Goal: Information Seeking & Learning: Learn about a topic

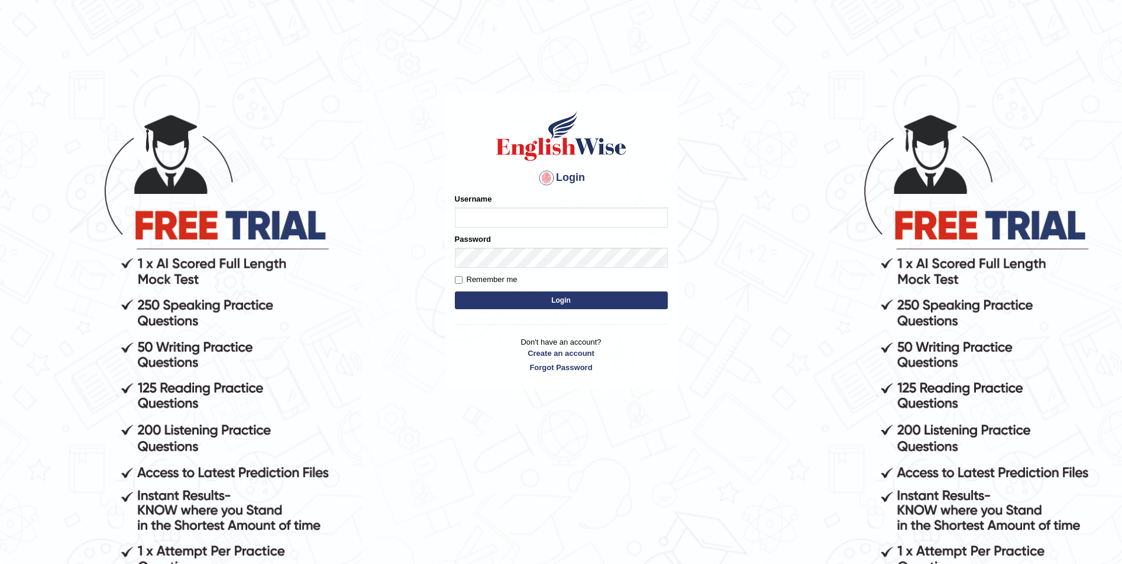
click at [505, 220] on input "Username" at bounding box center [561, 218] width 213 height 20
type input "ashwii"
click at [455, 292] on button "Login" at bounding box center [561, 301] width 213 height 18
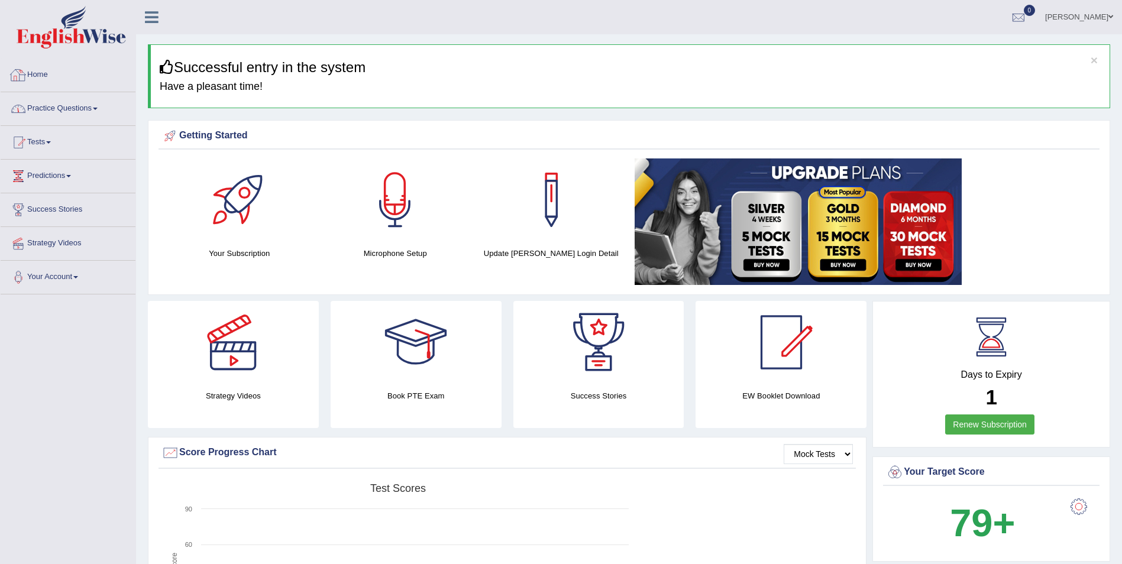
click at [82, 105] on link "Practice Questions" at bounding box center [68, 107] width 135 height 30
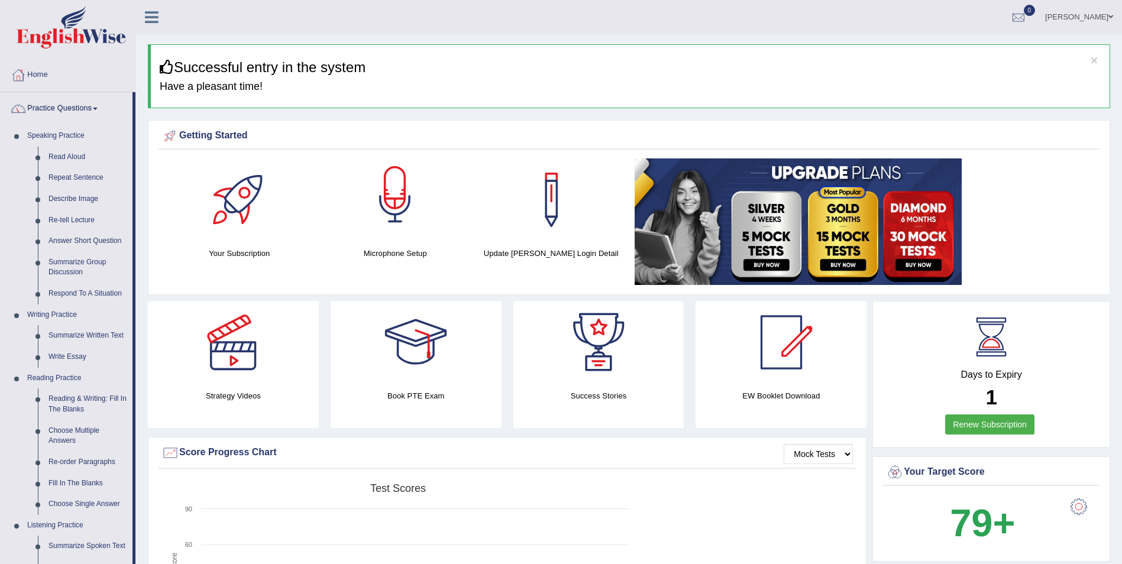
click at [396, 211] on div at bounding box center [395, 200] width 83 height 83
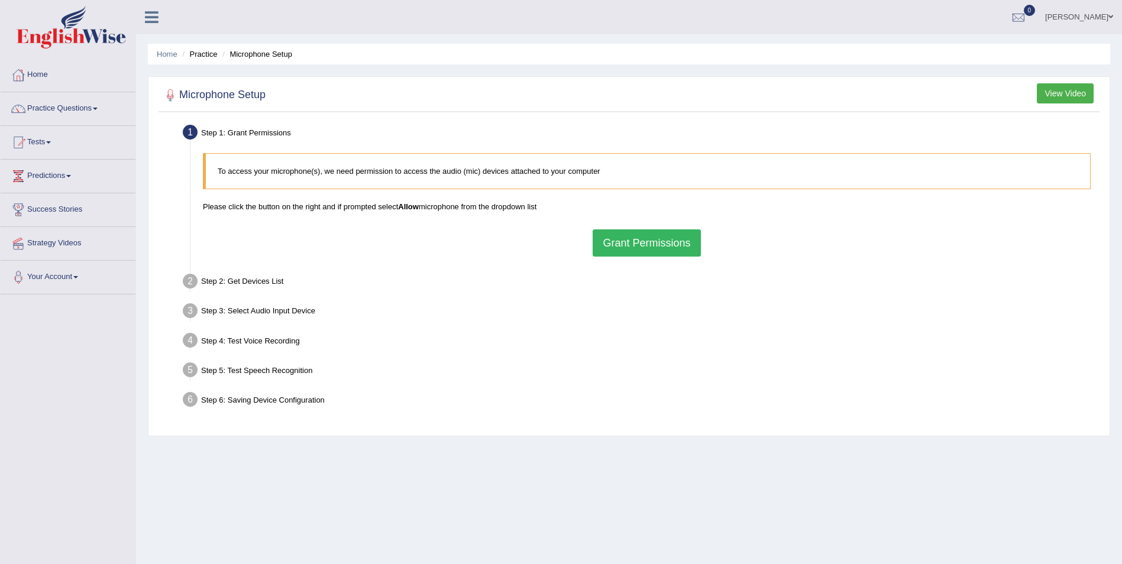
click at [647, 244] on button "Grant Permissions" at bounding box center [647, 243] width 108 height 27
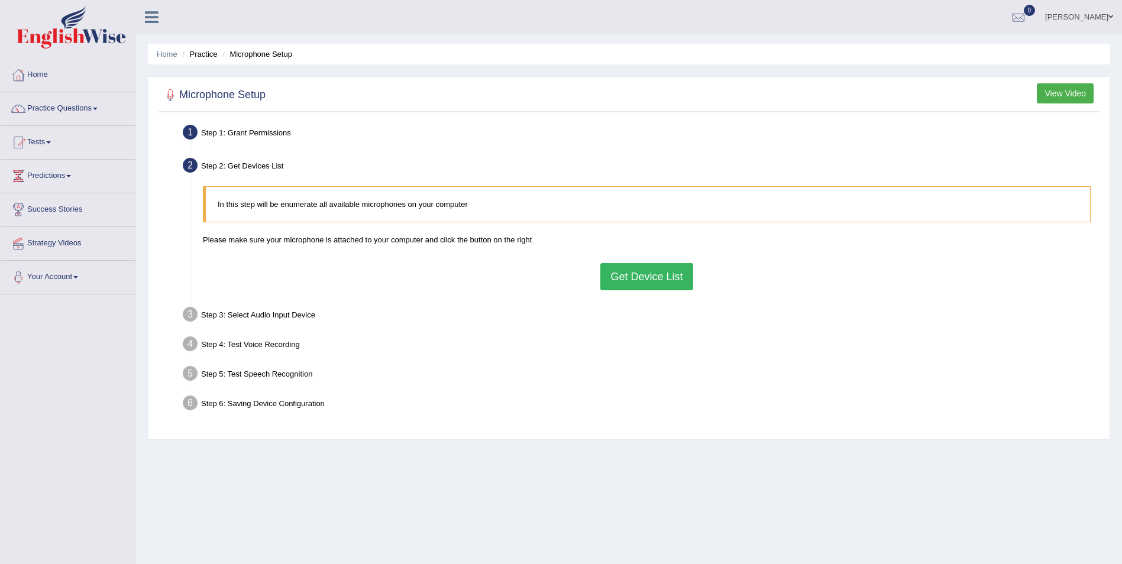
click at [631, 281] on button "Get Device List" at bounding box center [647, 276] width 92 height 27
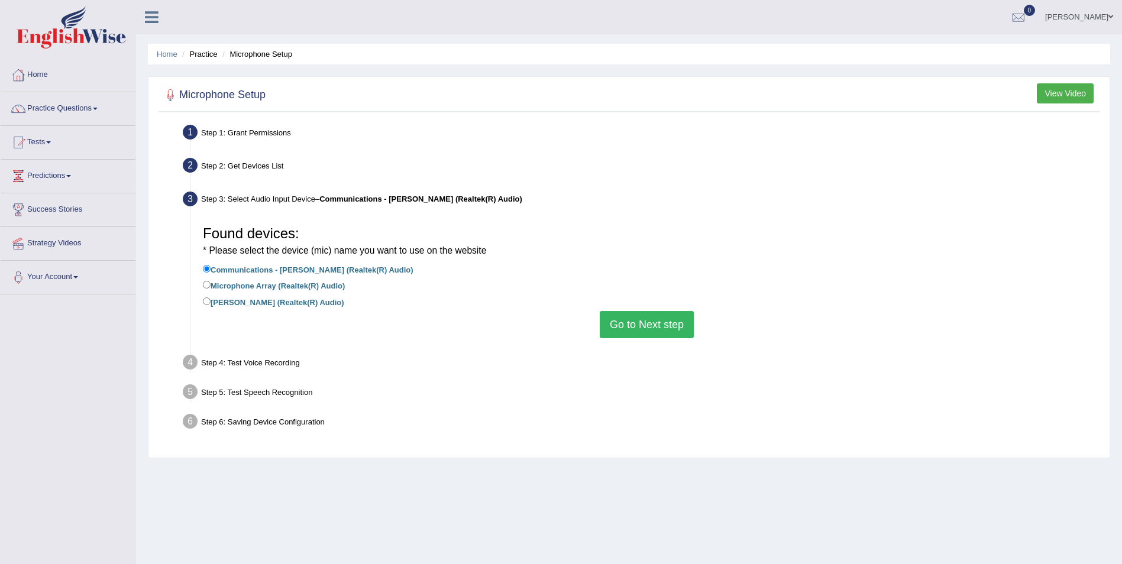
click at [669, 320] on button "Go to Next step" at bounding box center [647, 324] width 94 height 27
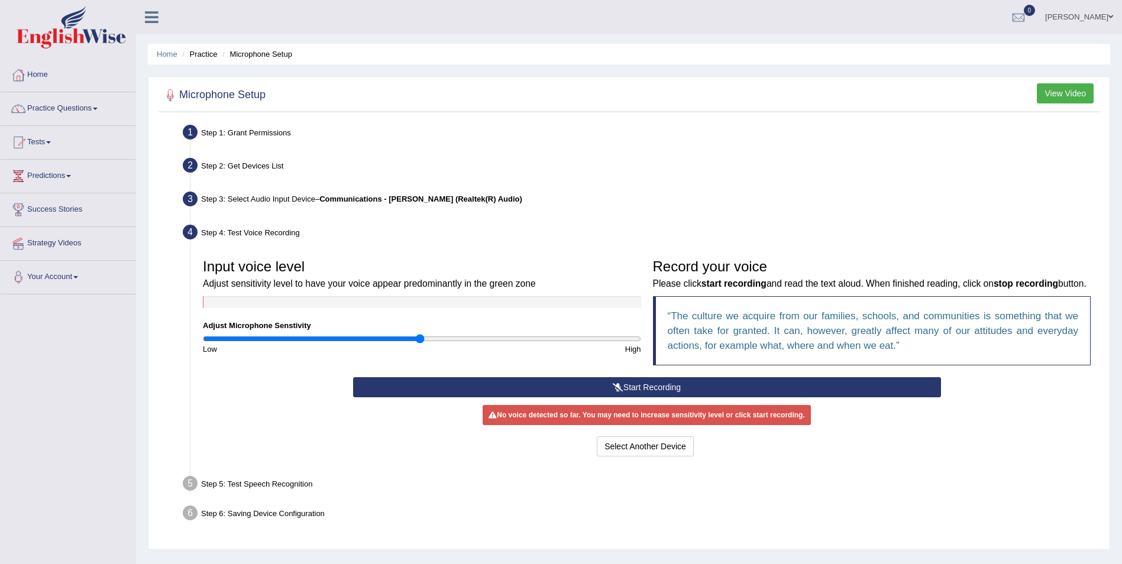
click at [622, 386] on icon at bounding box center [618, 387] width 11 height 8
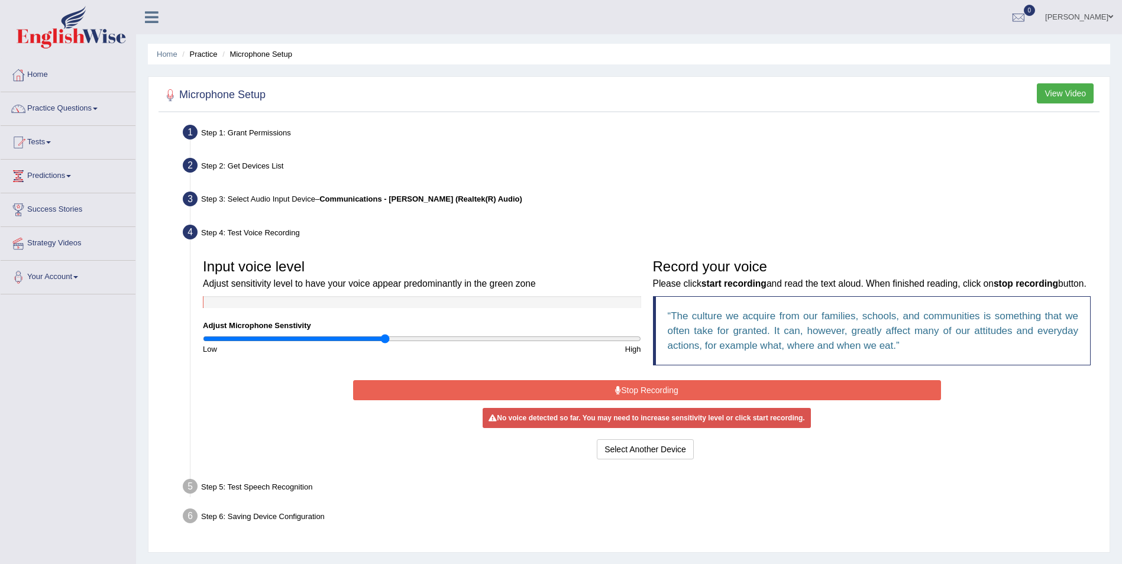
drag, startPoint x: 422, startPoint y: 339, endPoint x: 386, endPoint y: 340, distance: 35.5
type input "0.84"
click at [386, 340] on input "range" at bounding box center [422, 338] width 438 height 9
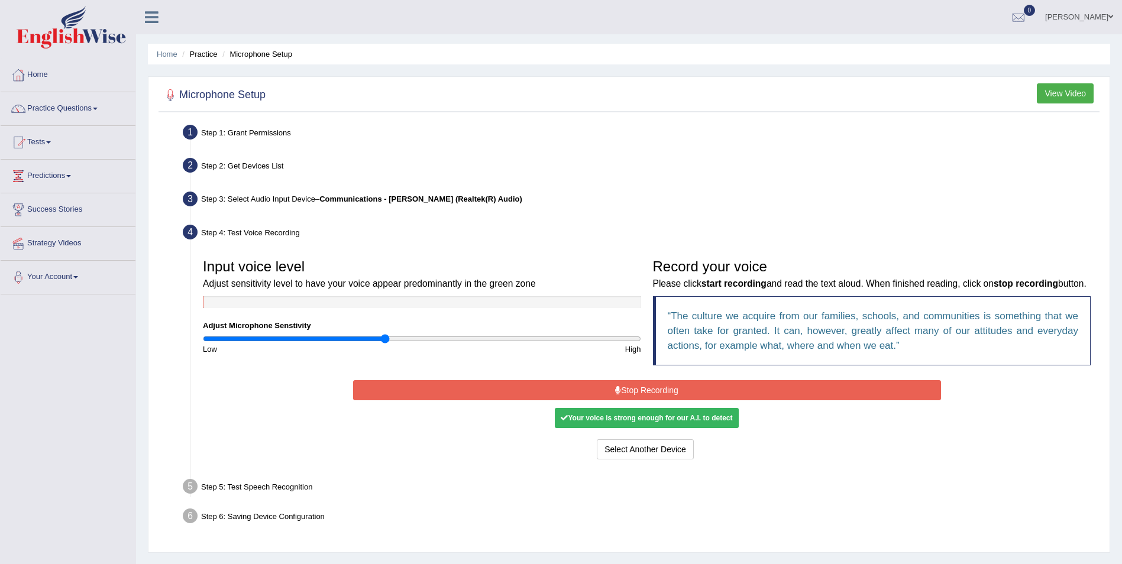
click at [620, 389] on icon at bounding box center [618, 390] width 6 height 8
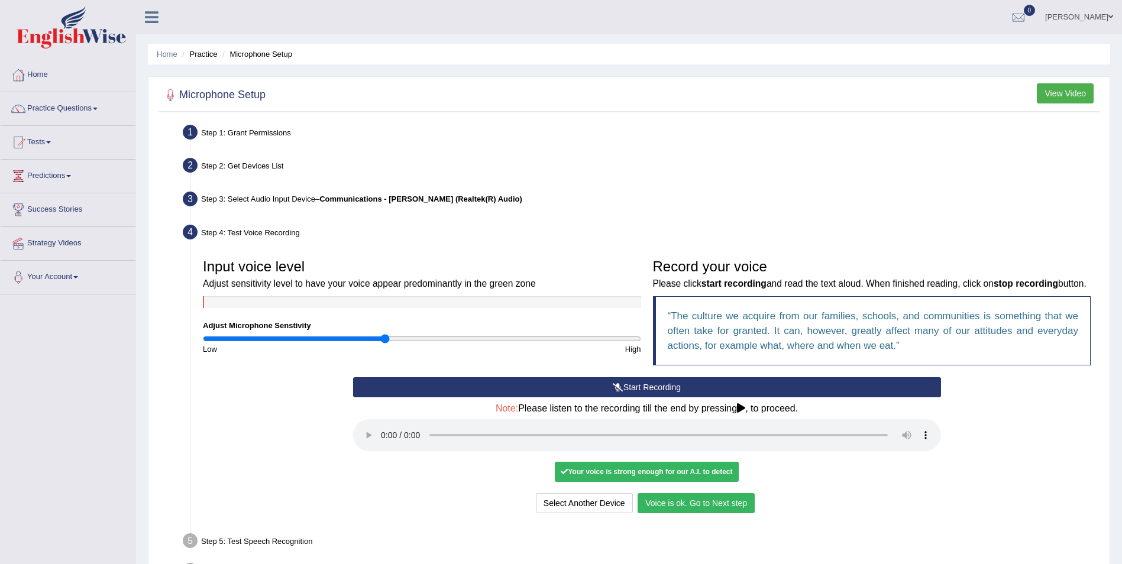
click at [714, 508] on button "Voice is ok. Go to Next step" at bounding box center [696, 503] width 117 height 20
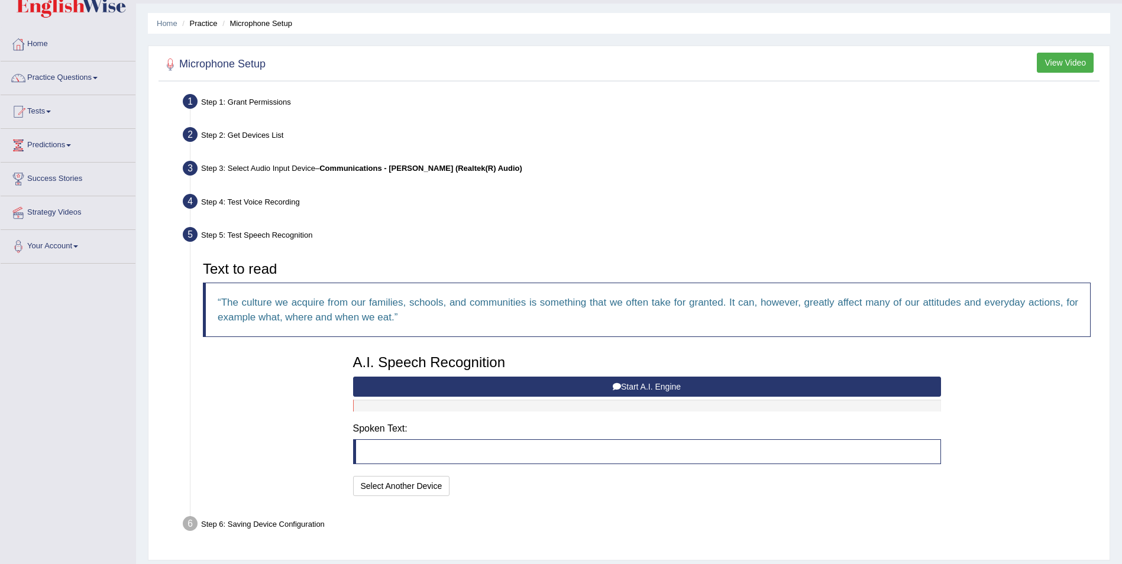
scroll to position [66, 0]
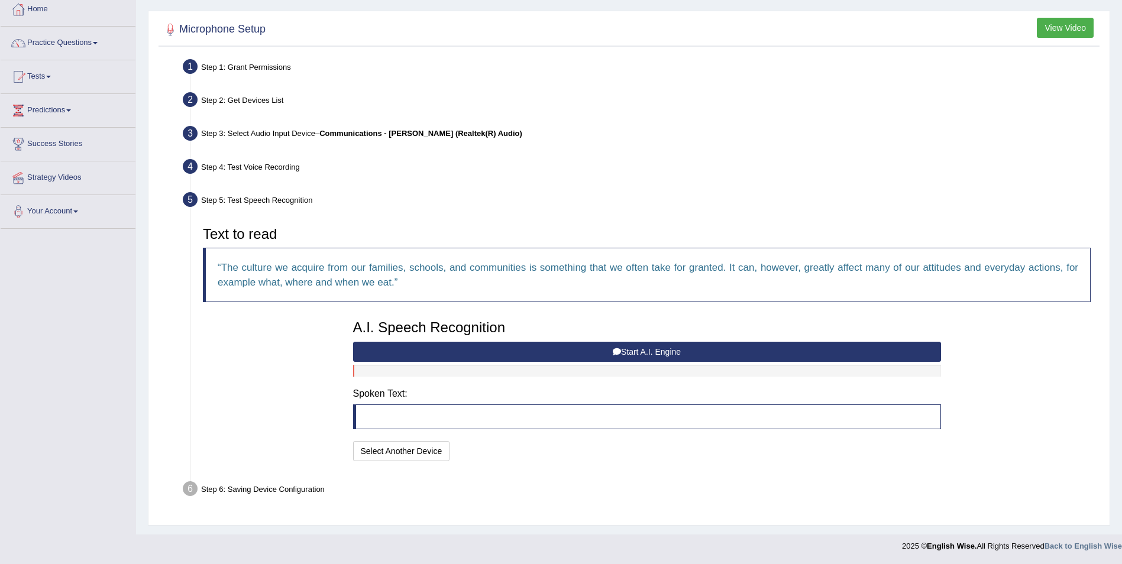
click at [665, 349] on button "Start A.I. Engine" at bounding box center [647, 352] width 588 height 20
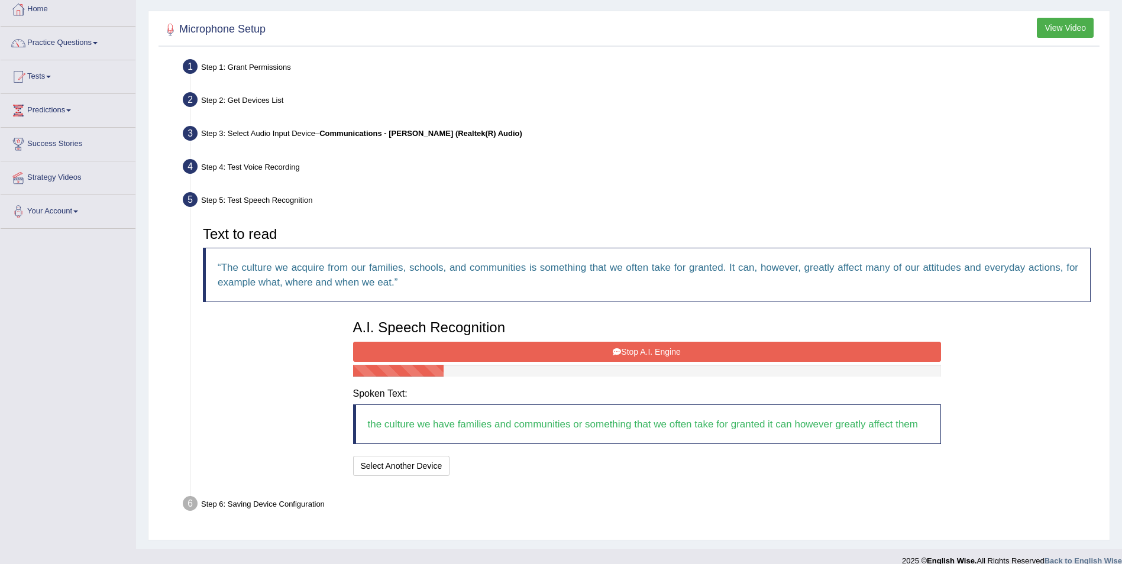
click at [712, 346] on button "Stop A.I. Engine" at bounding box center [647, 352] width 588 height 20
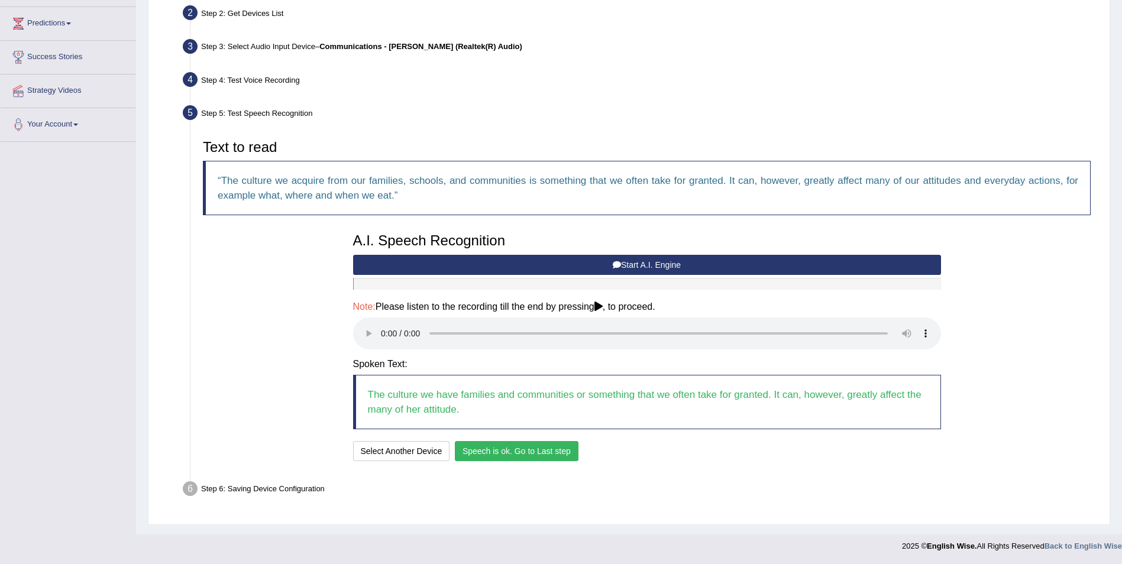
click at [563, 446] on button "Speech is ok. Go to Last step" at bounding box center [517, 451] width 124 height 20
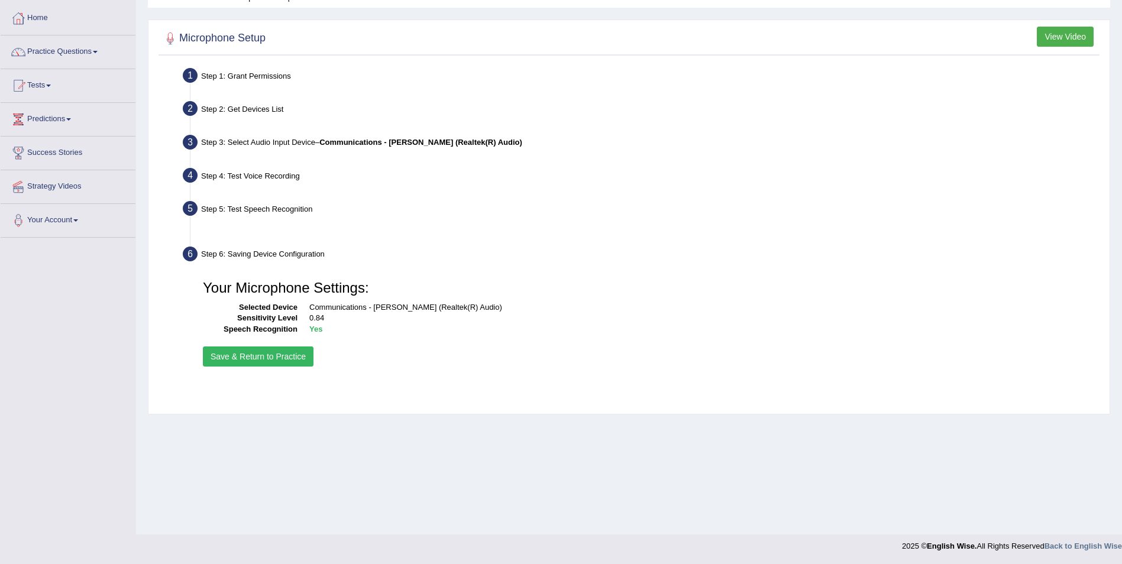
scroll to position [57, 0]
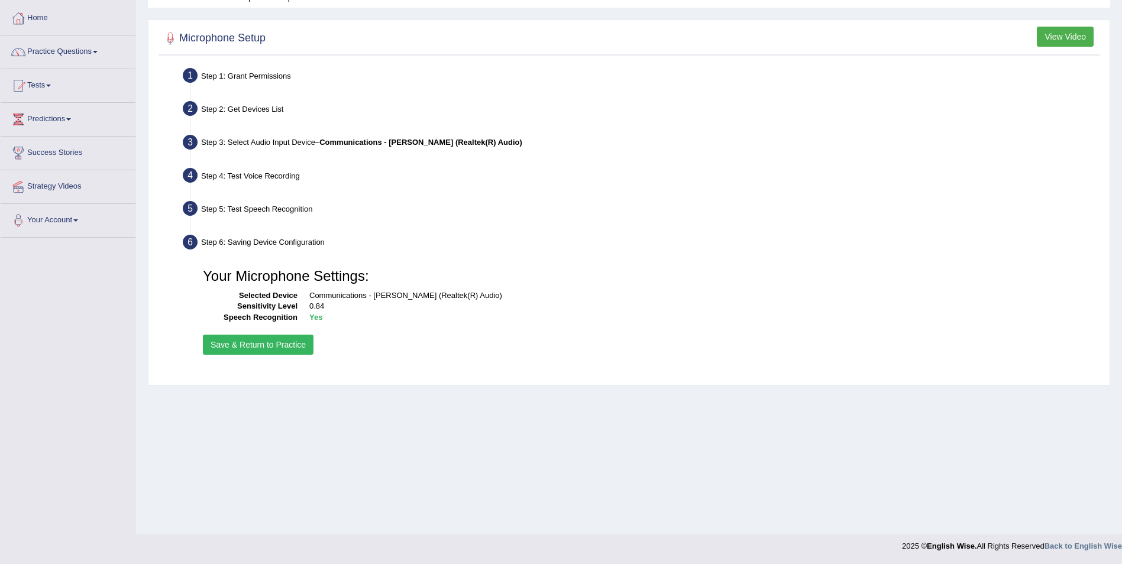
click at [278, 355] on button "Save & Return to Practice" at bounding box center [258, 345] width 111 height 20
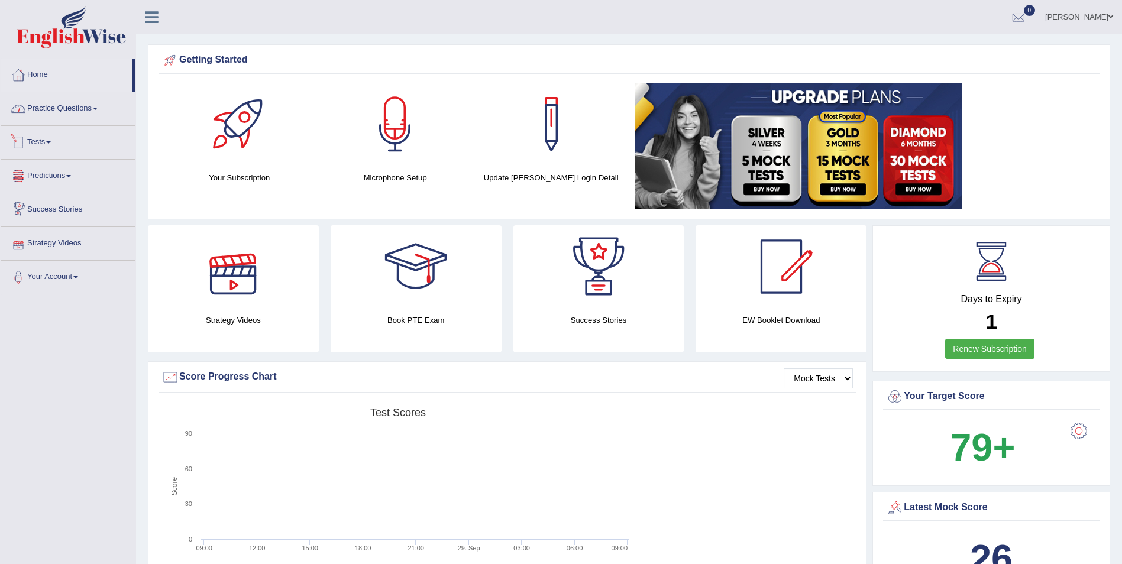
click at [64, 112] on link "Practice Questions" at bounding box center [68, 107] width 135 height 30
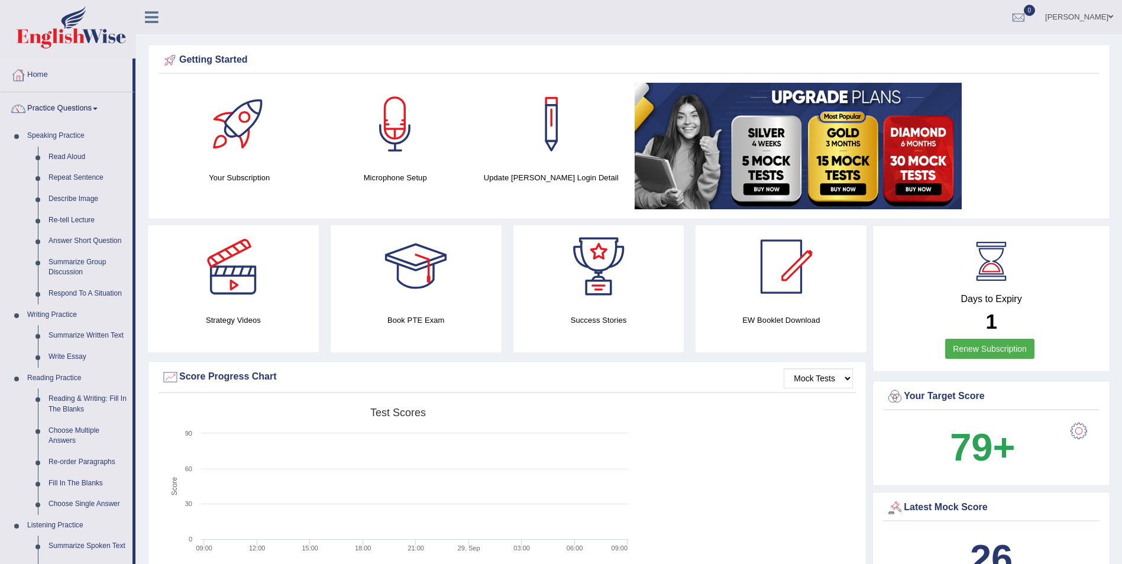
drag, startPoint x: 135, startPoint y: 119, endPoint x: 140, endPoint y: 86, distance: 33.5
click at [63, 218] on link "Re-tell Lecture" at bounding box center [87, 220] width 89 height 21
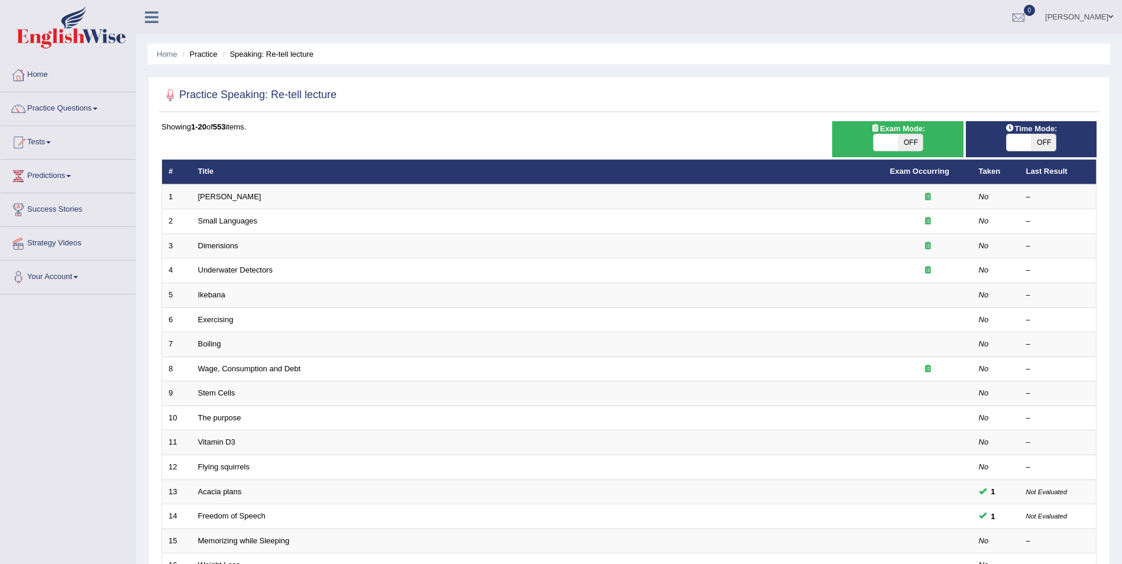
click at [1004, 142] on div "ON OFF" at bounding box center [1031, 143] width 119 height 18
click at [1015, 146] on span at bounding box center [1019, 142] width 25 height 17
checkbox input "true"
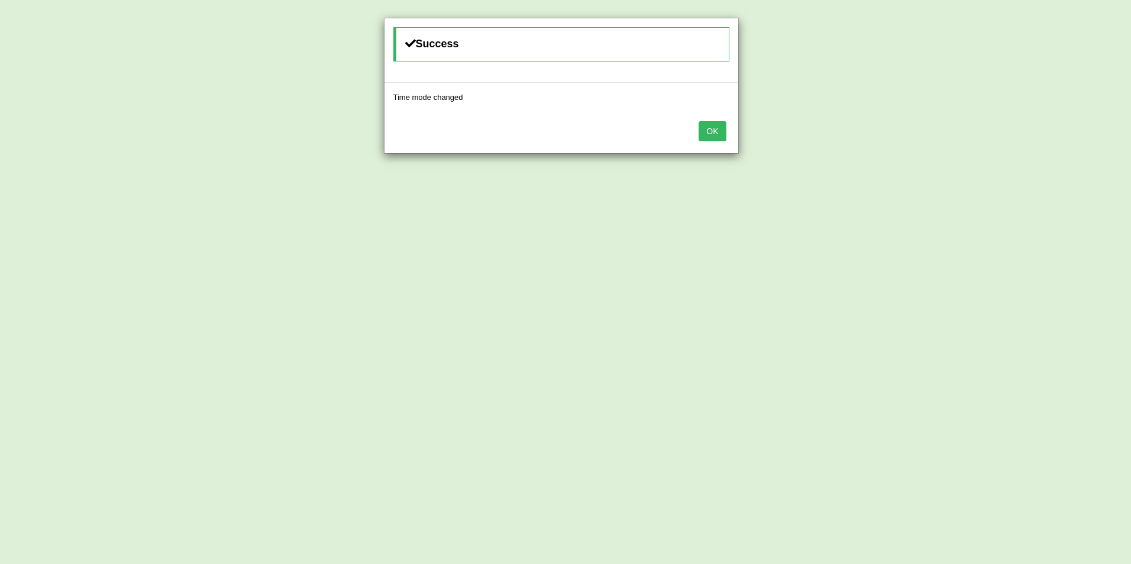
click at [725, 133] on button "OK" at bounding box center [712, 131] width 27 height 20
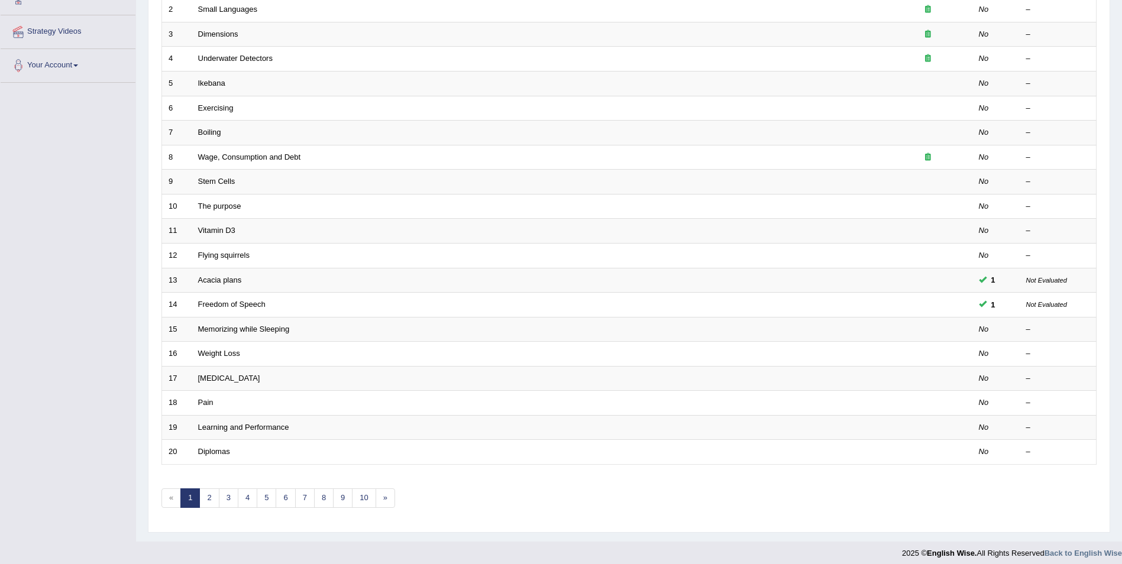
scroll to position [219, 0]
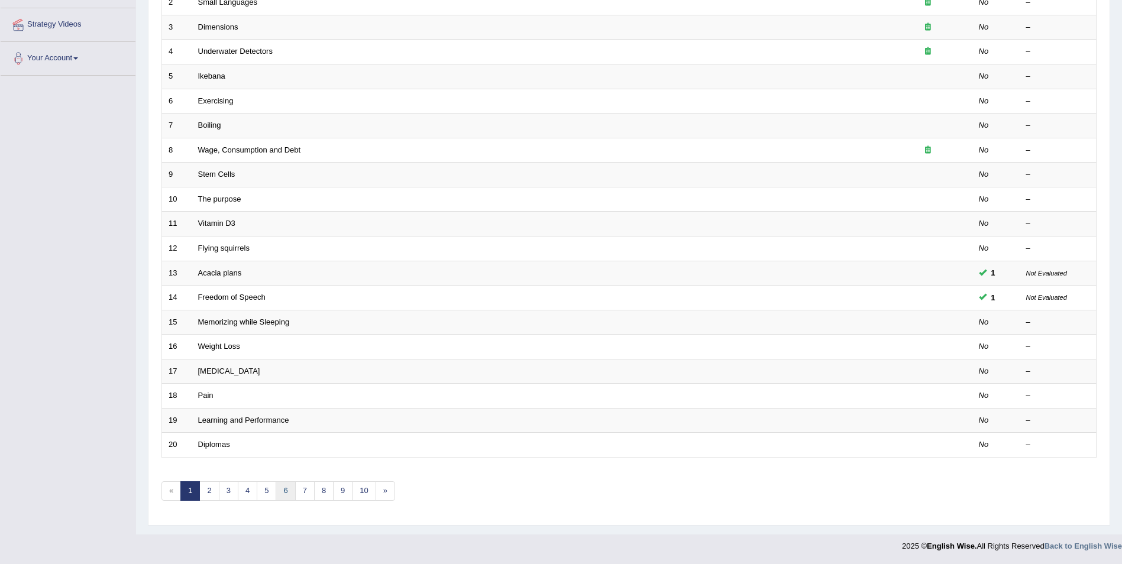
click at [281, 495] on link "6" at bounding box center [286, 492] width 20 height 20
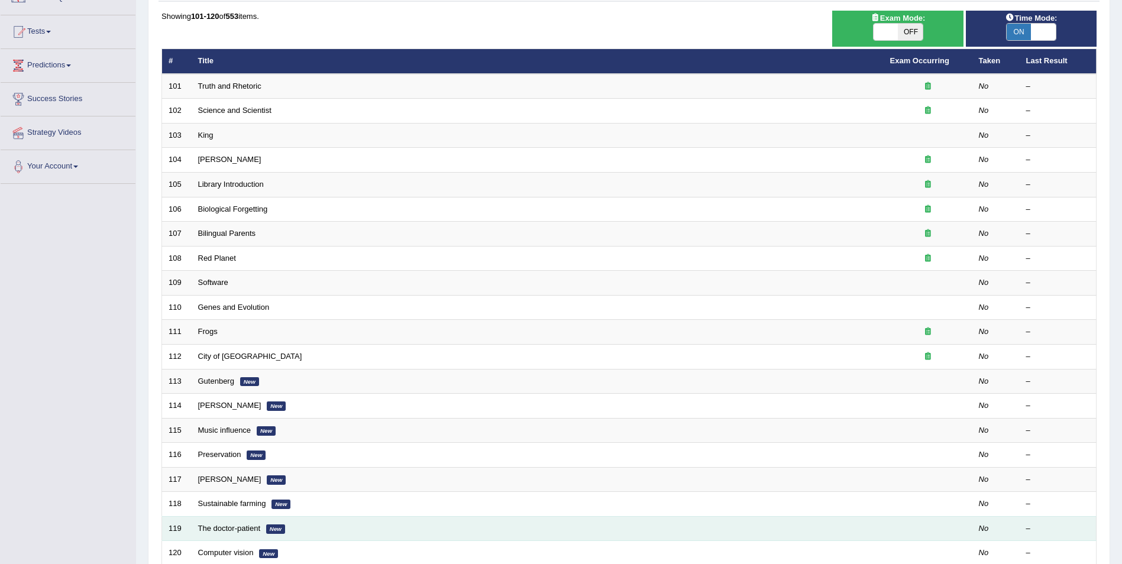
scroll to position [219, 0]
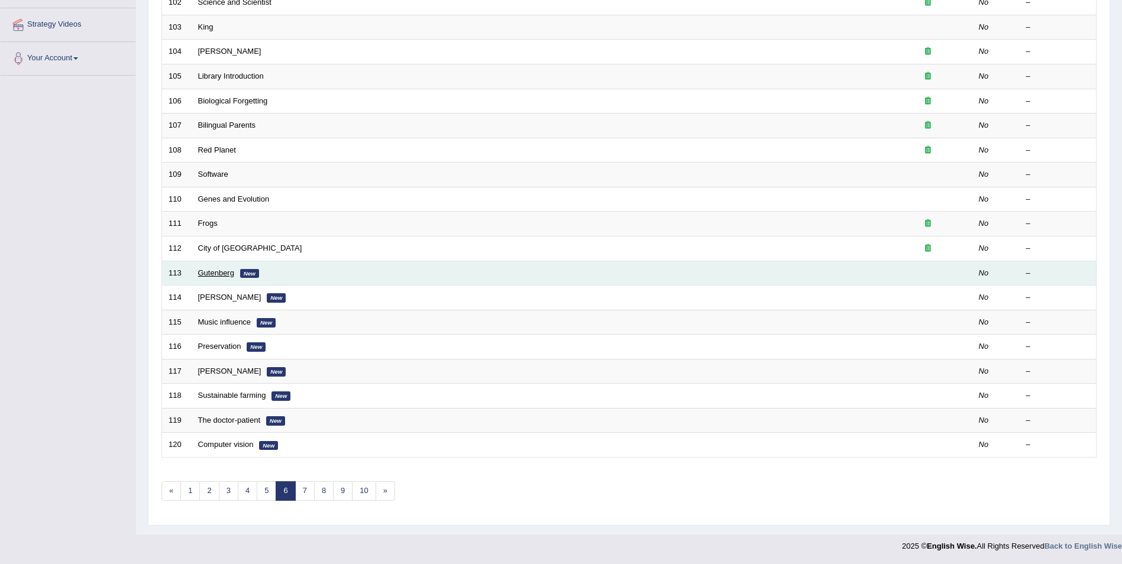
click at [211, 272] on link "Gutenberg" at bounding box center [216, 273] width 36 height 9
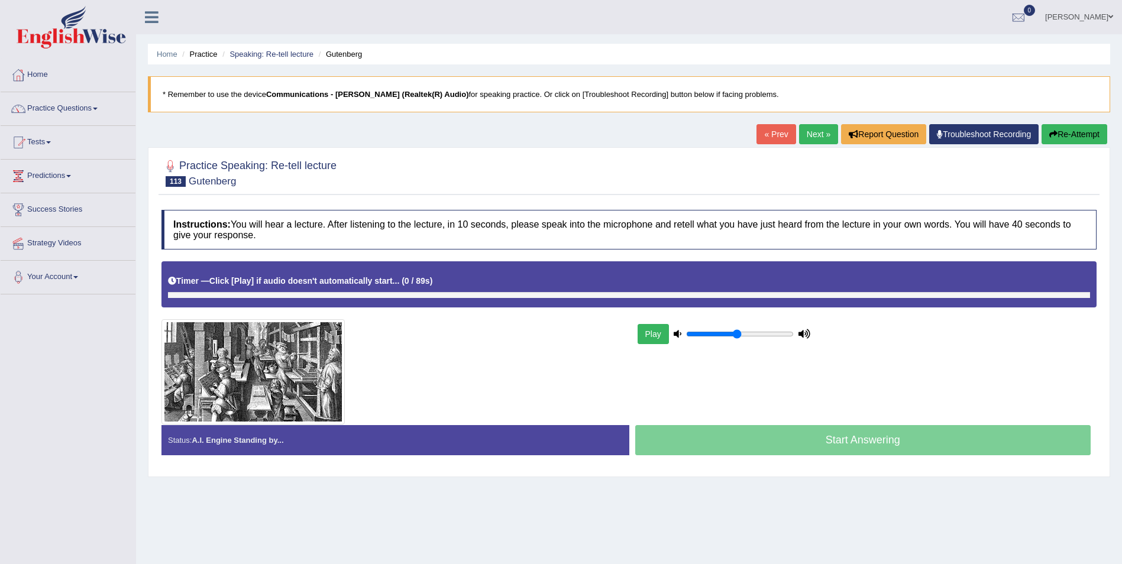
drag, startPoint x: 718, startPoint y: 336, endPoint x: 740, endPoint y: 340, distance: 21.6
type input "0.5"
click at [740, 339] on input "range" at bounding box center [740, 334] width 108 height 9
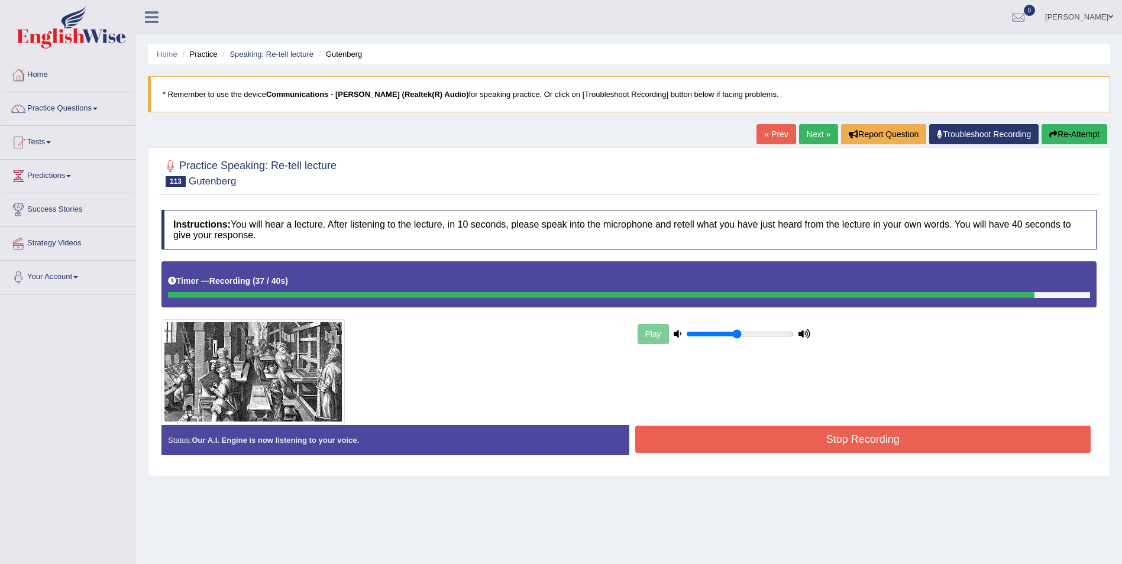
click at [789, 434] on button "Stop Recording" at bounding box center [863, 439] width 456 height 27
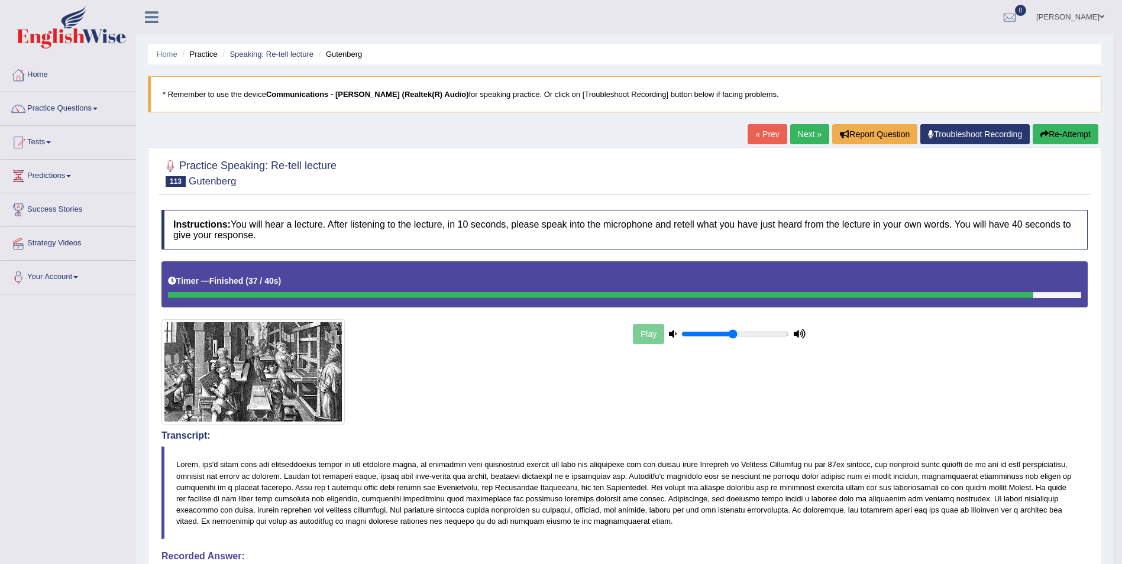
click at [799, 134] on link "Next »" at bounding box center [810, 134] width 39 height 20
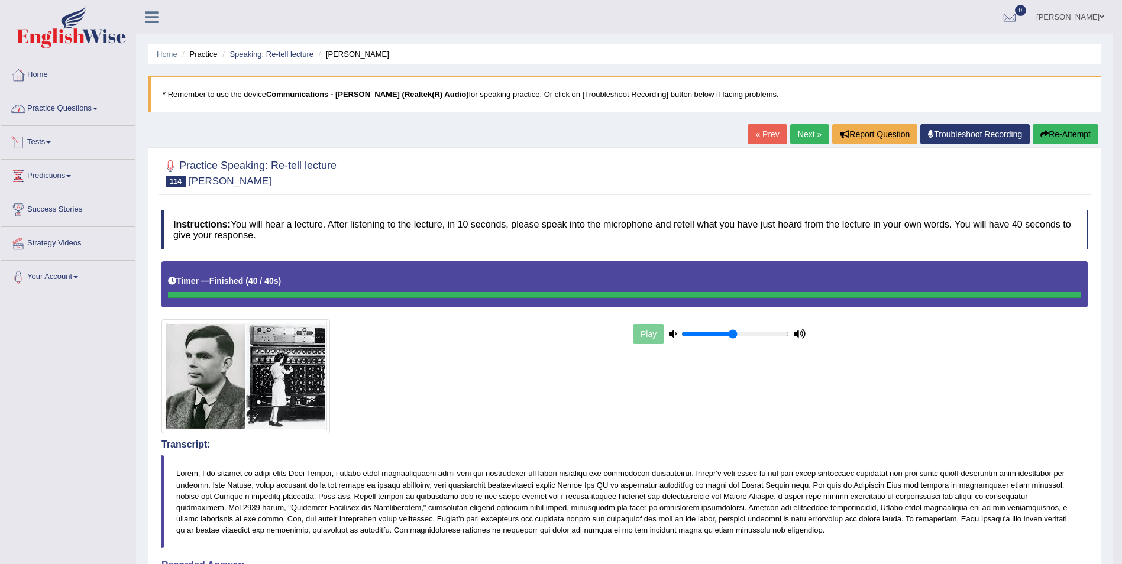
click at [88, 107] on link "Practice Questions" at bounding box center [68, 107] width 135 height 30
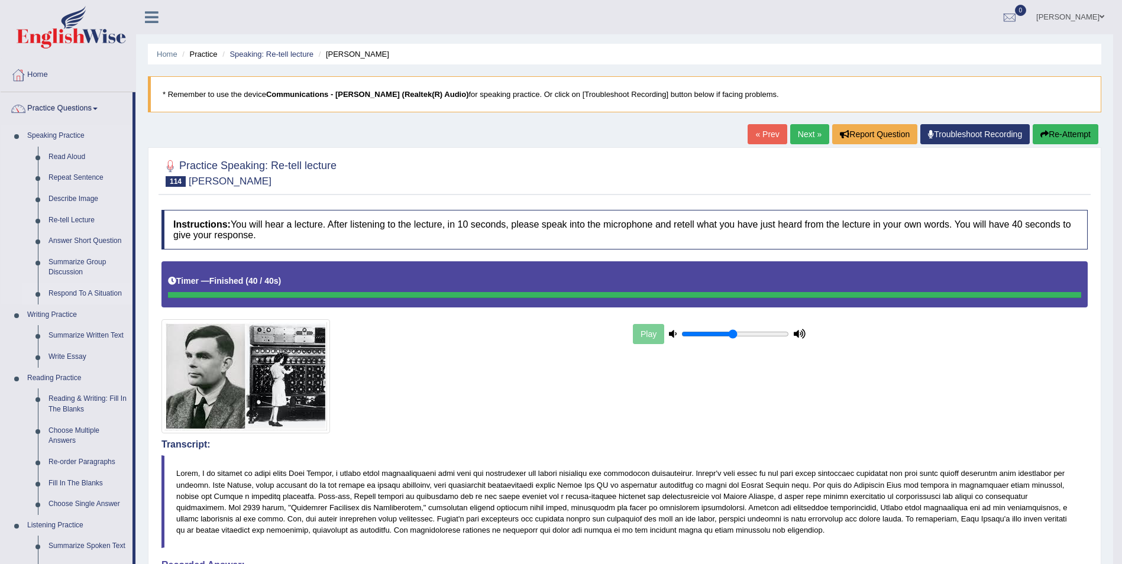
click at [91, 292] on link "Respond To A Situation" at bounding box center [87, 293] width 89 height 21
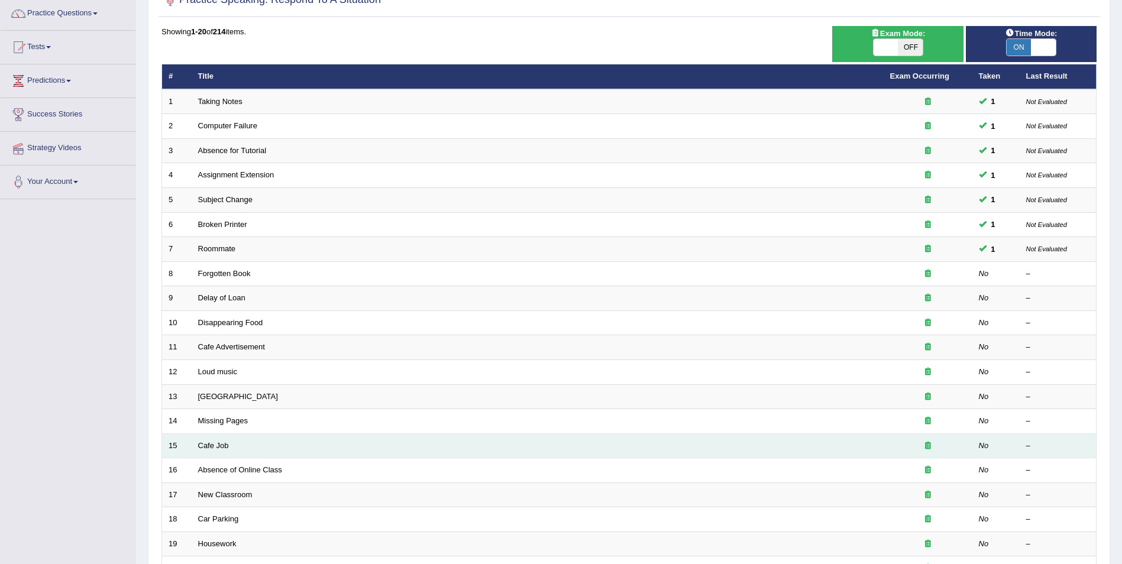
scroll to position [219, 0]
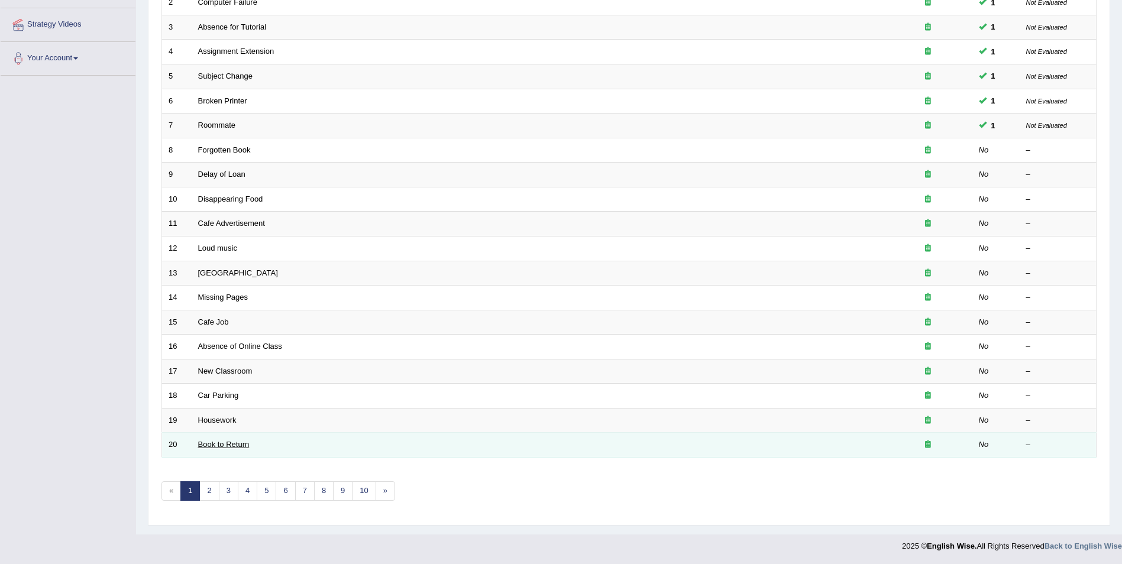
click at [220, 443] on link "Book to Return" at bounding box center [223, 444] width 51 height 9
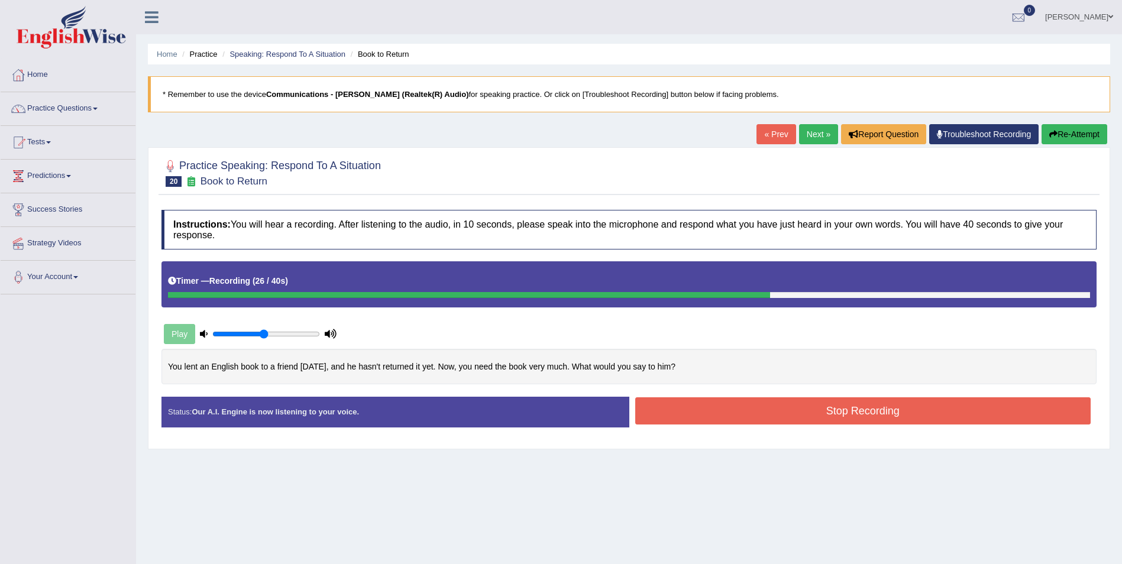
click at [789, 411] on button "Stop Recording" at bounding box center [863, 411] width 456 height 27
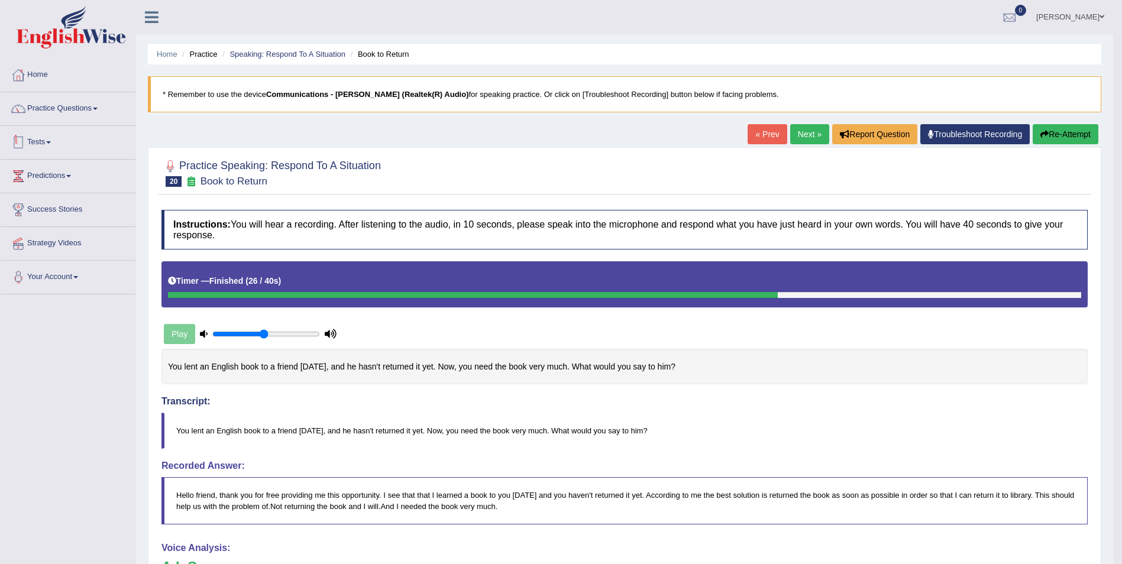
click at [93, 113] on link "Practice Questions" at bounding box center [68, 107] width 135 height 30
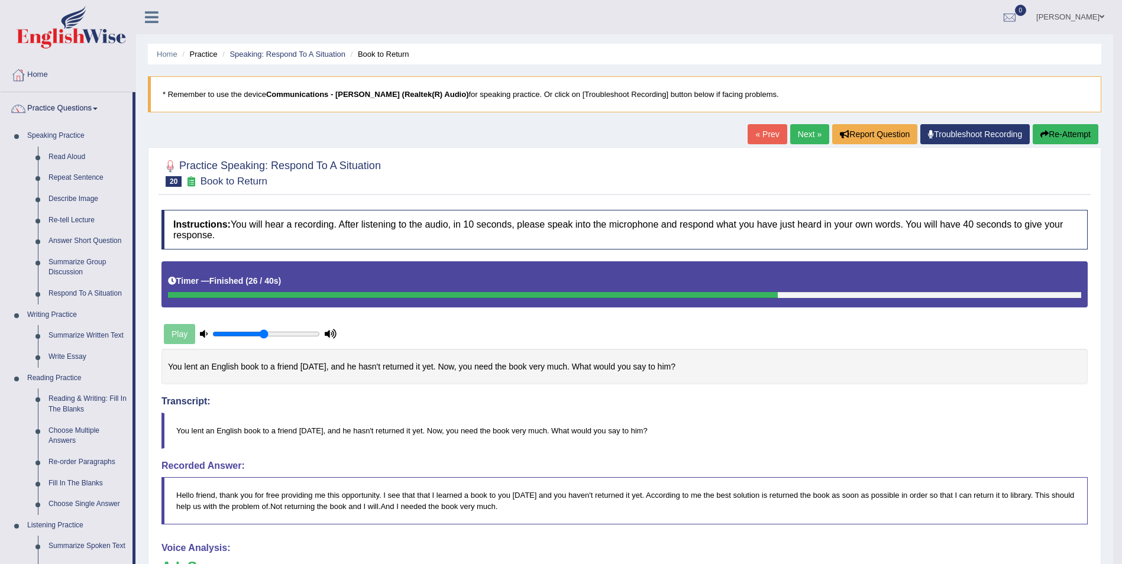
click at [805, 138] on link "Next »" at bounding box center [810, 134] width 39 height 20
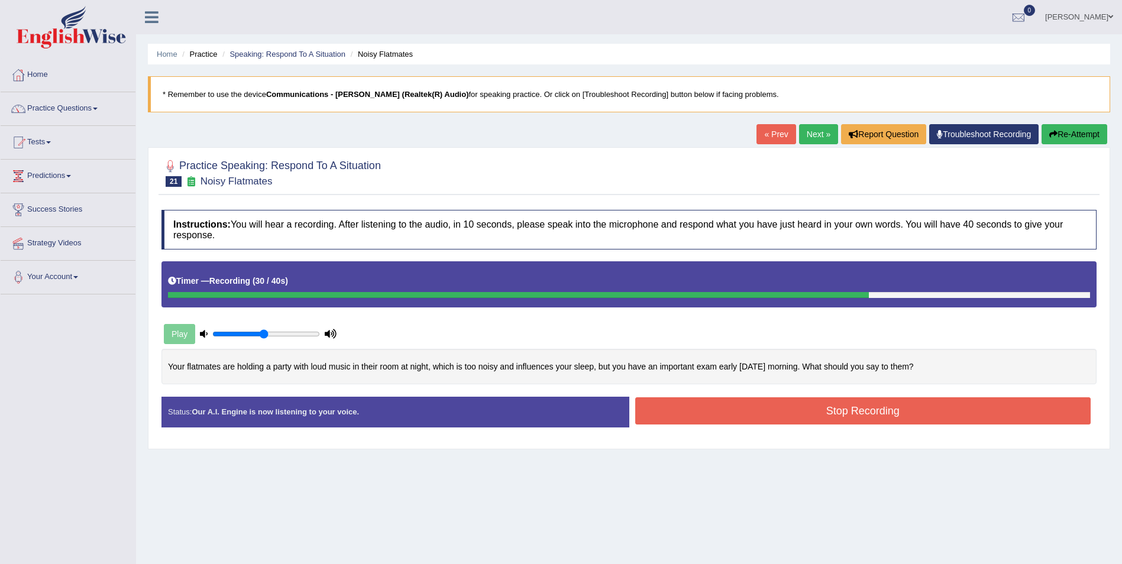
click at [816, 414] on button "Stop Recording" at bounding box center [863, 411] width 456 height 27
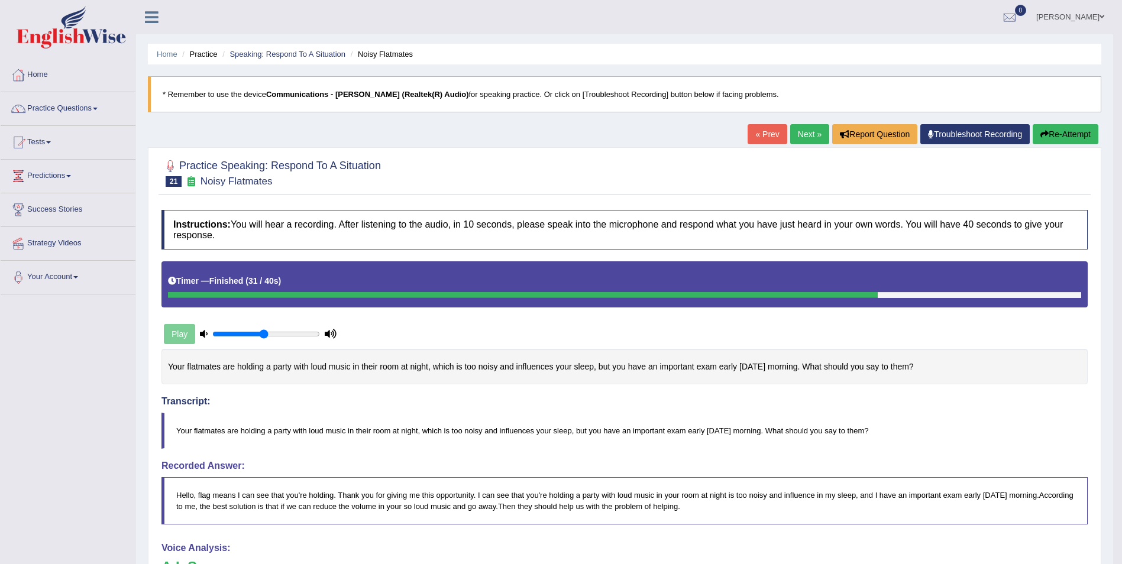
click at [804, 130] on link "Next »" at bounding box center [810, 134] width 39 height 20
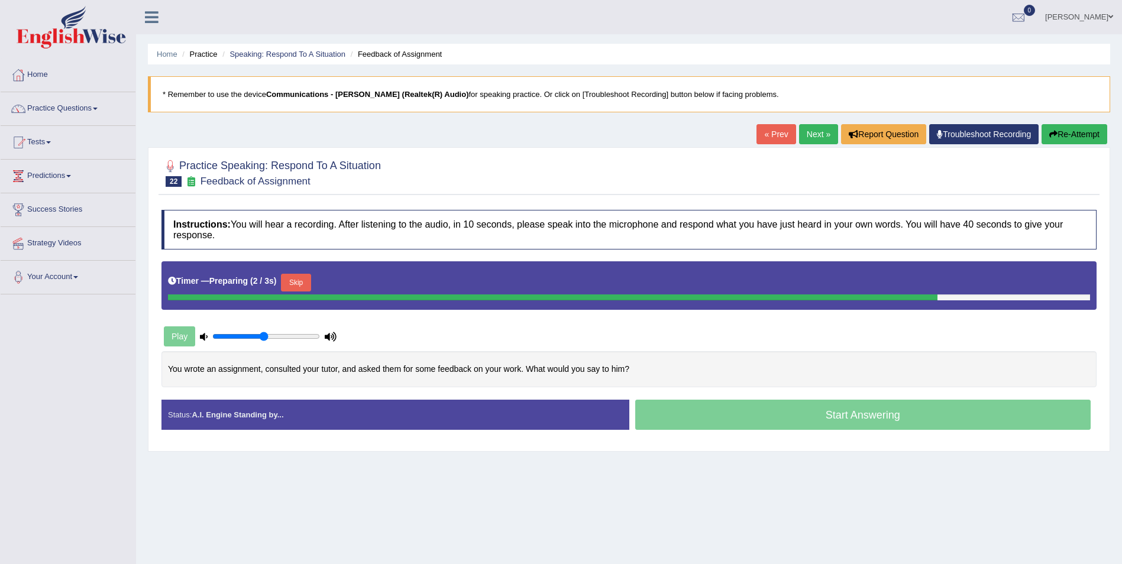
click at [293, 278] on button "Skip" at bounding box center [296, 283] width 30 height 18
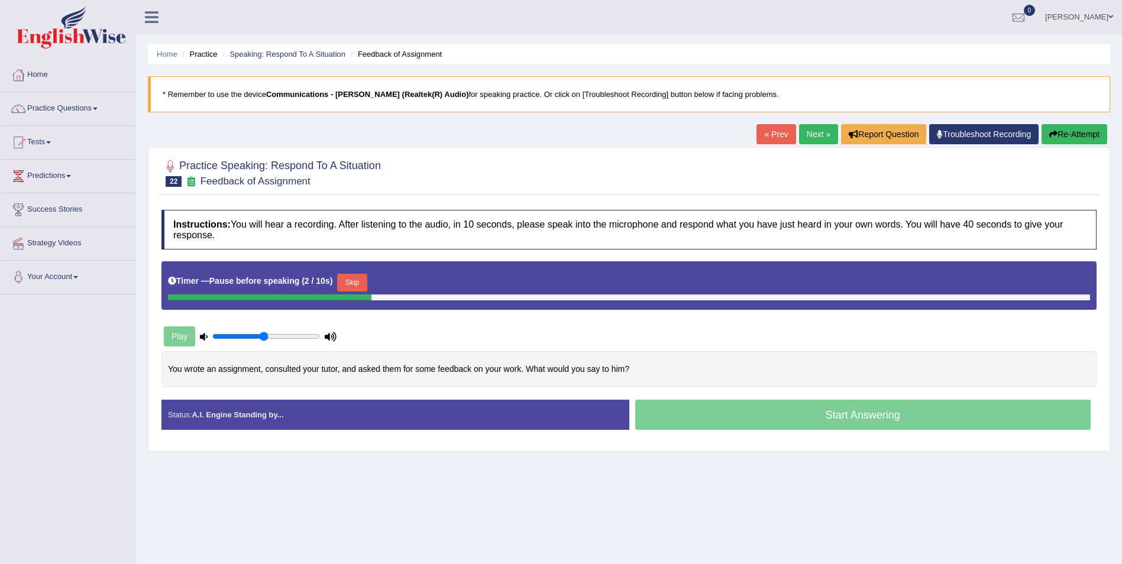
click at [349, 276] on button "Skip" at bounding box center [352, 283] width 30 height 18
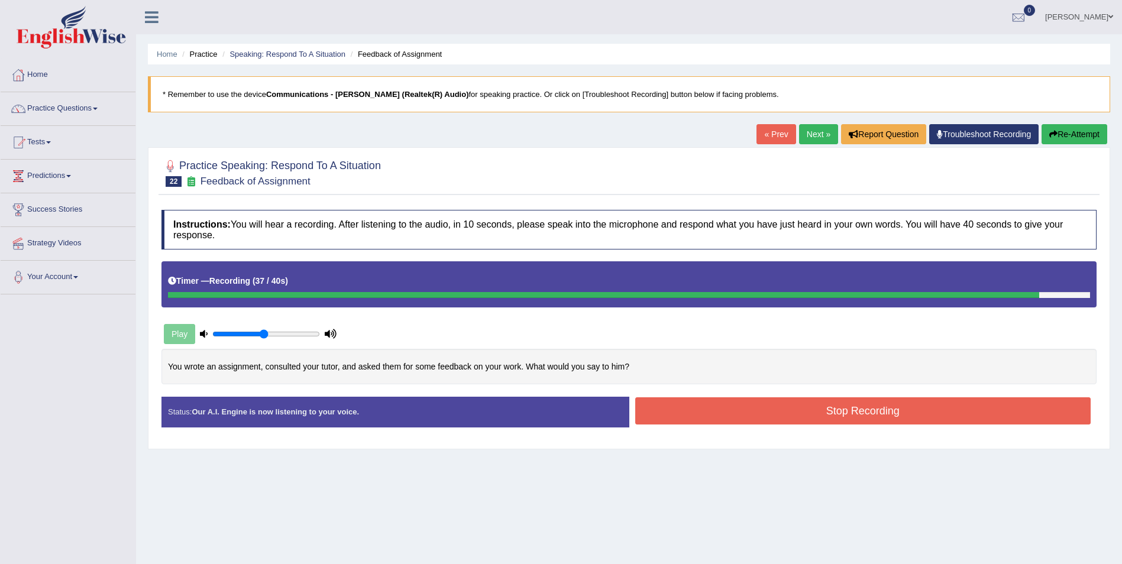
click at [789, 414] on button "Stop Recording" at bounding box center [863, 411] width 456 height 27
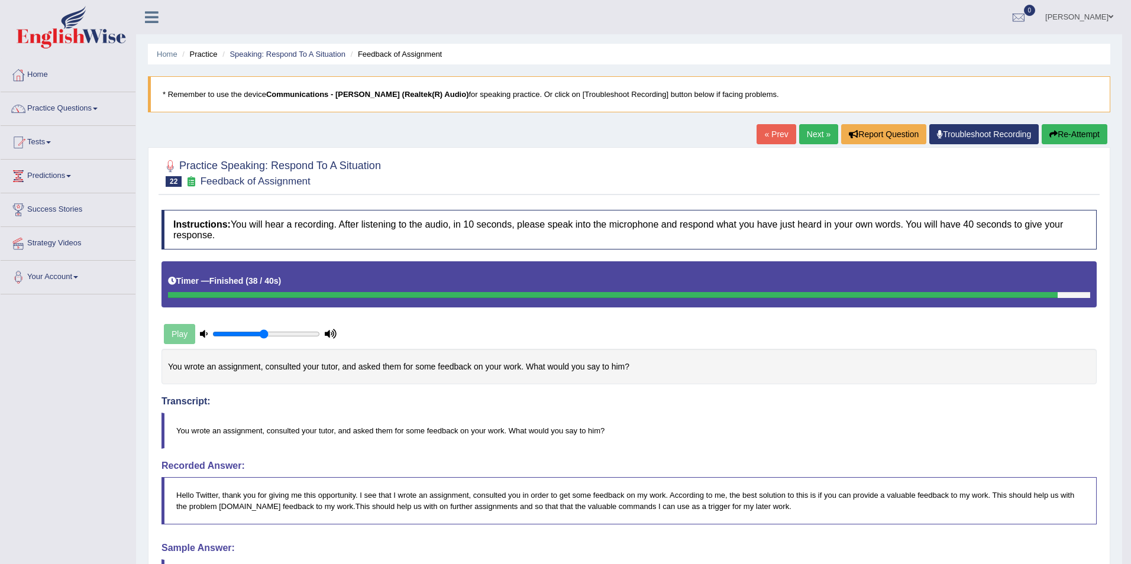
drag, startPoint x: 1125, startPoint y: 166, endPoint x: 1124, endPoint y: 266, distance: 100.0
click at [1122, 266] on body "Toggle navigation Home Practice Questions Speaking Practice Read Aloud Repeat S…" at bounding box center [565, 282] width 1131 height 564
drag, startPoint x: 1124, startPoint y: 198, endPoint x: 1133, endPoint y: 80, distance: 118.1
click at [1122, 80] on html "Toggle navigation Home Practice Questions Speaking Practice Read Aloud Repeat S…" at bounding box center [561, 282] width 1122 height 564
click at [84, 115] on link "Practice Questions" at bounding box center [68, 107] width 135 height 30
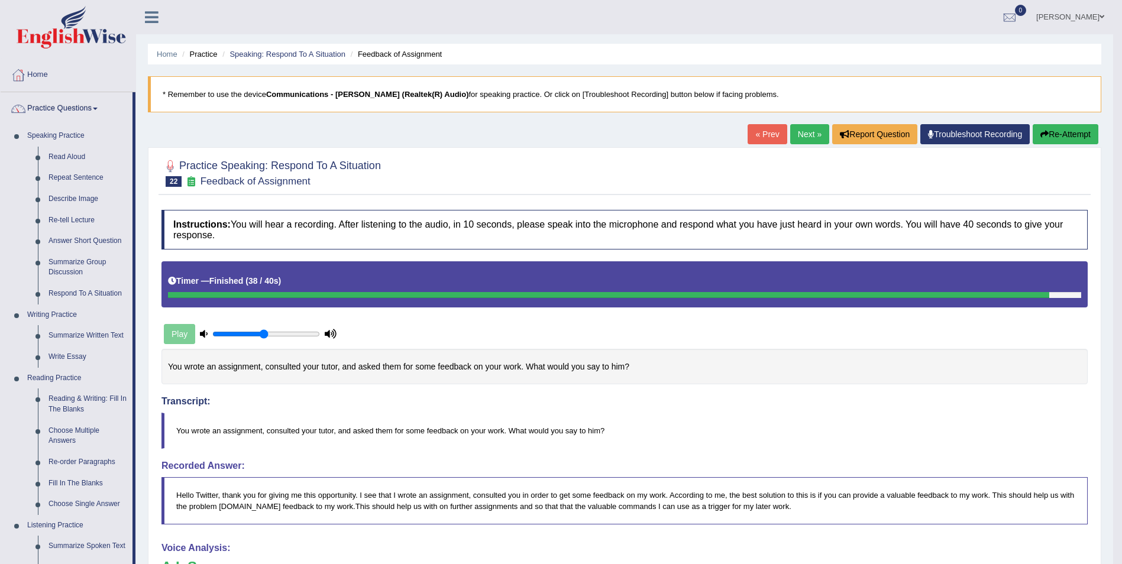
click at [808, 140] on link "Next »" at bounding box center [810, 134] width 39 height 20
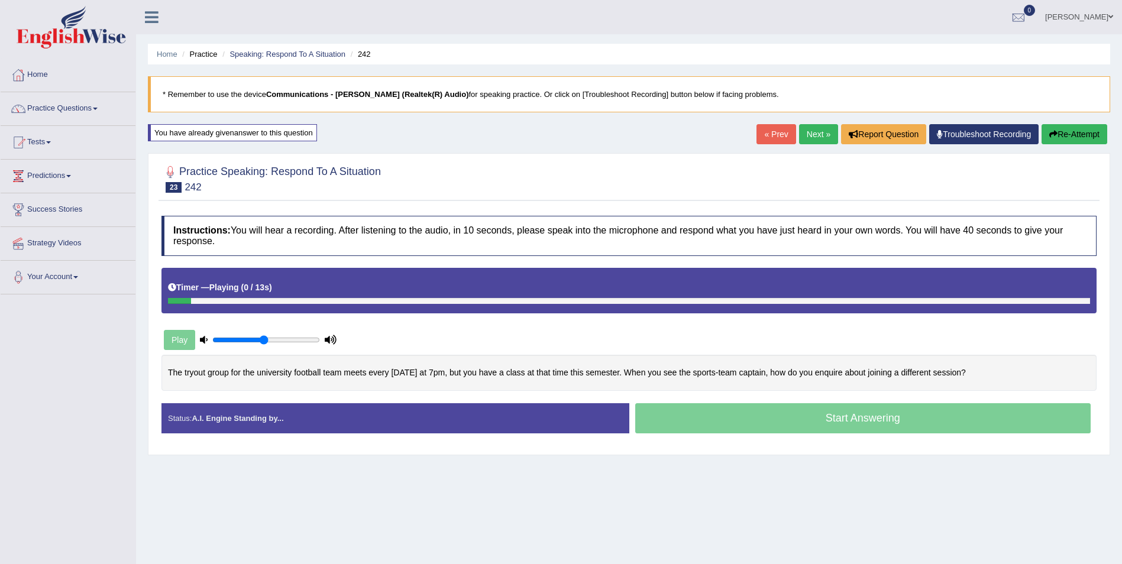
click at [815, 141] on link "Next »" at bounding box center [818, 134] width 39 height 20
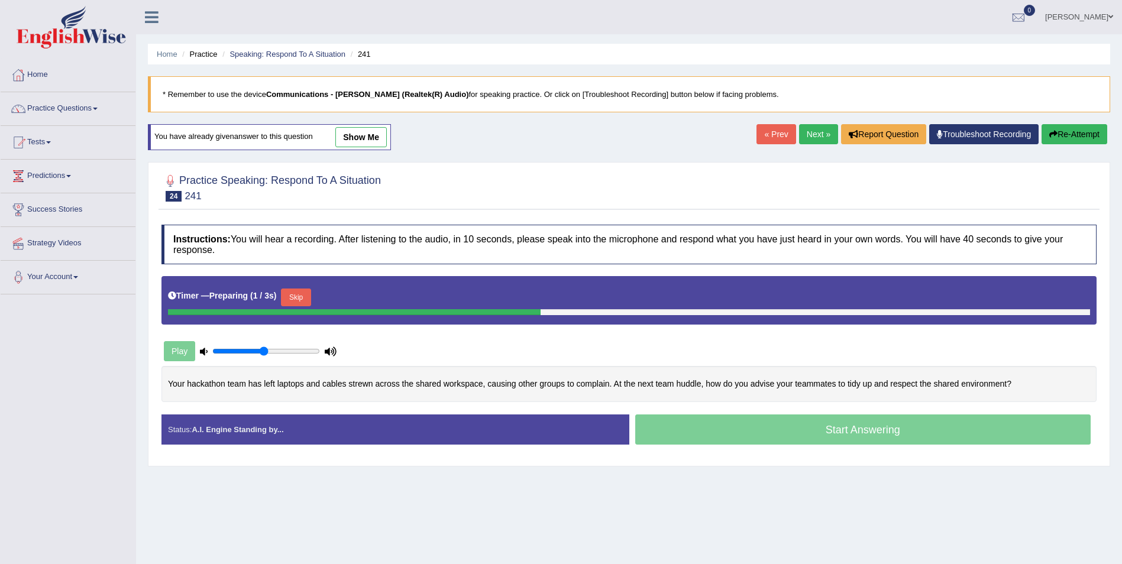
click at [815, 141] on link "Next »" at bounding box center [818, 134] width 39 height 20
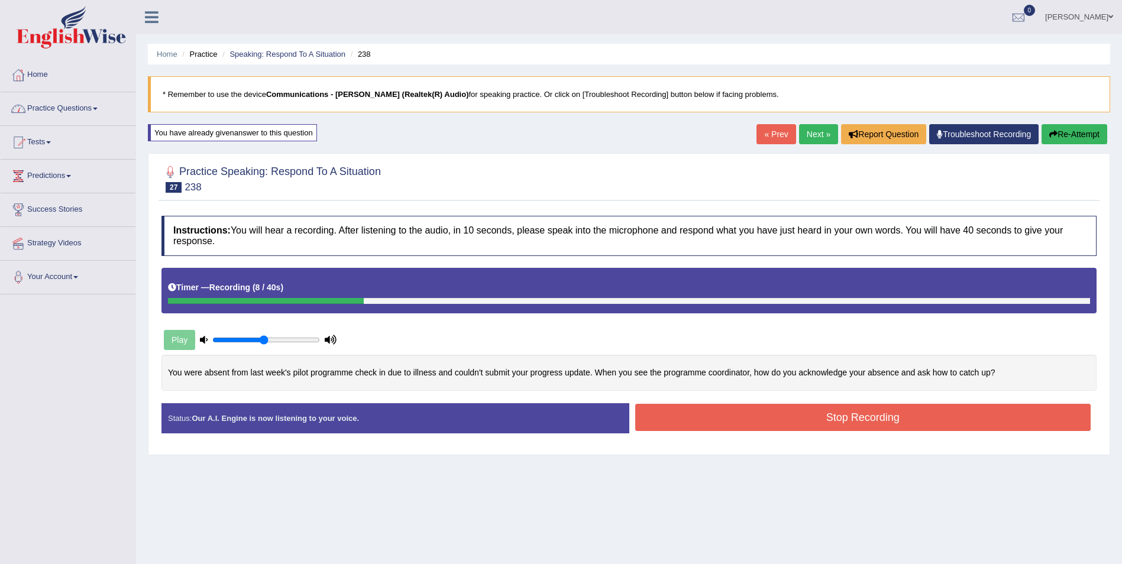
click at [79, 112] on link "Practice Questions" at bounding box center [68, 107] width 135 height 30
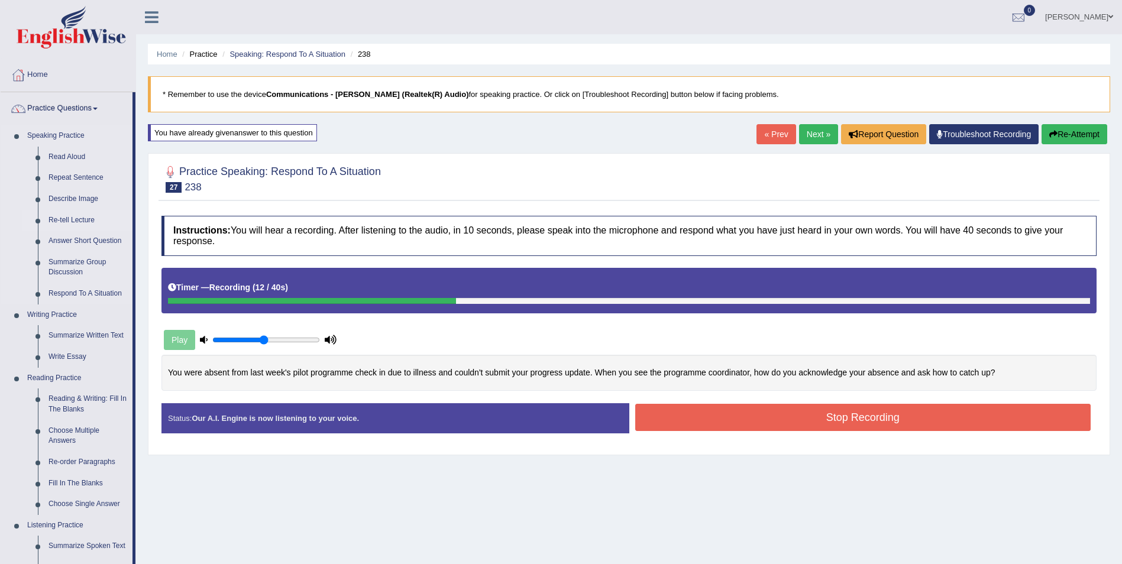
click at [70, 221] on link "Re-tell Lecture" at bounding box center [87, 220] width 89 height 21
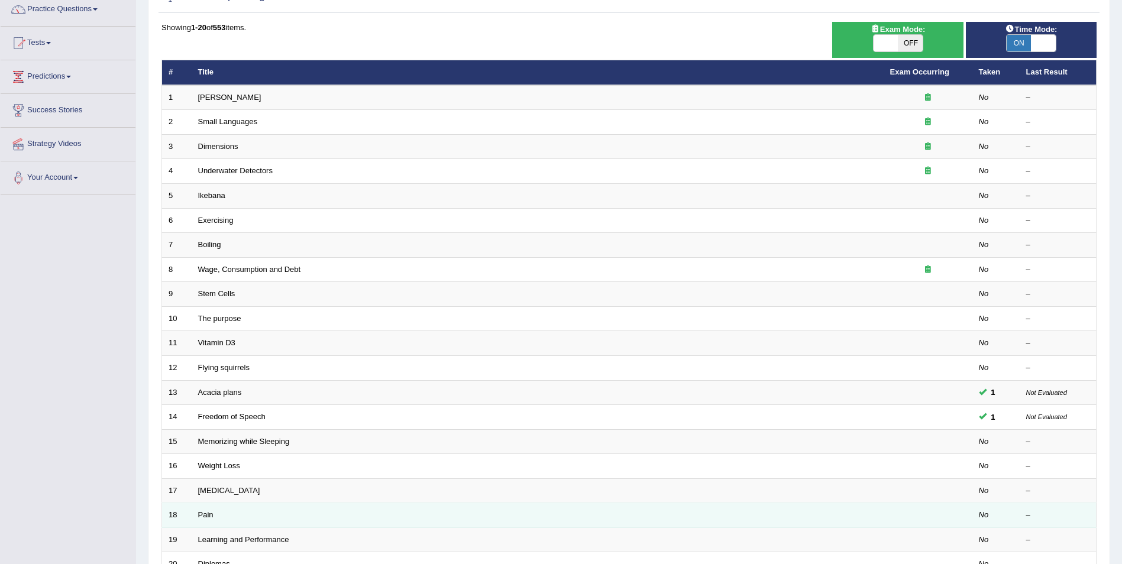
scroll to position [219, 0]
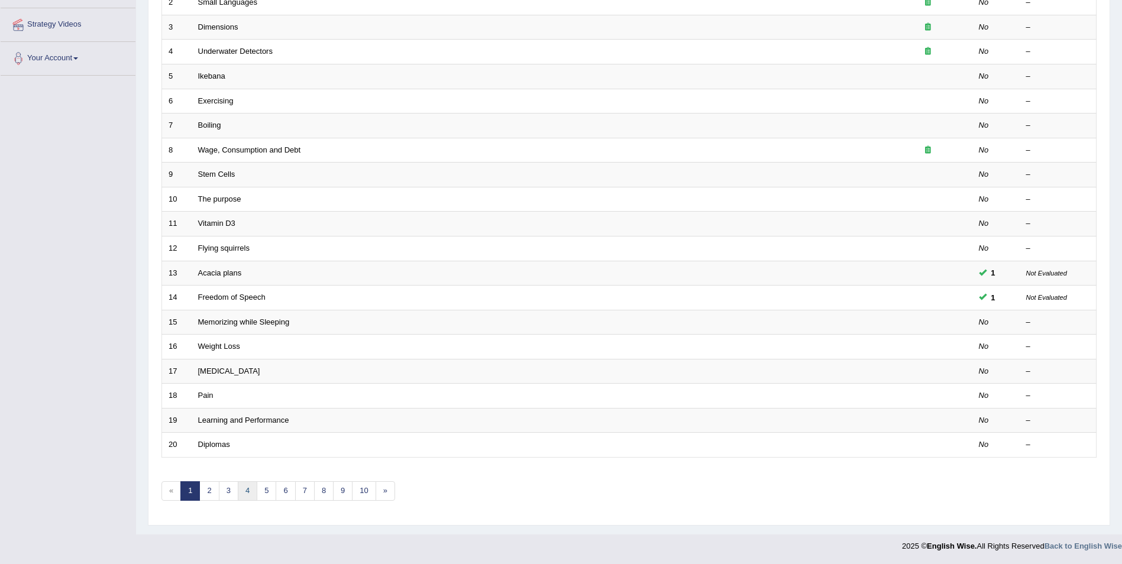
click at [252, 493] on link "4" at bounding box center [248, 492] width 20 height 20
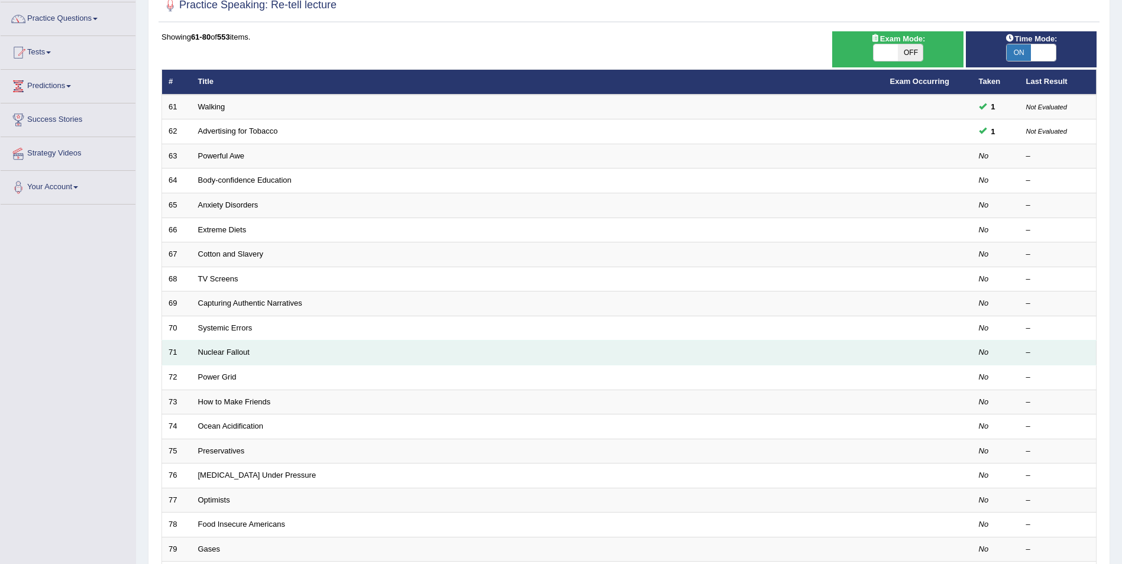
scroll to position [219, 0]
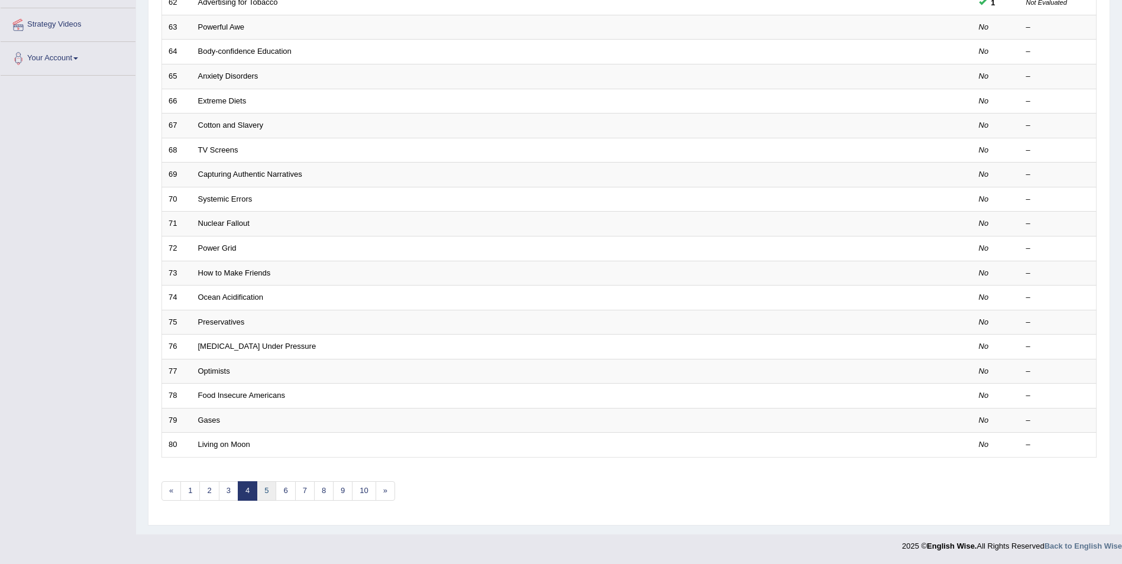
click at [266, 485] on link "5" at bounding box center [267, 492] width 20 height 20
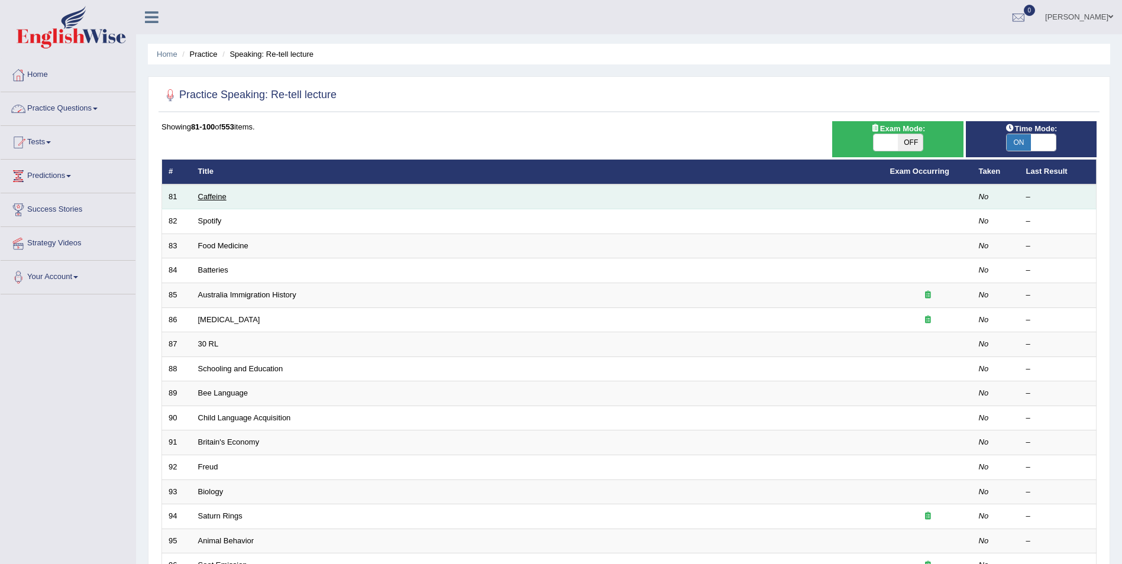
click at [213, 199] on link "Caffeine" at bounding box center [212, 196] width 28 height 9
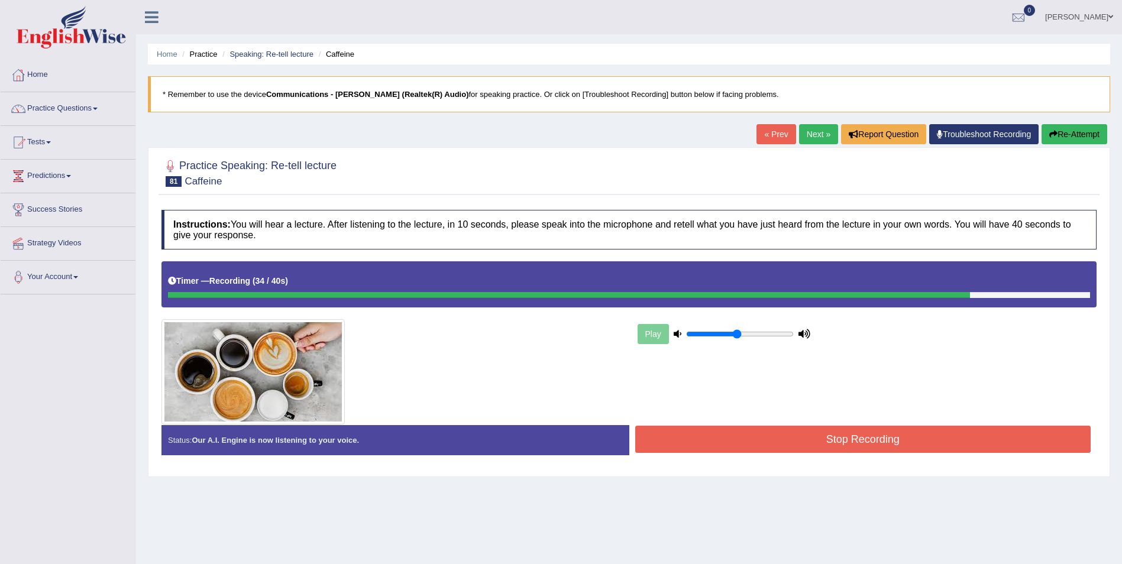
click at [814, 128] on link "Next »" at bounding box center [818, 134] width 39 height 20
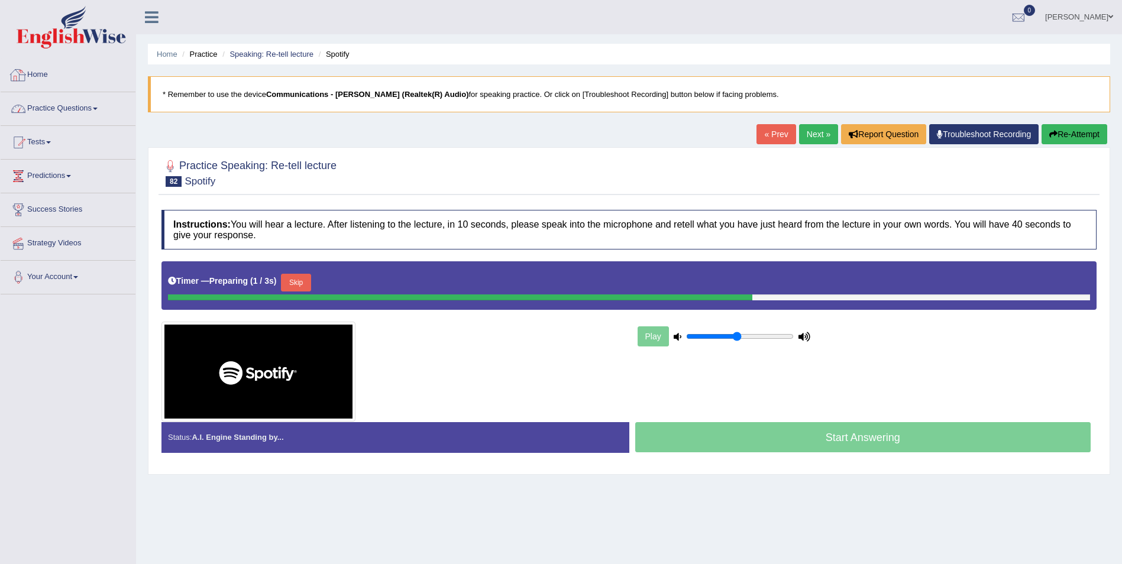
click at [61, 117] on link "Practice Questions" at bounding box center [68, 107] width 135 height 30
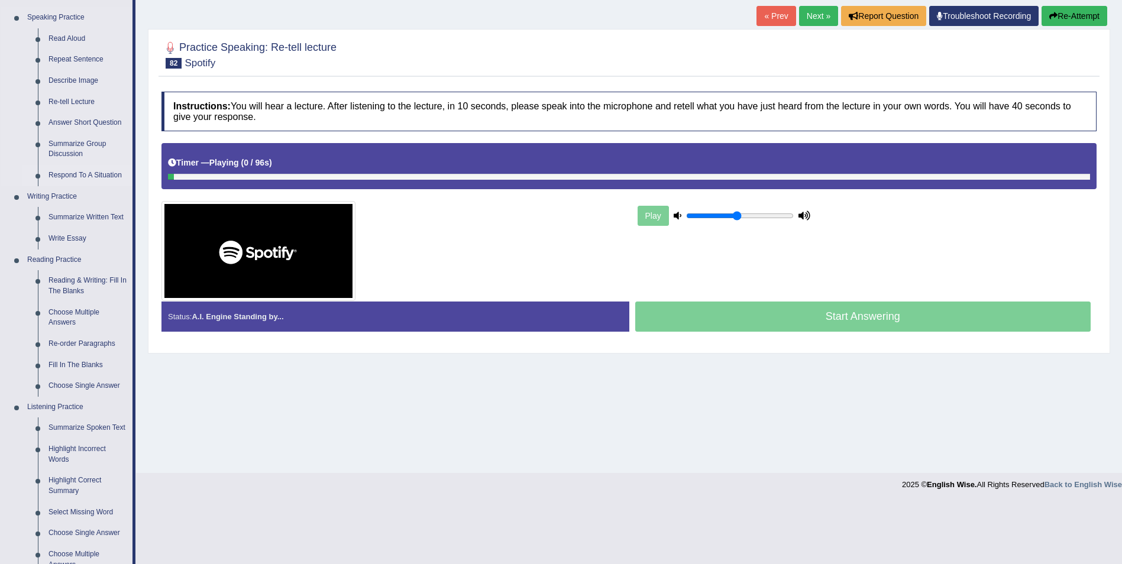
click at [82, 178] on link "Respond To A Situation" at bounding box center [87, 175] width 89 height 21
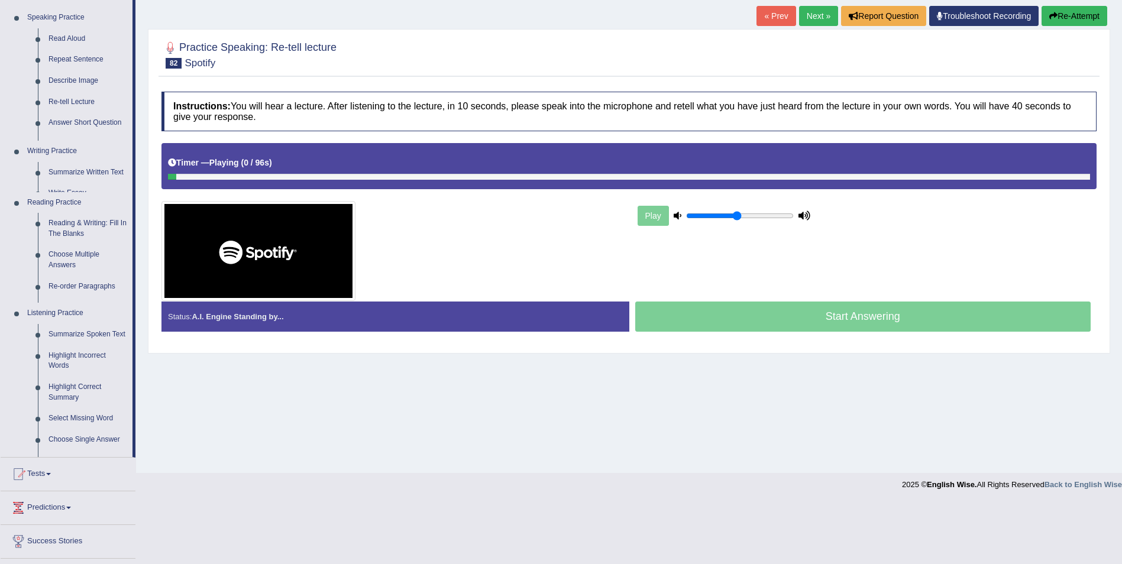
scroll to position [64, 0]
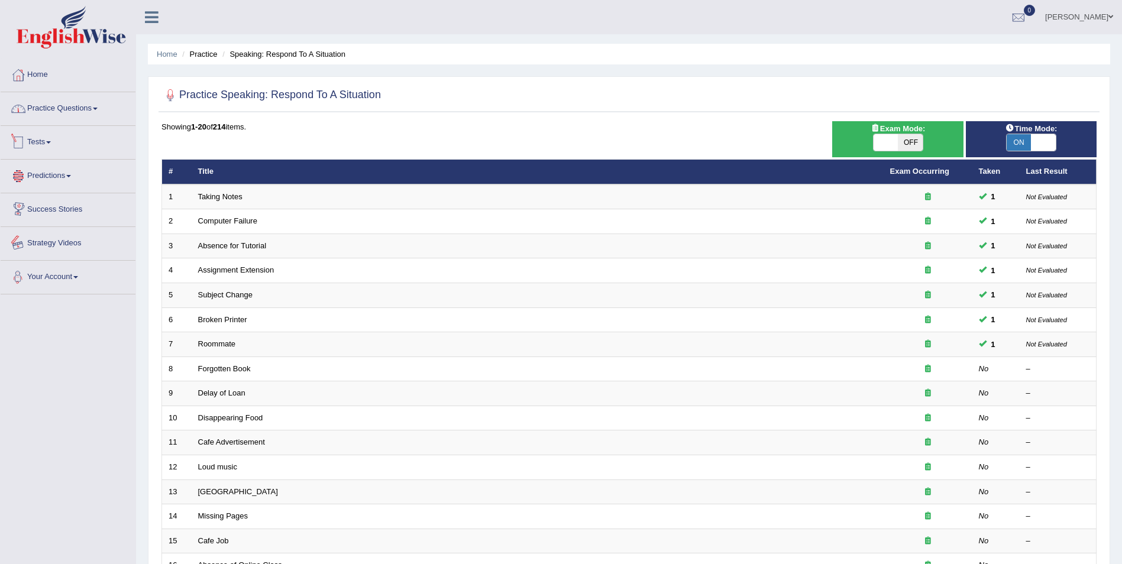
click at [76, 120] on link "Practice Questions" at bounding box center [68, 107] width 135 height 30
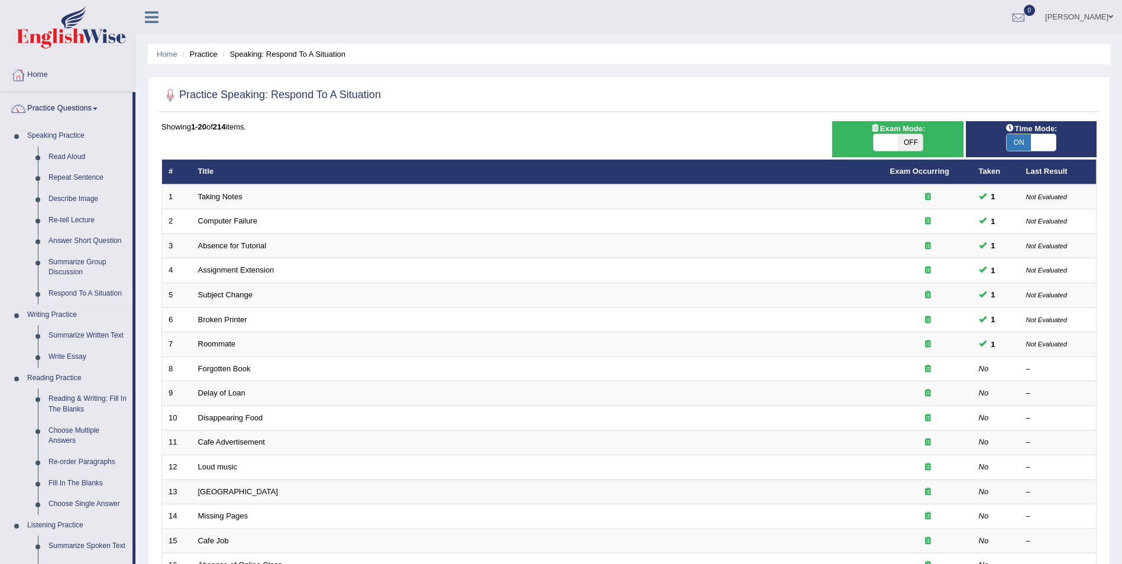
click at [91, 295] on link "Respond To A Situation" at bounding box center [87, 293] width 89 height 21
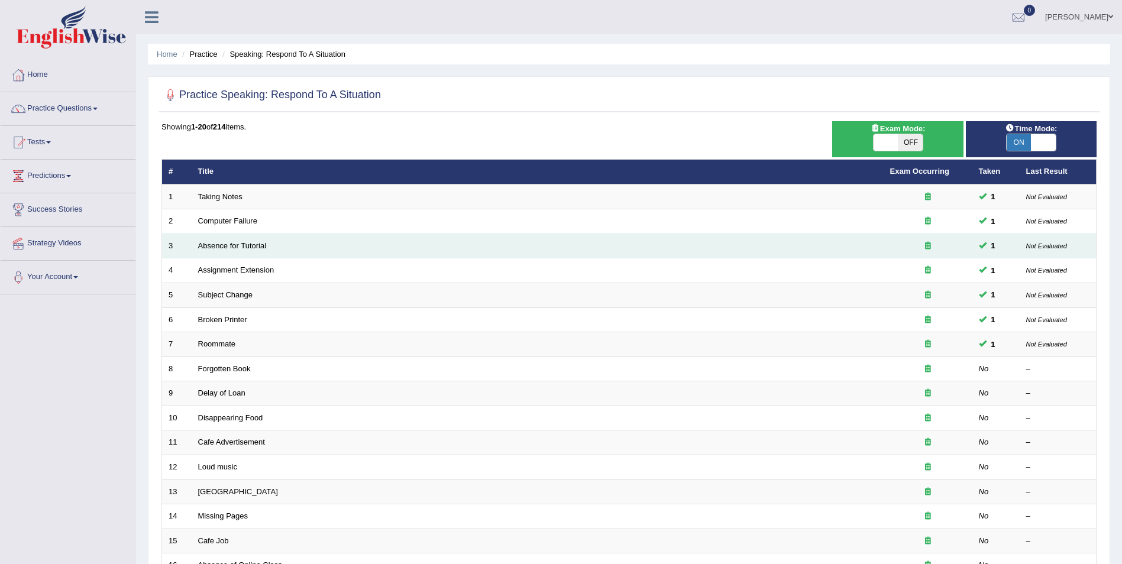
scroll to position [219, 0]
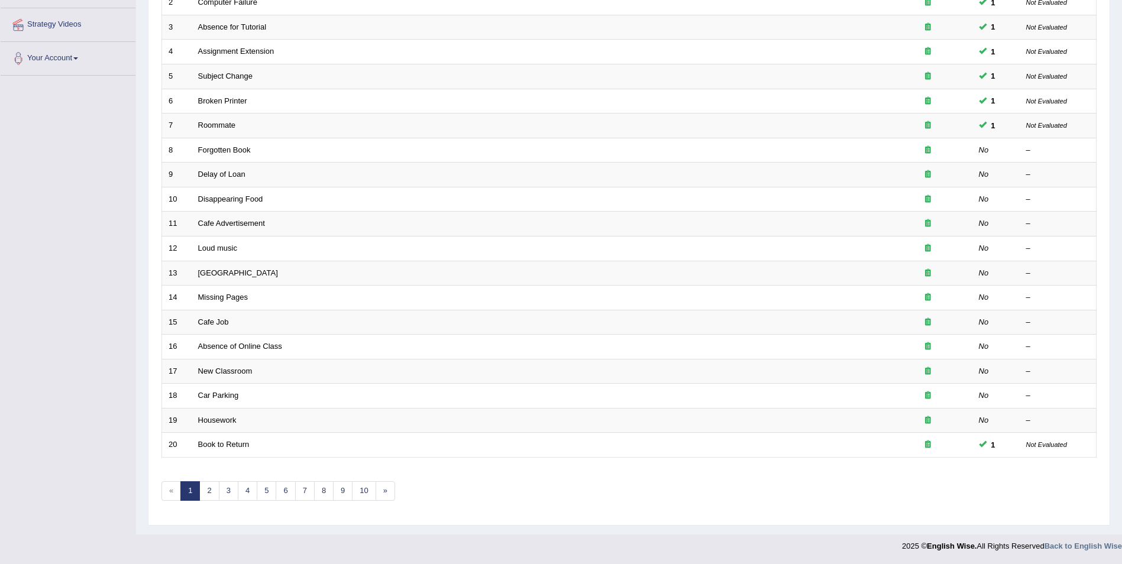
click at [309, 502] on div "Showing 1-20 of 214 items. # Title Exam Occurring Taken Last Result 1 Taking No…" at bounding box center [629, 209] width 935 height 614
click at [297, 495] on link "7" at bounding box center [305, 492] width 20 height 20
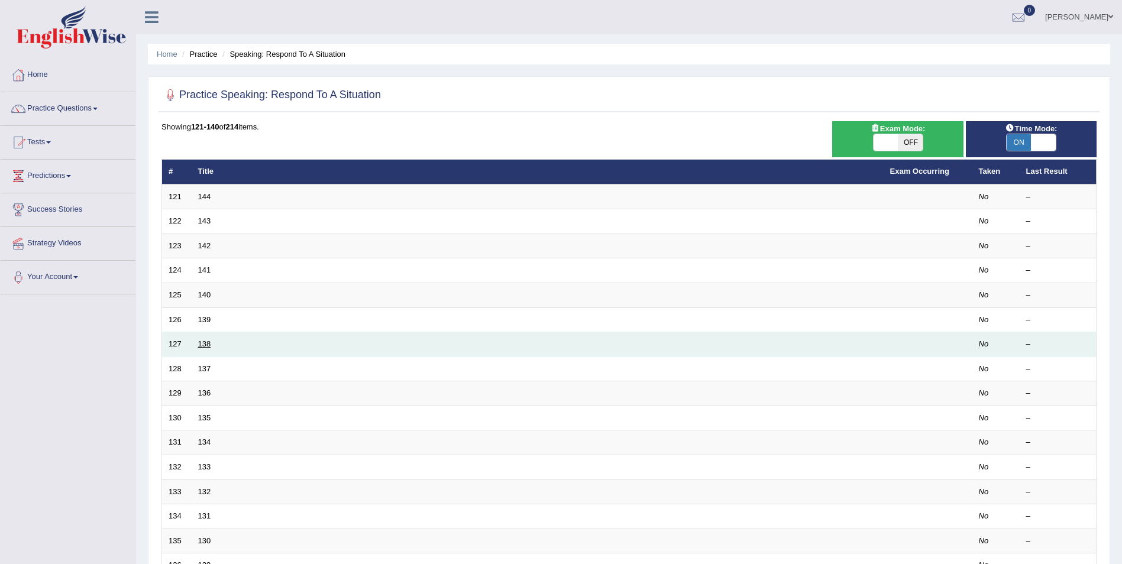
click at [205, 343] on link "138" at bounding box center [204, 344] width 13 height 9
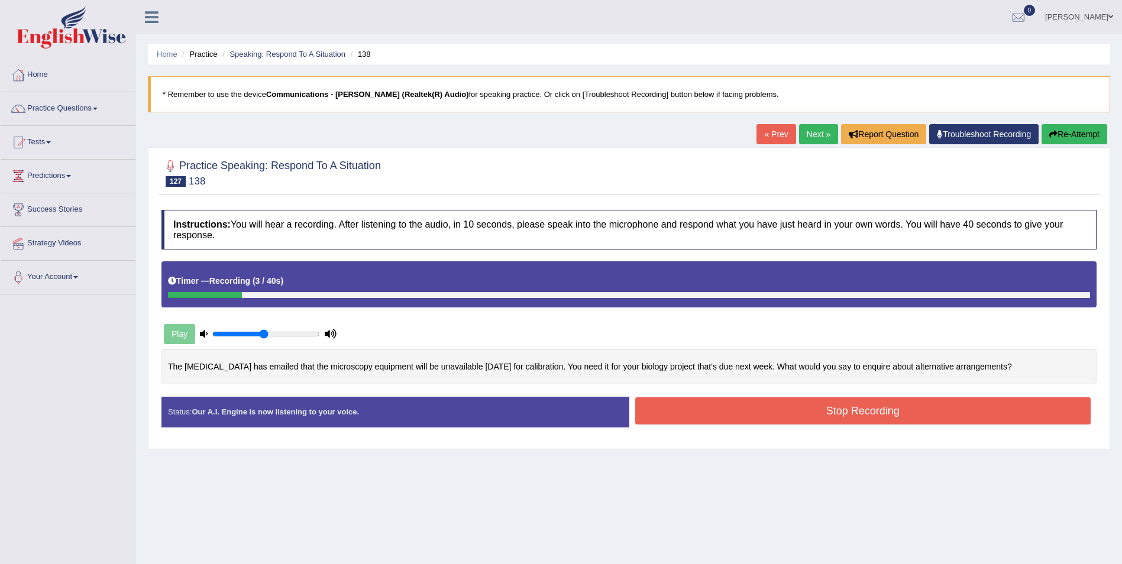
click at [1086, 137] on button "Re-Attempt" at bounding box center [1075, 134] width 66 height 20
drag, startPoint x: 246, startPoint y: 293, endPoint x: 188, endPoint y: 295, distance: 58.6
click at [219, 294] on div at bounding box center [213, 295] width 90 height 6
click at [1073, 131] on button "Re-Attempt" at bounding box center [1075, 134] width 66 height 20
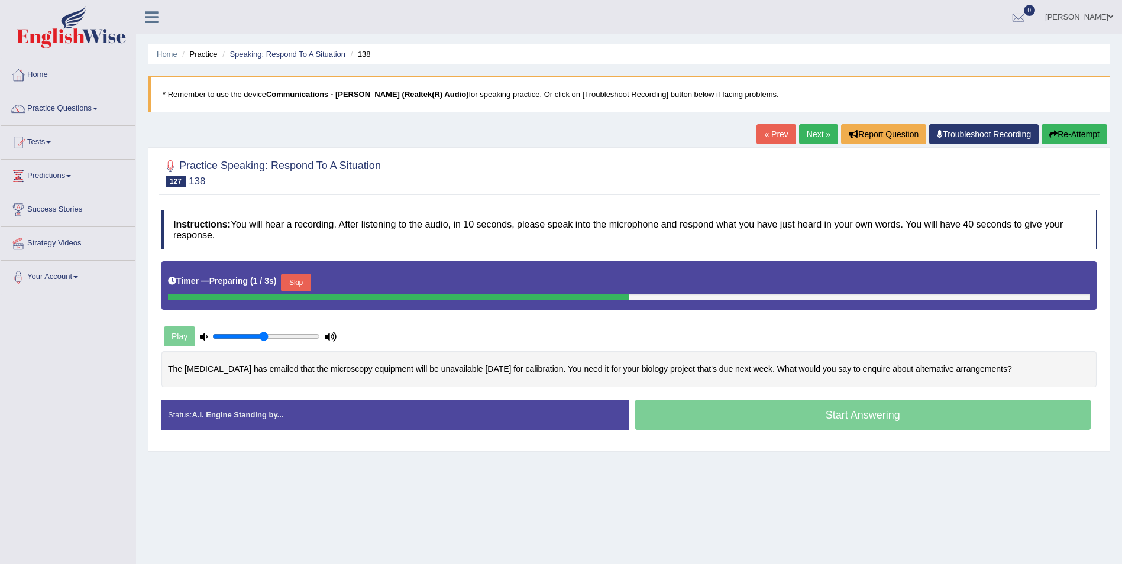
click at [293, 282] on button "Skip" at bounding box center [296, 283] width 30 height 18
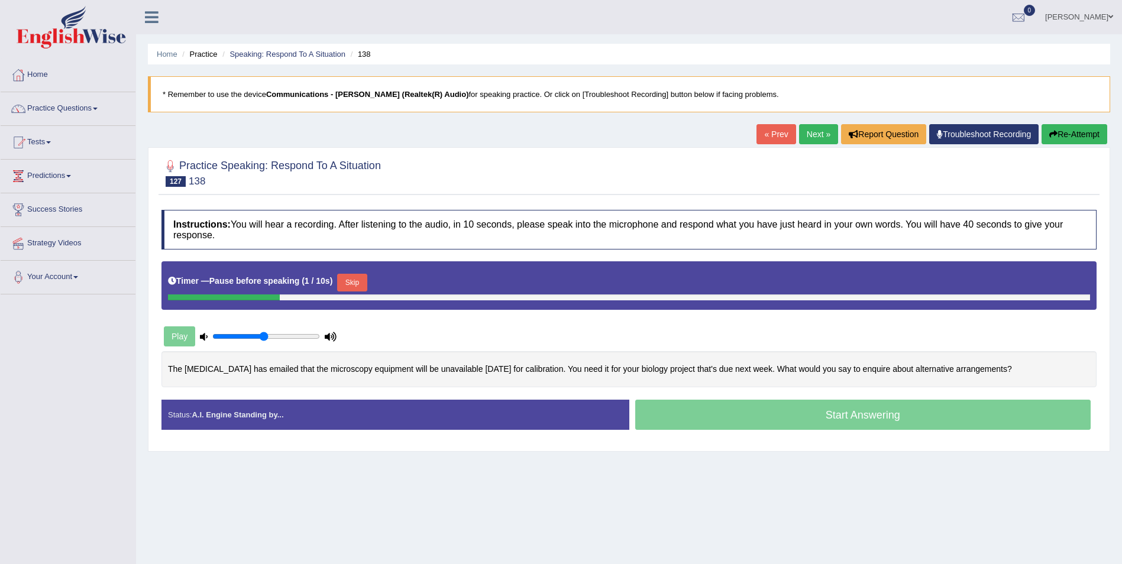
click at [355, 289] on button "Skip" at bounding box center [352, 283] width 30 height 18
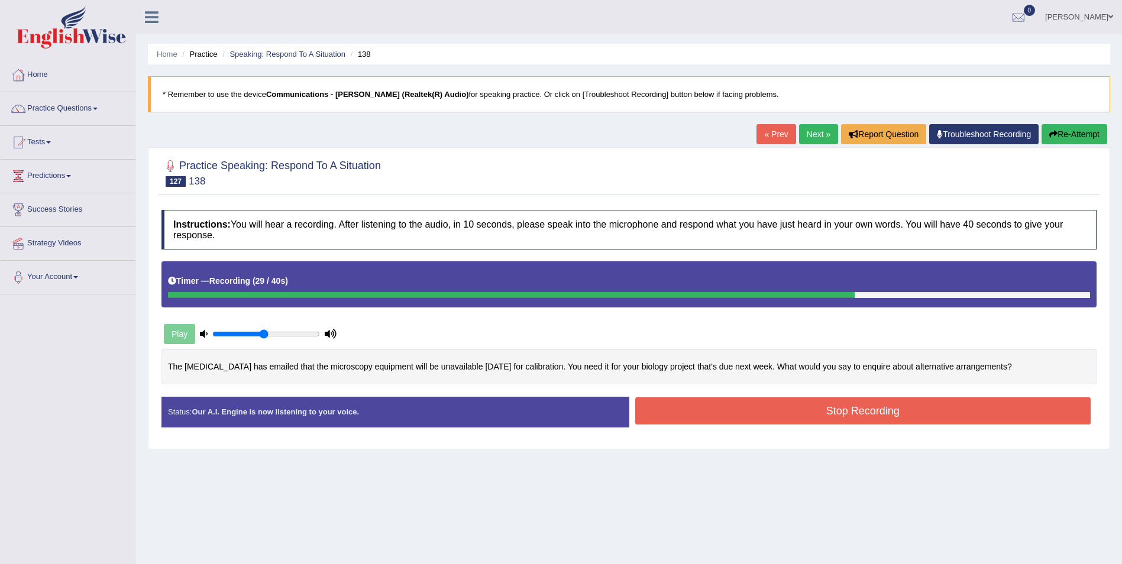
click at [890, 416] on button "Stop Recording" at bounding box center [863, 411] width 456 height 27
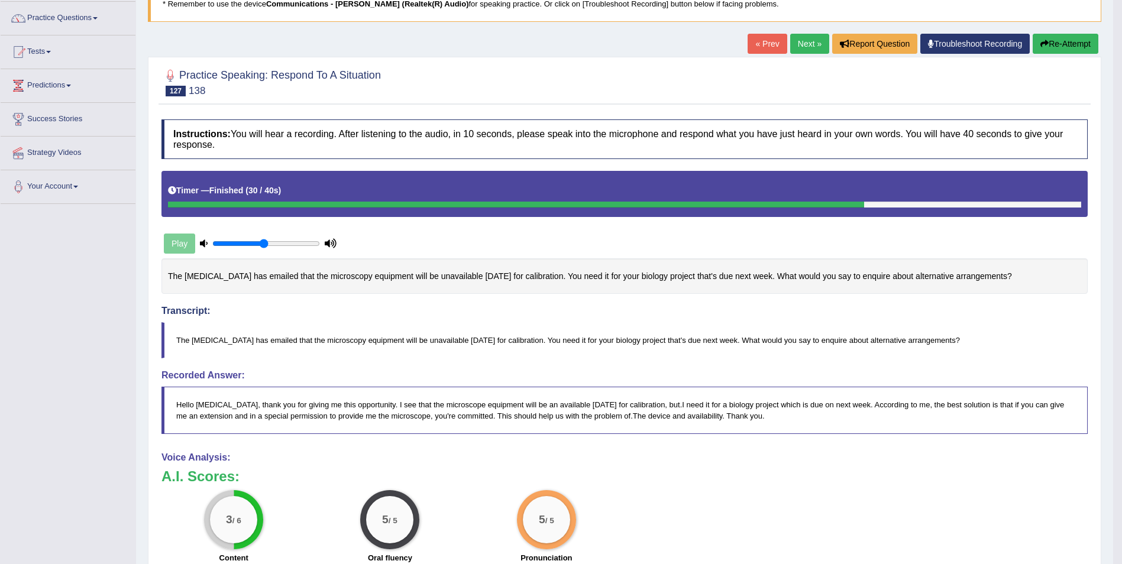
scroll to position [46, 0]
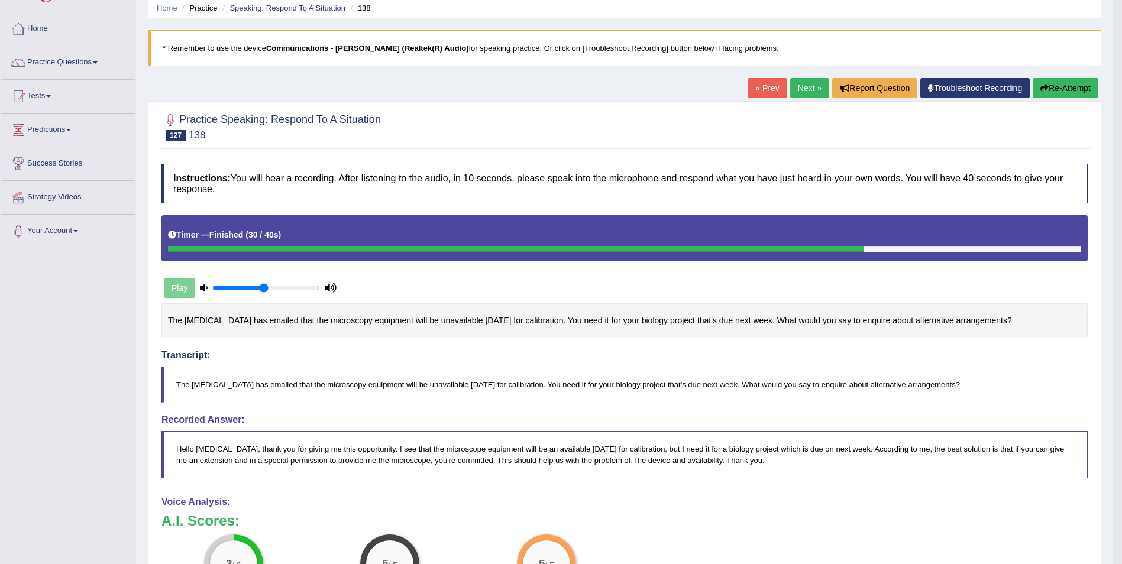
click at [811, 92] on link "Next »" at bounding box center [810, 88] width 39 height 20
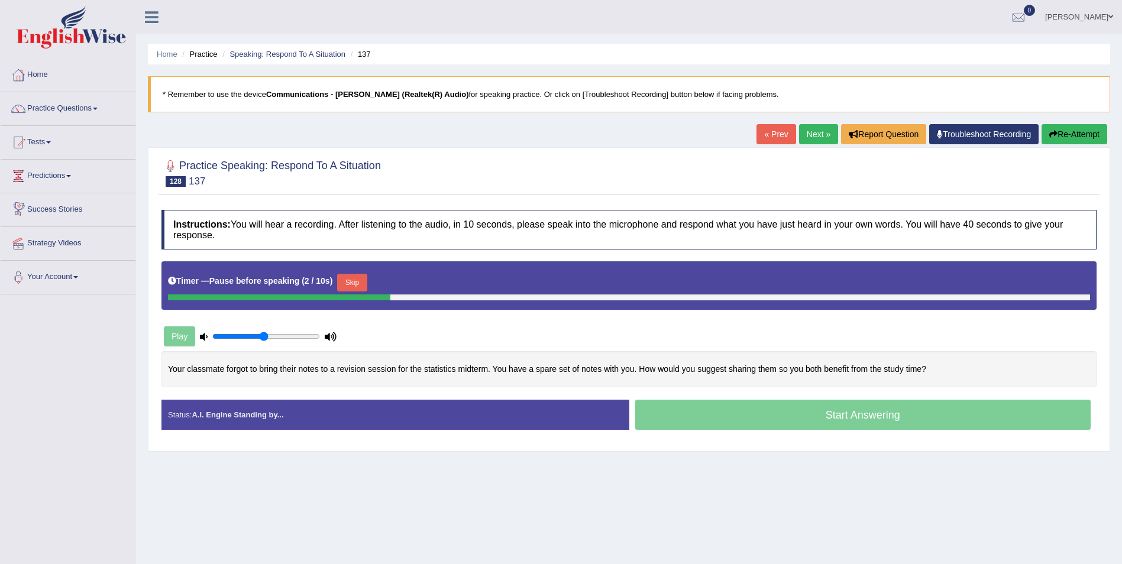
click at [350, 284] on button "Skip" at bounding box center [352, 283] width 30 height 18
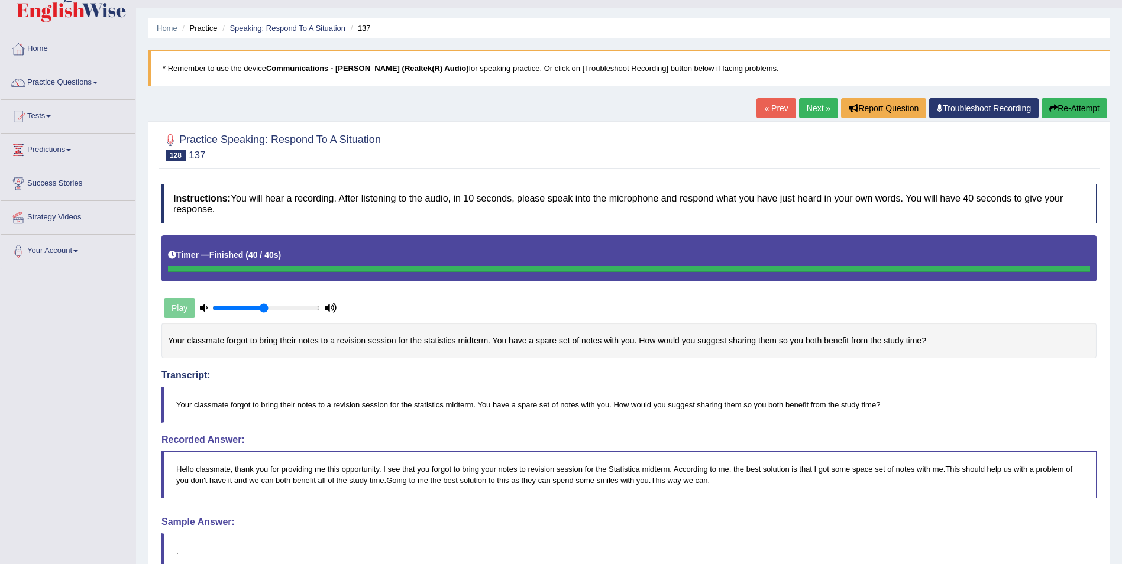
scroll to position [48, 0]
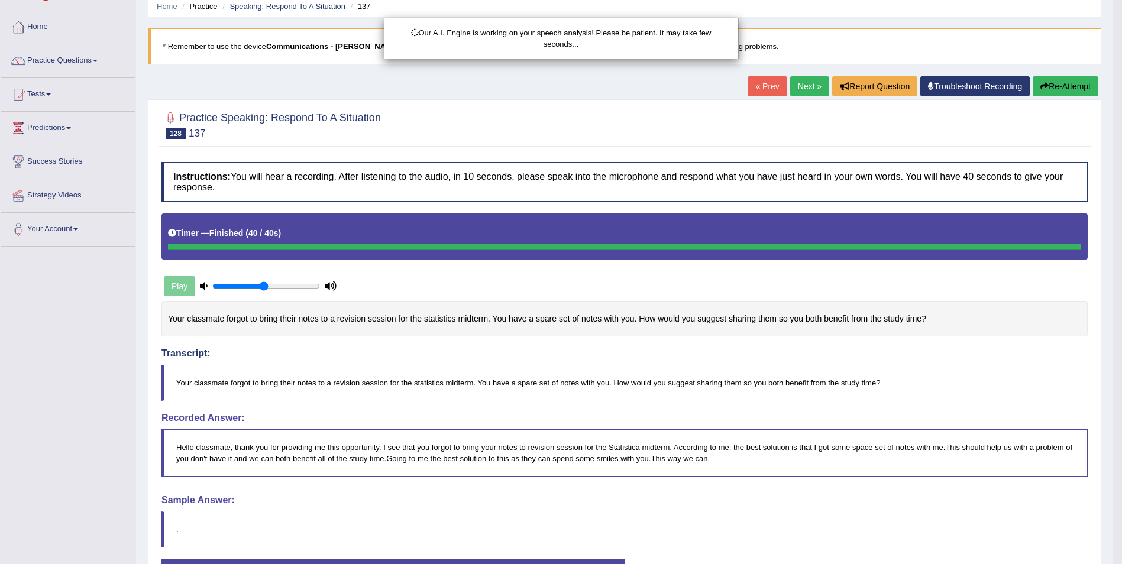
click at [795, 91] on div "Our A.I. Engine is working on your speech analysis! Please be patient. It may t…" at bounding box center [561, 282] width 1122 height 564
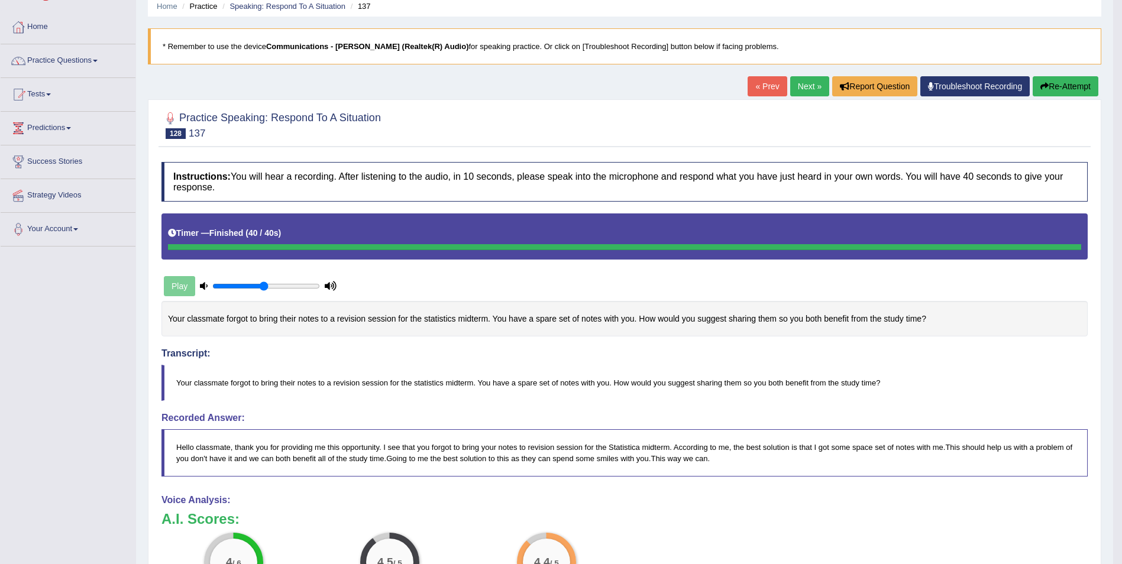
click at [801, 89] on link "Next »" at bounding box center [810, 86] width 39 height 20
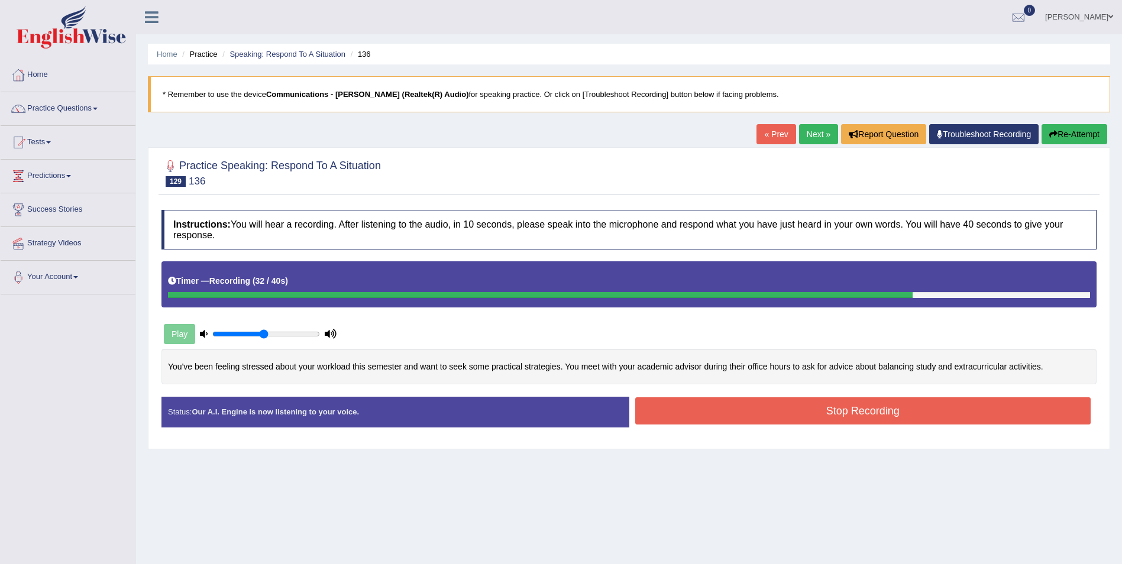
click at [750, 409] on button "Stop Recording" at bounding box center [863, 411] width 456 height 27
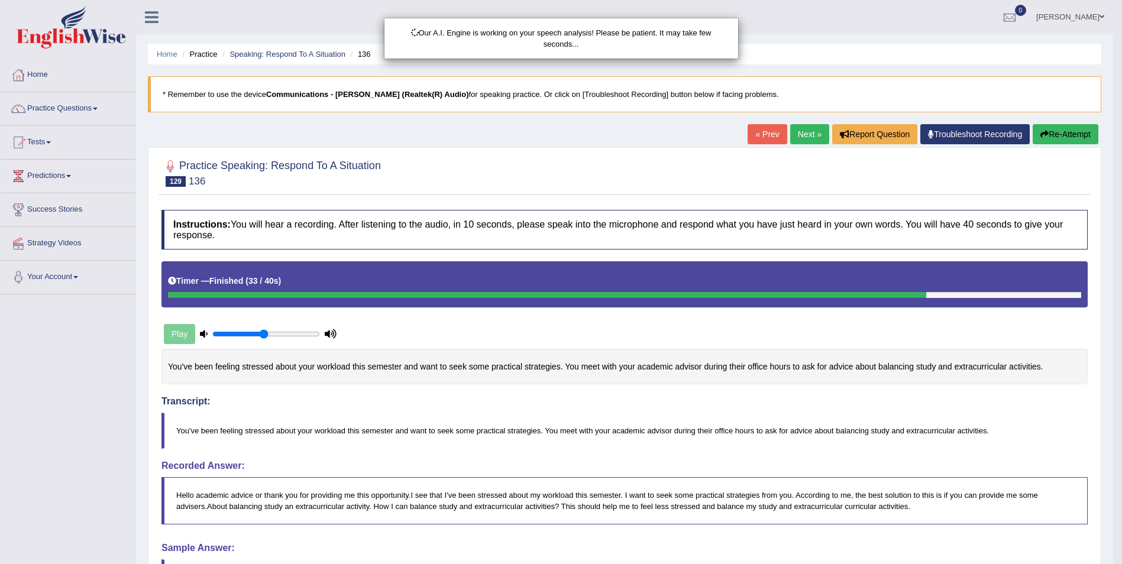
drag, startPoint x: 1130, startPoint y: 107, endPoint x: 1130, endPoint y: 209, distance: 103.0
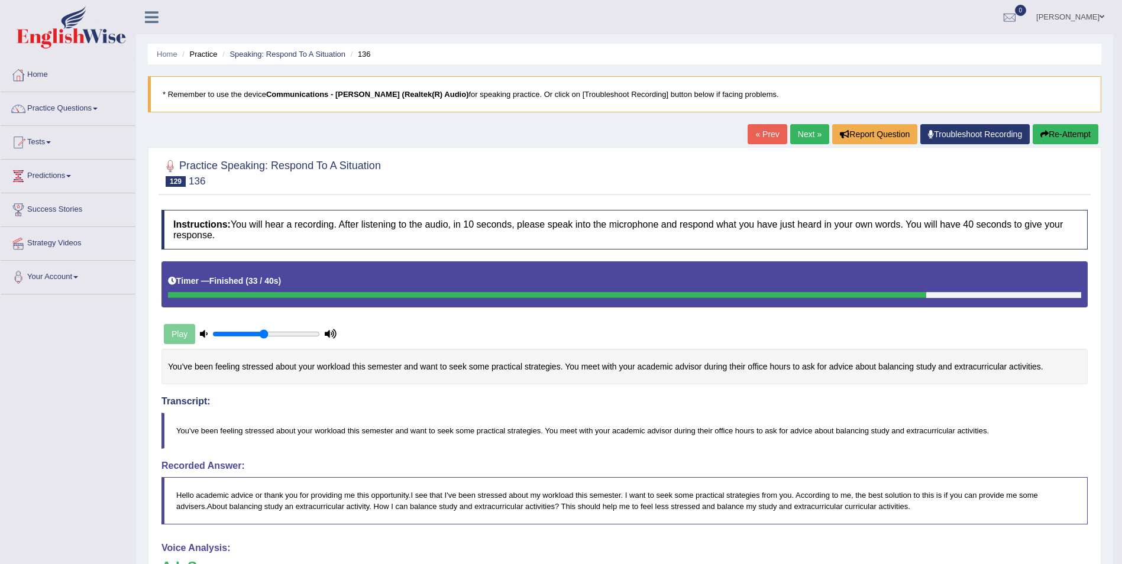
drag, startPoint x: 1123, startPoint y: 151, endPoint x: 1130, endPoint y: 249, distance: 97.9
click at [812, 136] on link "Next »" at bounding box center [810, 134] width 39 height 20
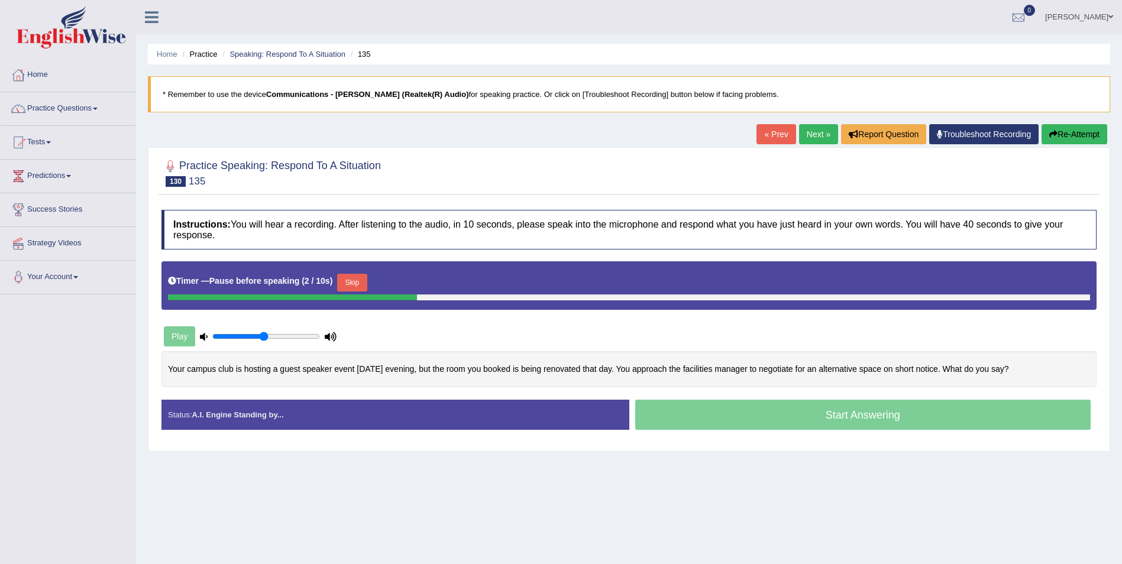
click at [351, 285] on button "Skip" at bounding box center [352, 283] width 30 height 18
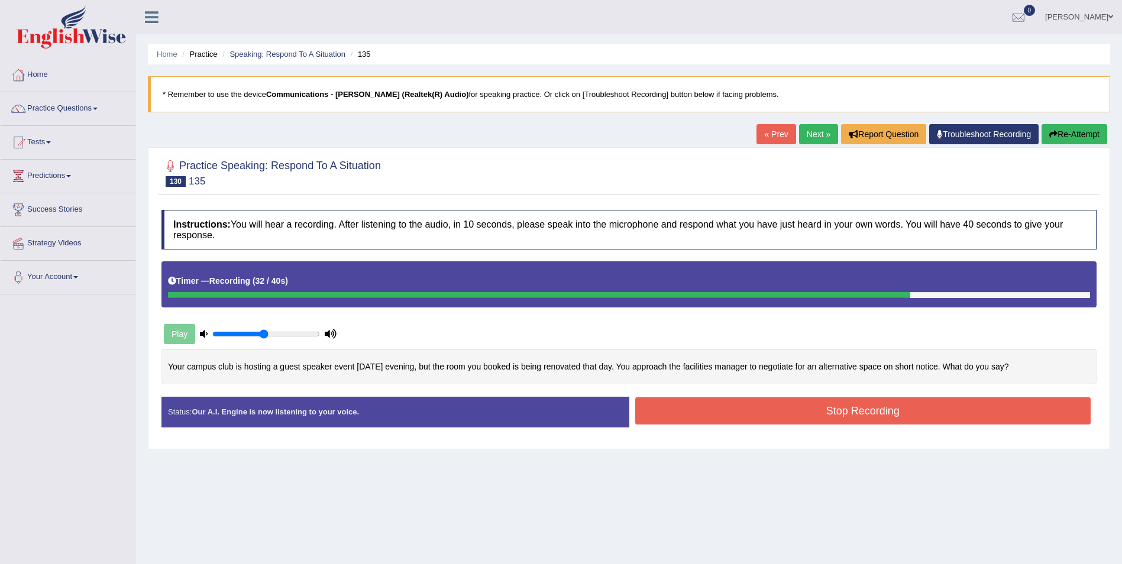
click at [822, 407] on button "Stop Recording" at bounding box center [863, 411] width 456 height 27
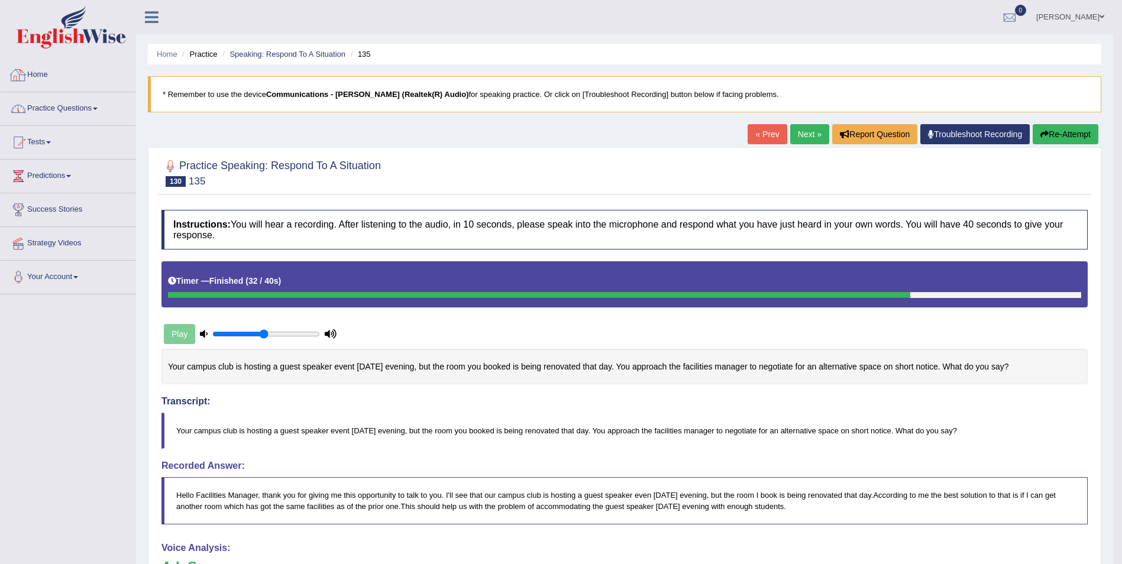
click at [79, 121] on link "Practice Questions" at bounding box center [68, 107] width 135 height 30
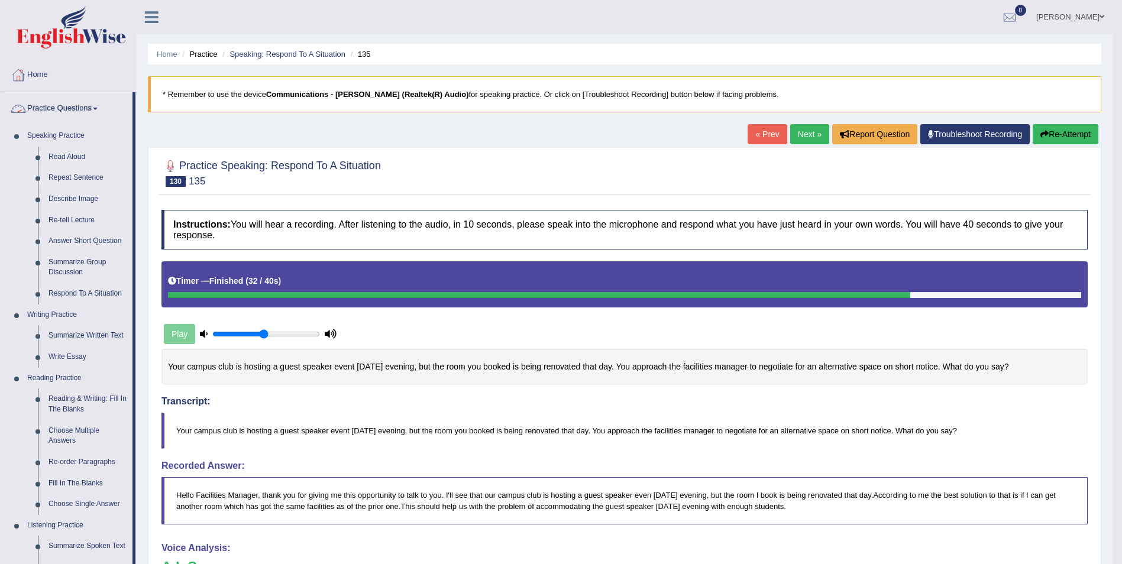
click at [72, 176] on link "Repeat Sentence" at bounding box center [87, 177] width 89 height 21
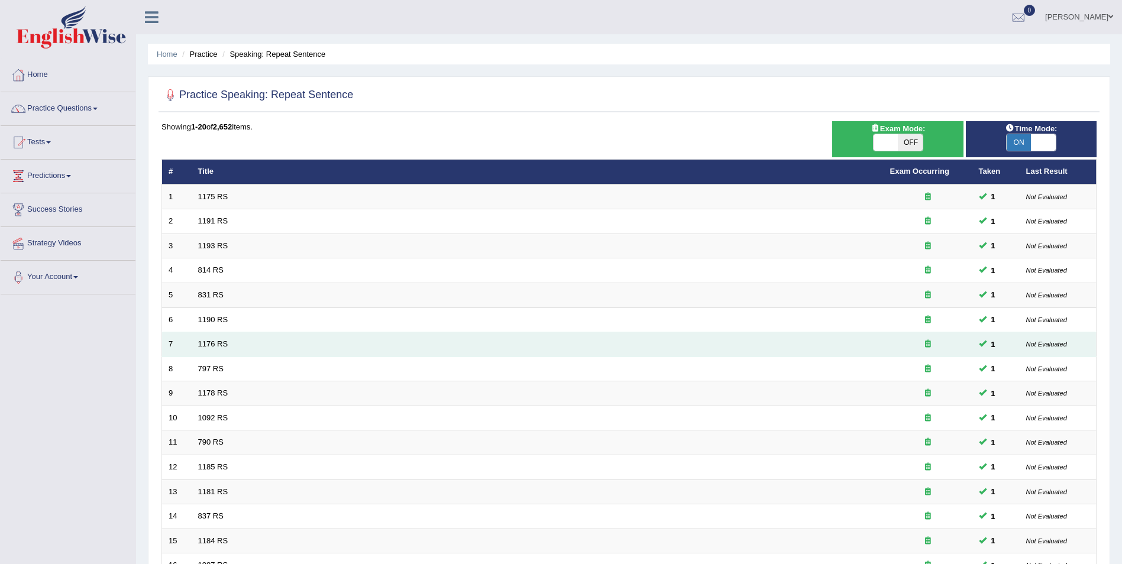
scroll to position [219, 0]
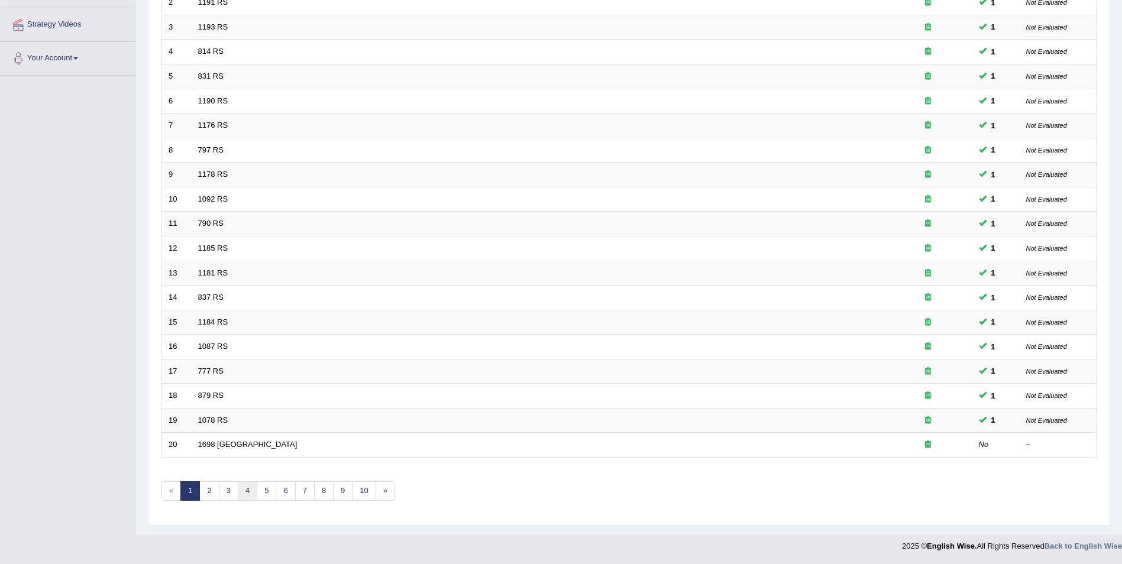
click at [238, 491] on link "4" at bounding box center [248, 492] width 20 height 20
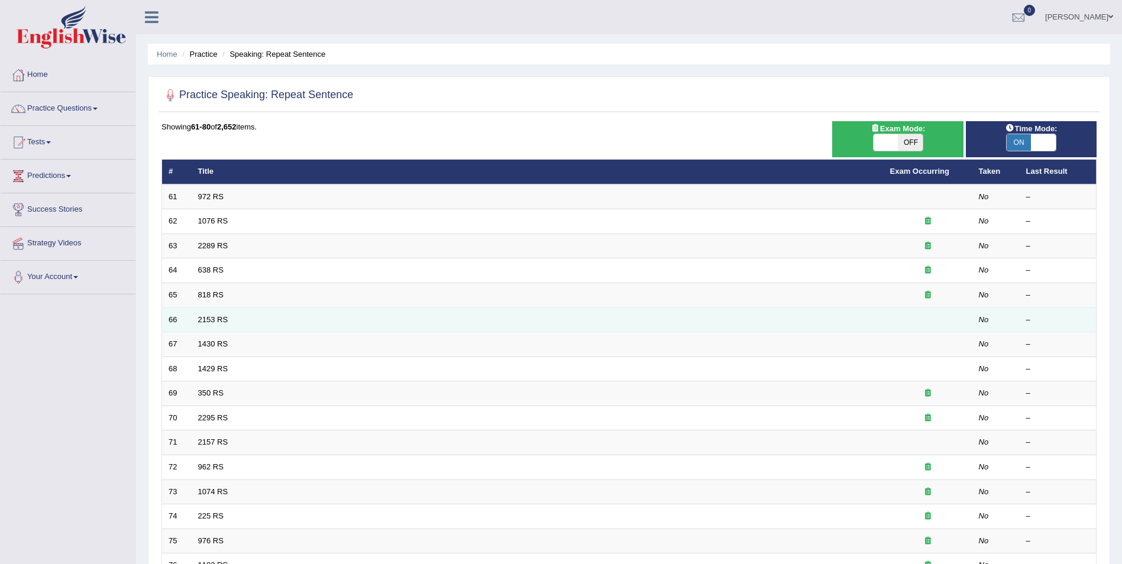
click at [219, 312] on td "2153 RS" at bounding box center [538, 320] width 692 height 25
click at [217, 320] on link "2153 RS" at bounding box center [213, 319] width 30 height 9
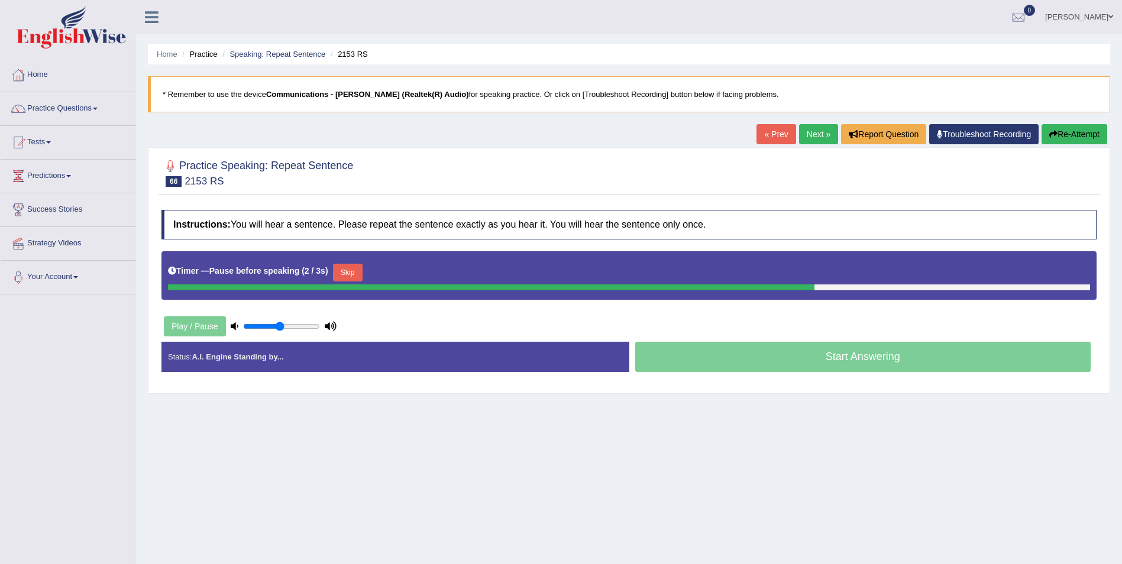
click at [364, 274] on div "Timer — Pause before speaking ( 2 / 3s ) Skip" at bounding box center [629, 273] width 922 height 24
click at [353, 274] on button "Skip" at bounding box center [348, 273] width 30 height 18
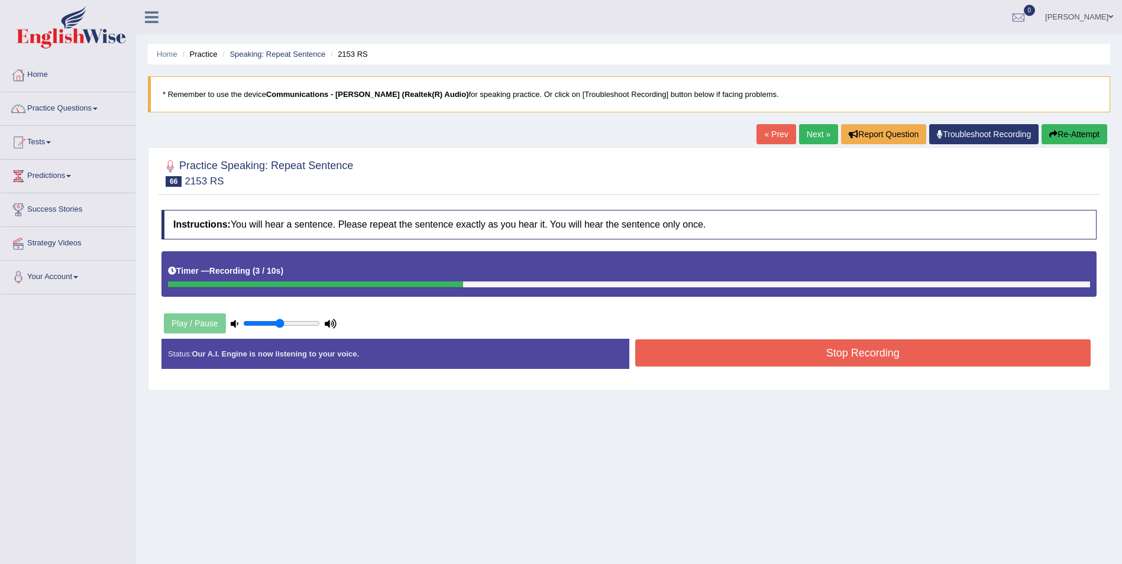
click at [712, 356] on button "Stop Recording" at bounding box center [863, 353] width 456 height 27
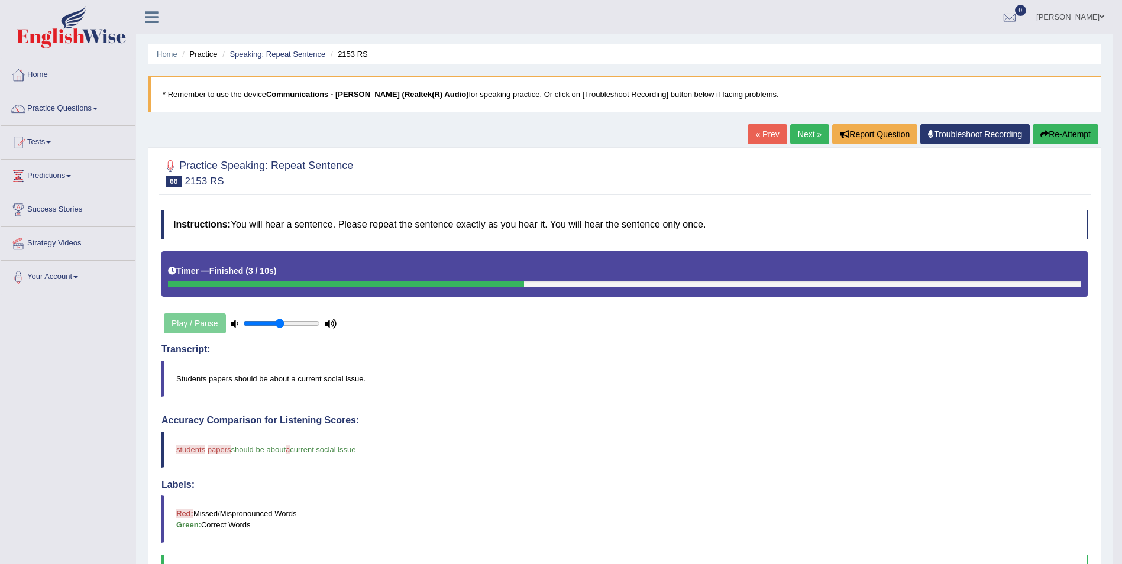
click at [804, 130] on link "Next »" at bounding box center [810, 134] width 39 height 20
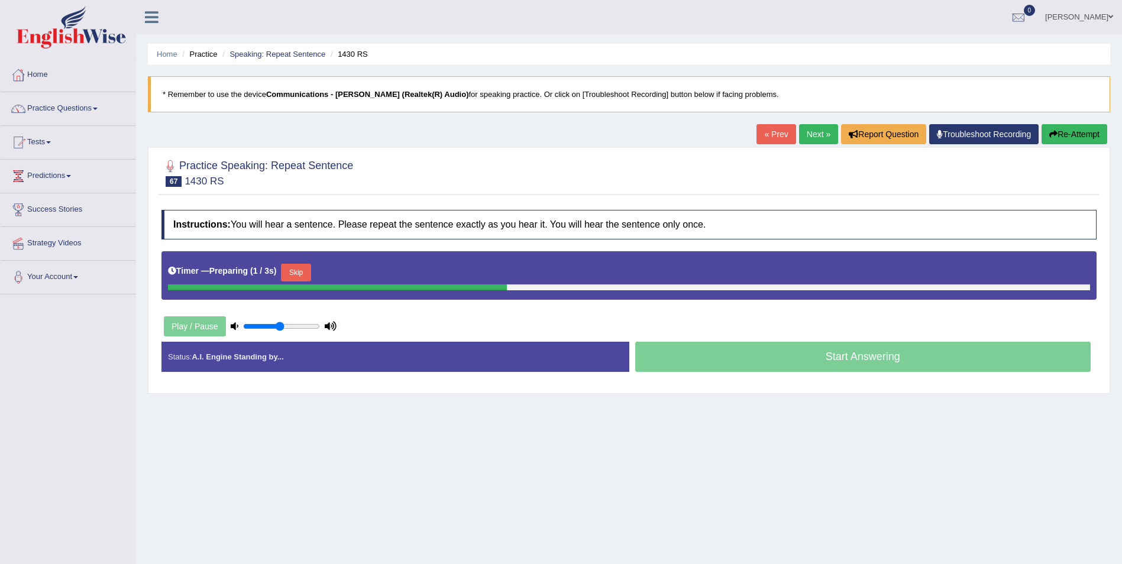
click at [304, 267] on button "Skip" at bounding box center [296, 273] width 30 height 18
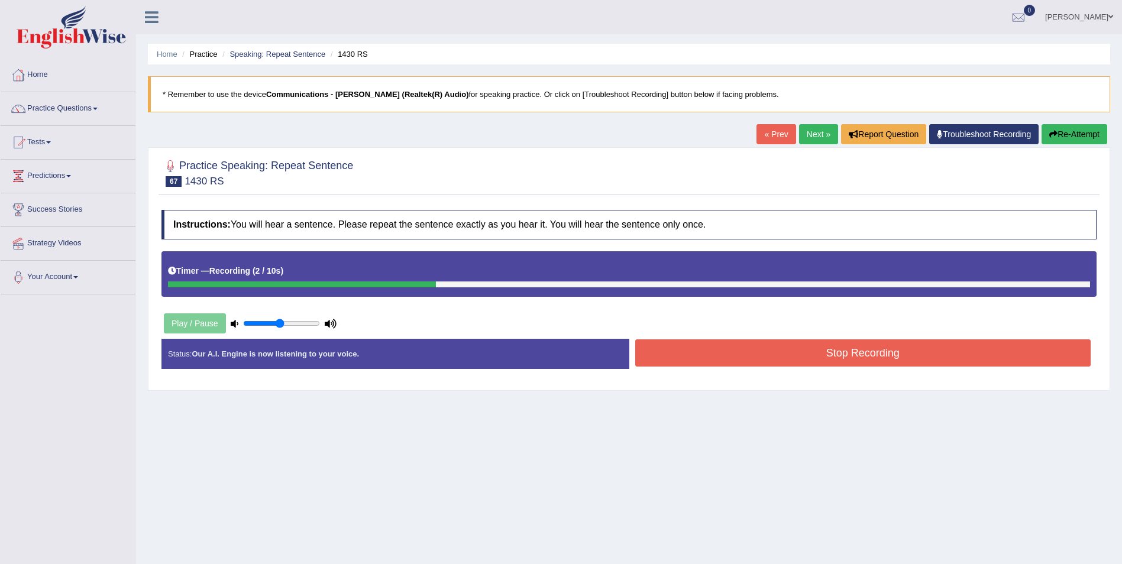
click at [778, 348] on button "Stop Recording" at bounding box center [863, 353] width 456 height 27
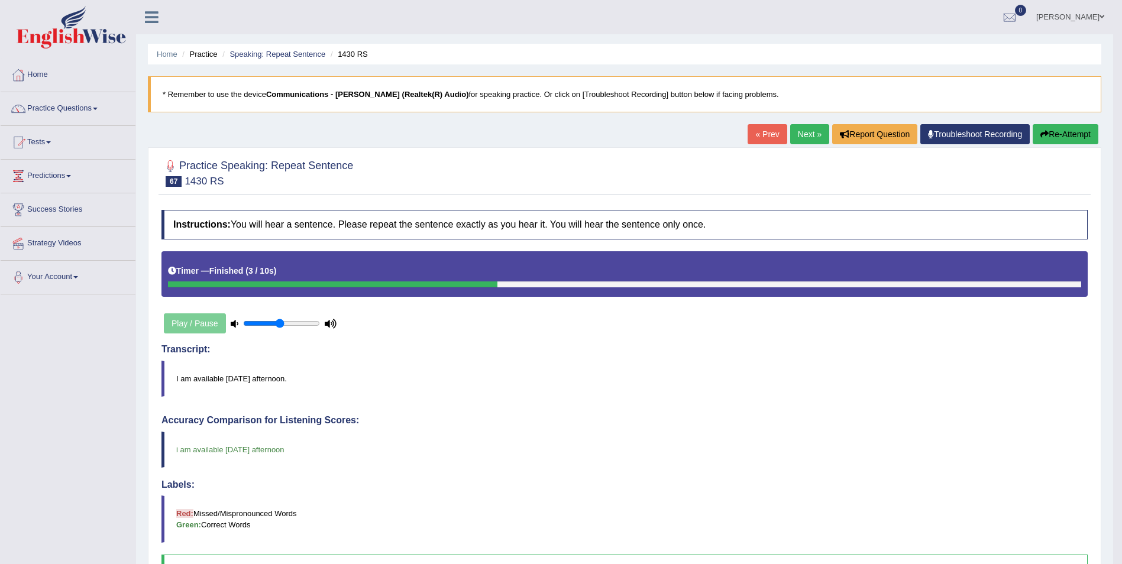
click at [806, 134] on link "Next »" at bounding box center [810, 134] width 39 height 20
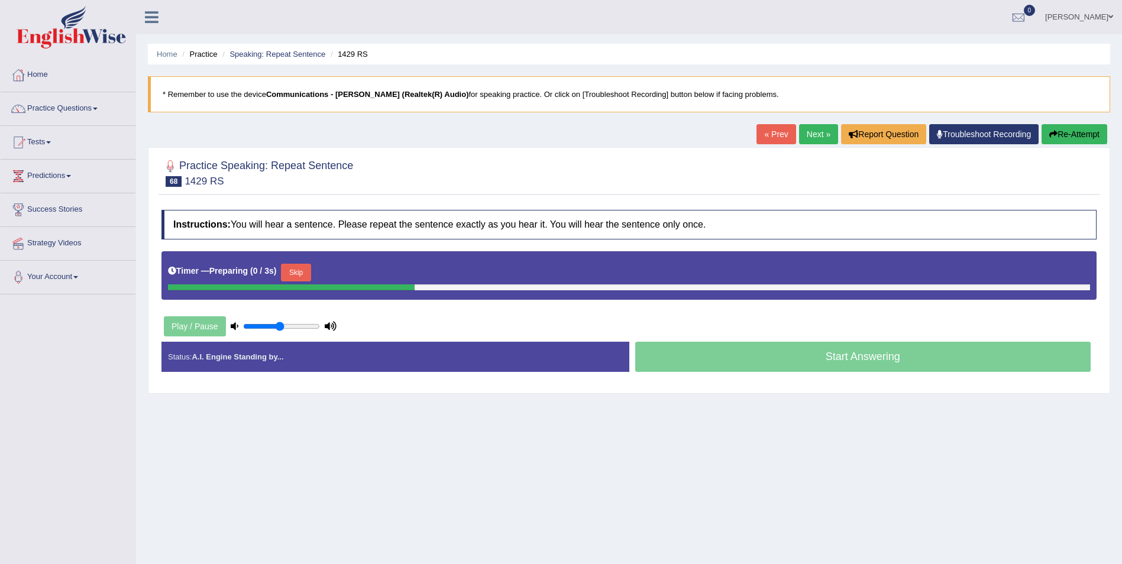
click at [302, 276] on button "Skip" at bounding box center [296, 273] width 30 height 18
click at [353, 276] on button "Skip" at bounding box center [348, 273] width 30 height 18
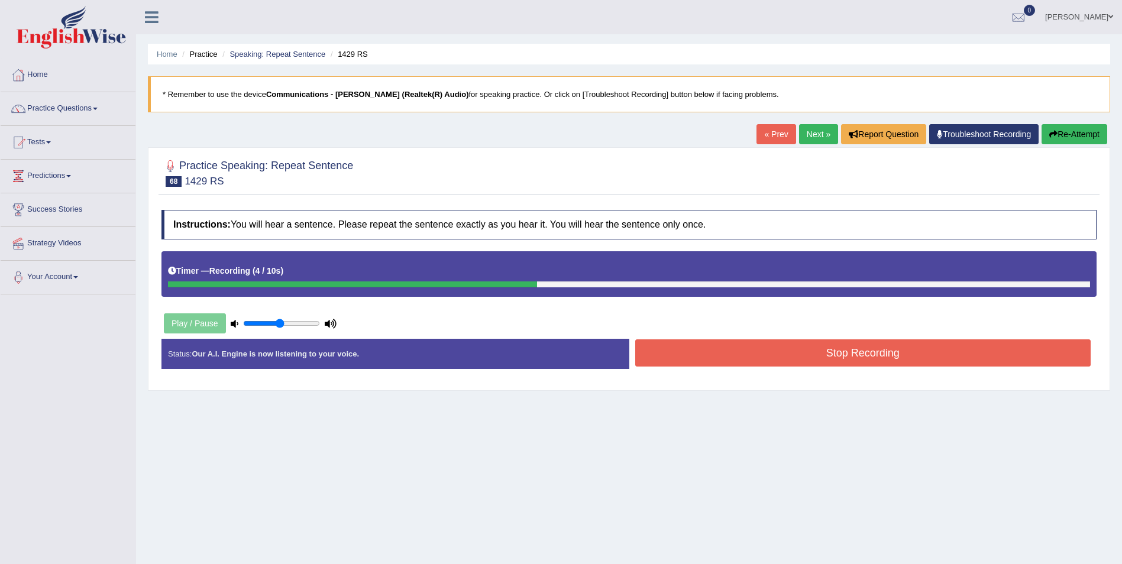
click at [766, 347] on button "Stop Recording" at bounding box center [863, 353] width 456 height 27
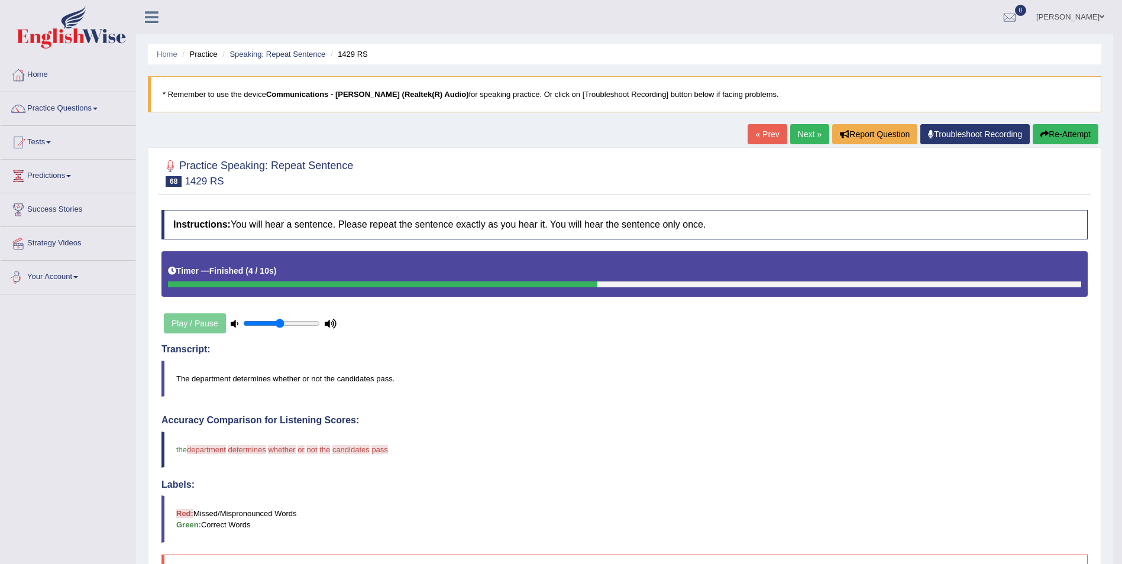
click at [809, 131] on link "Next »" at bounding box center [810, 134] width 39 height 20
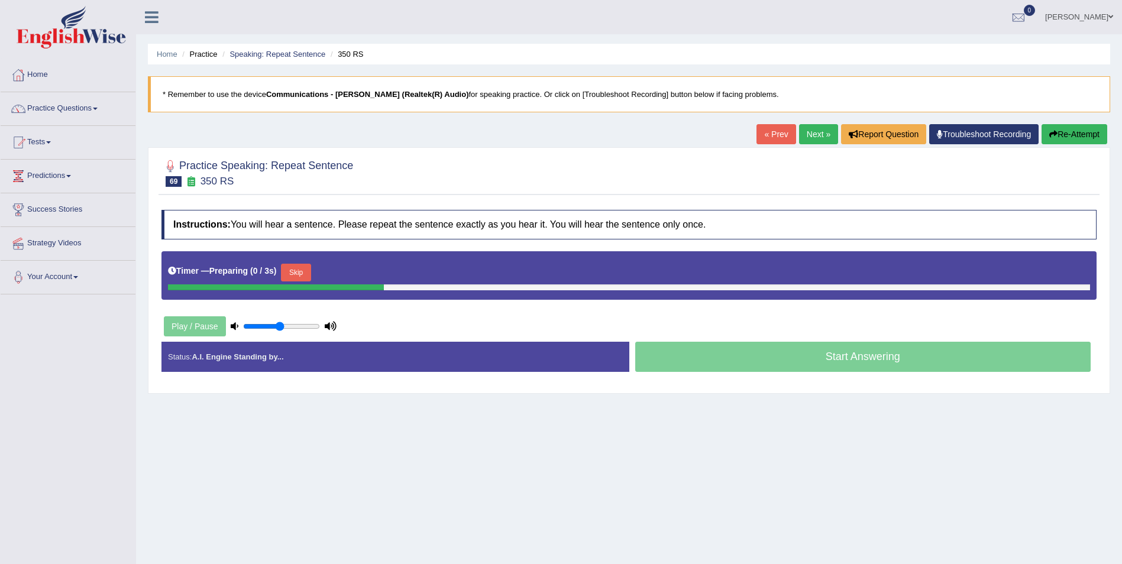
click at [304, 269] on button "Skip" at bounding box center [296, 273] width 30 height 18
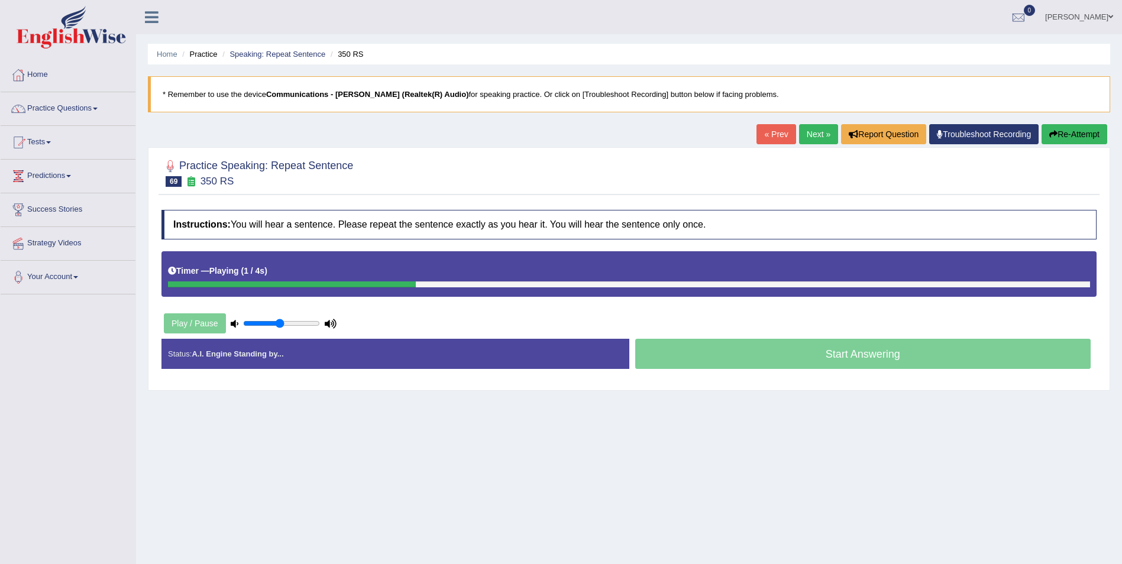
click at [823, 137] on link "Next »" at bounding box center [818, 134] width 39 height 20
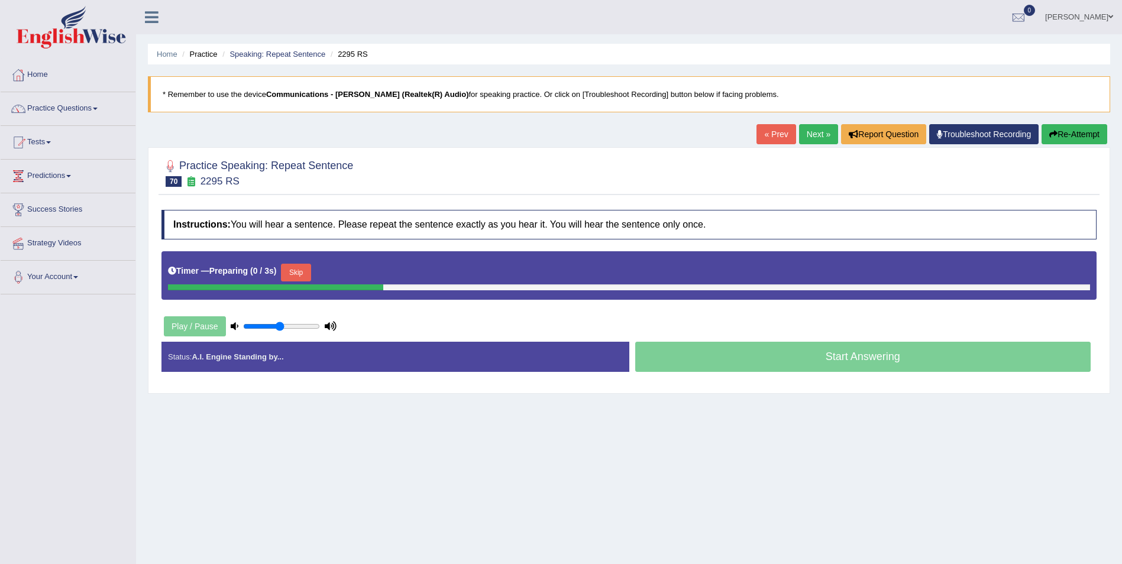
click at [306, 270] on button "Skip" at bounding box center [296, 273] width 30 height 18
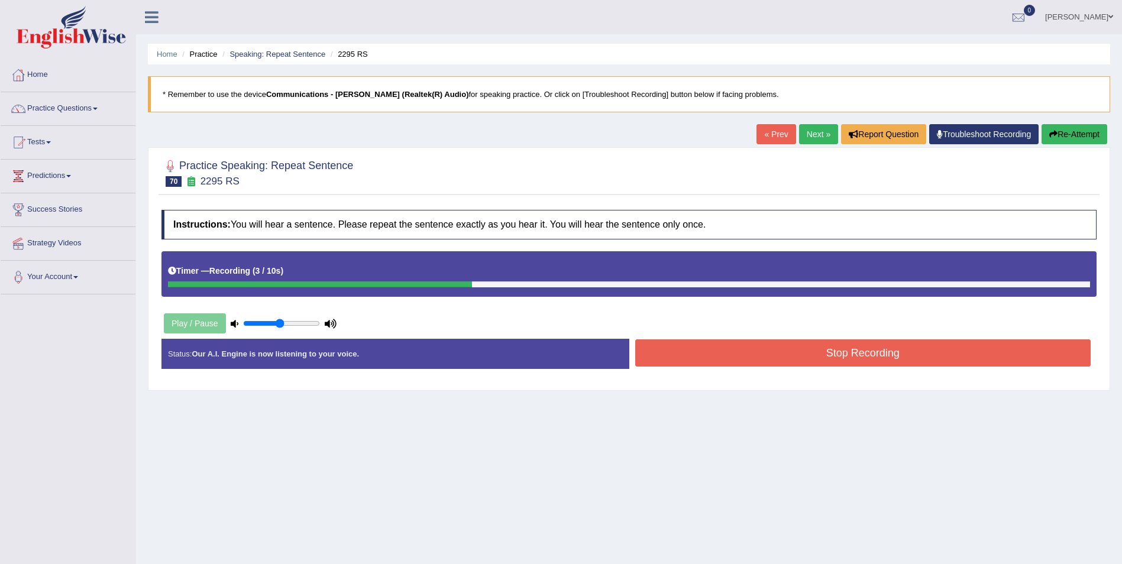
click at [825, 358] on button "Stop Recording" at bounding box center [863, 353] width 456 height 27
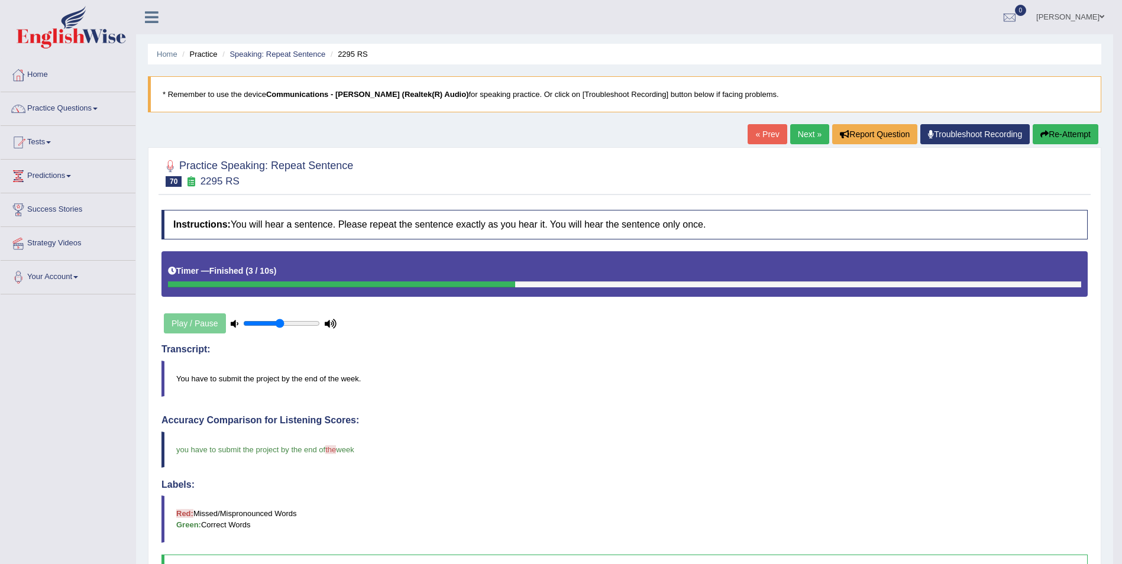
click at [791, 129] on link "Next »" at bounding box center [810, 134] width 39 height 20
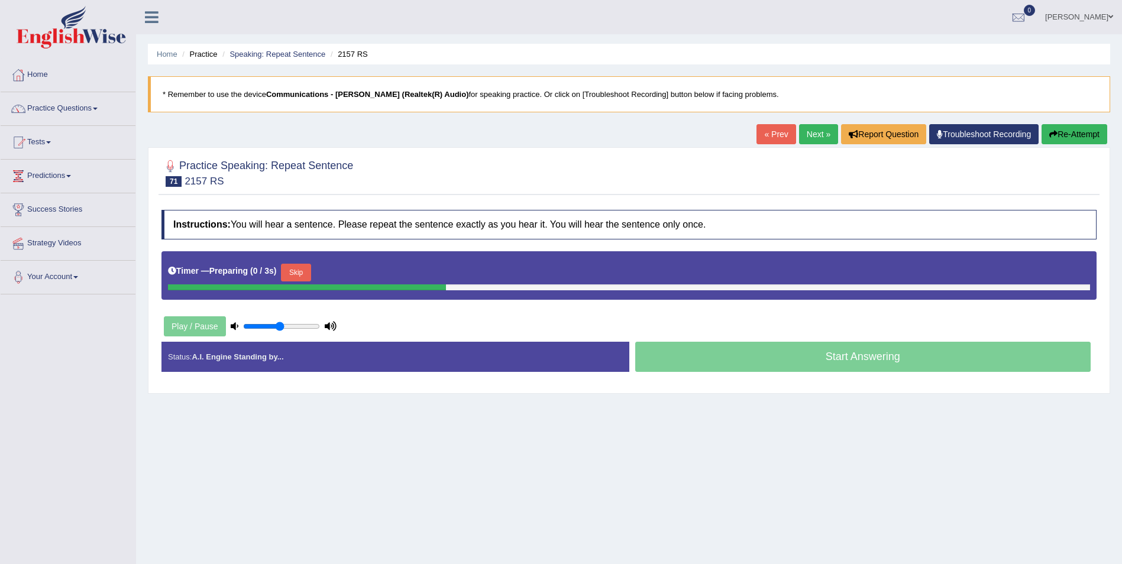
click at [292, 269] on button "Skip" at bounding box center [296, 273] width 30 height 18
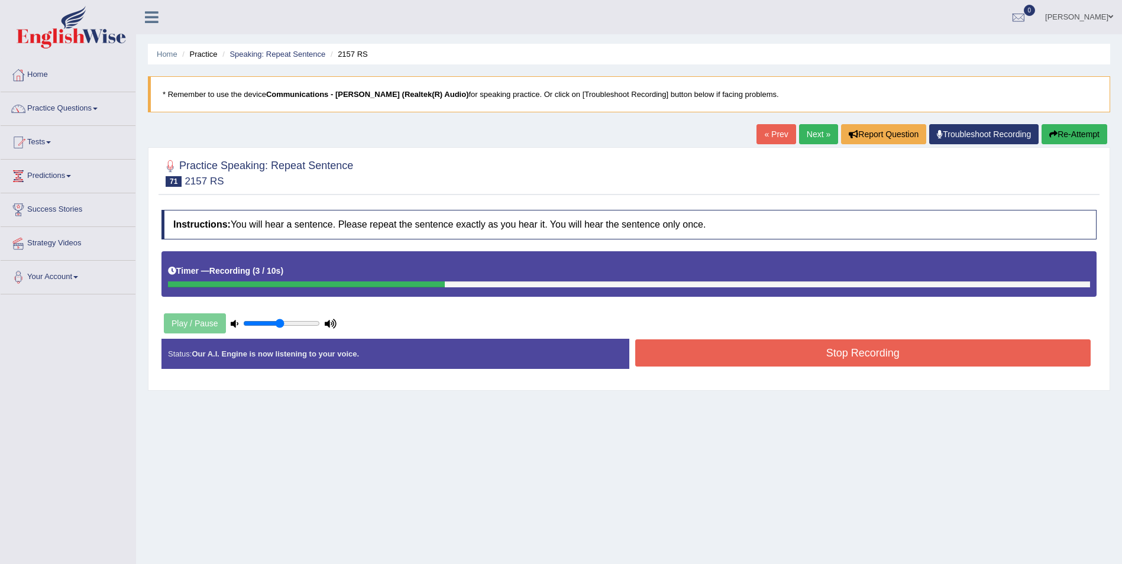
click at [799, 350] on button "Stop Recording" at bounding box center [863, 353] width 456 height 27
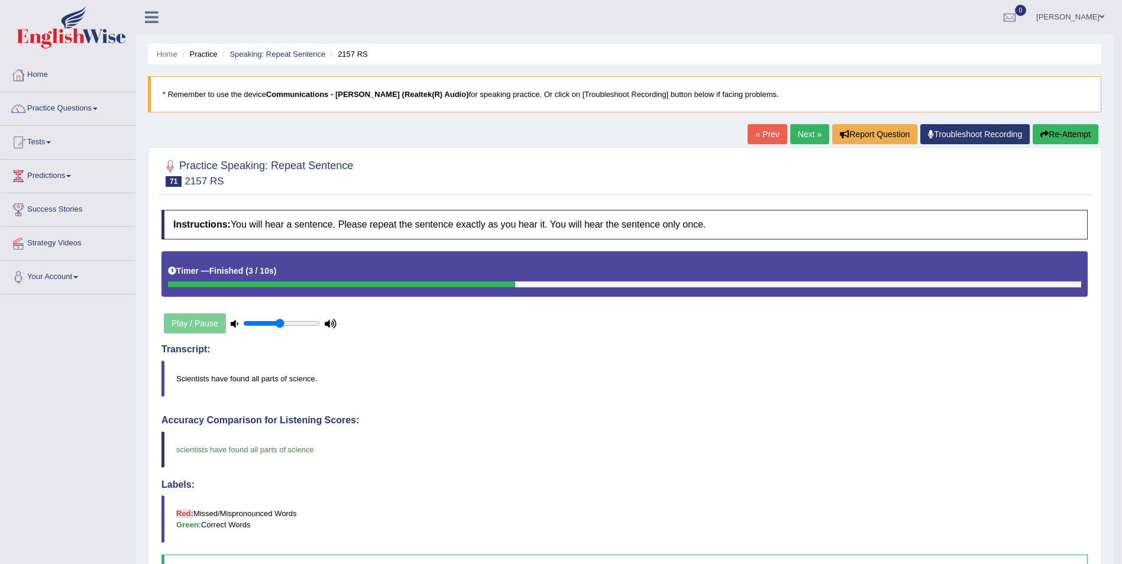
click at [818, 134] on link "Next »" at bounding box center [810, 134] width 39 height 20
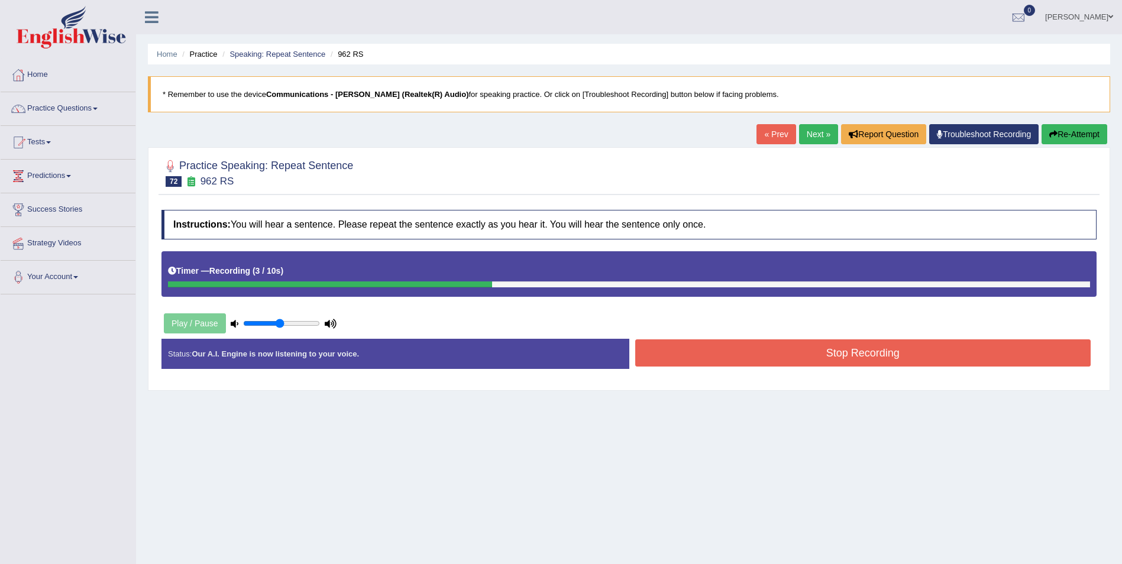
click at [750, 360] on button "Stop Recording" at bounding box center [863, 353] width 456 height 27
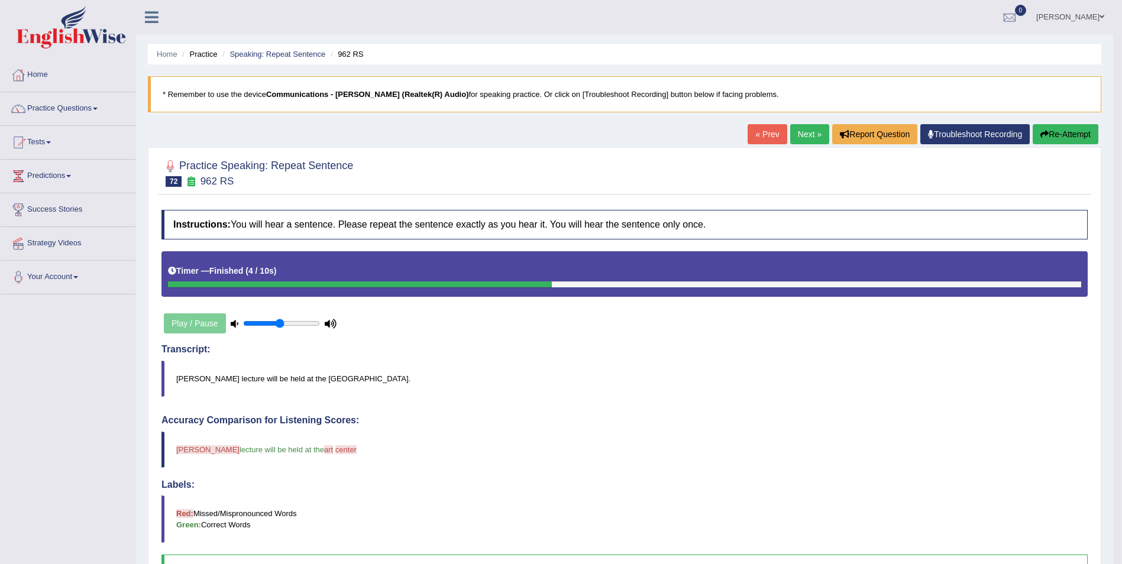
click at [793, 131] on link "Next »" at bounding box center [810, 134] width 39 height 20
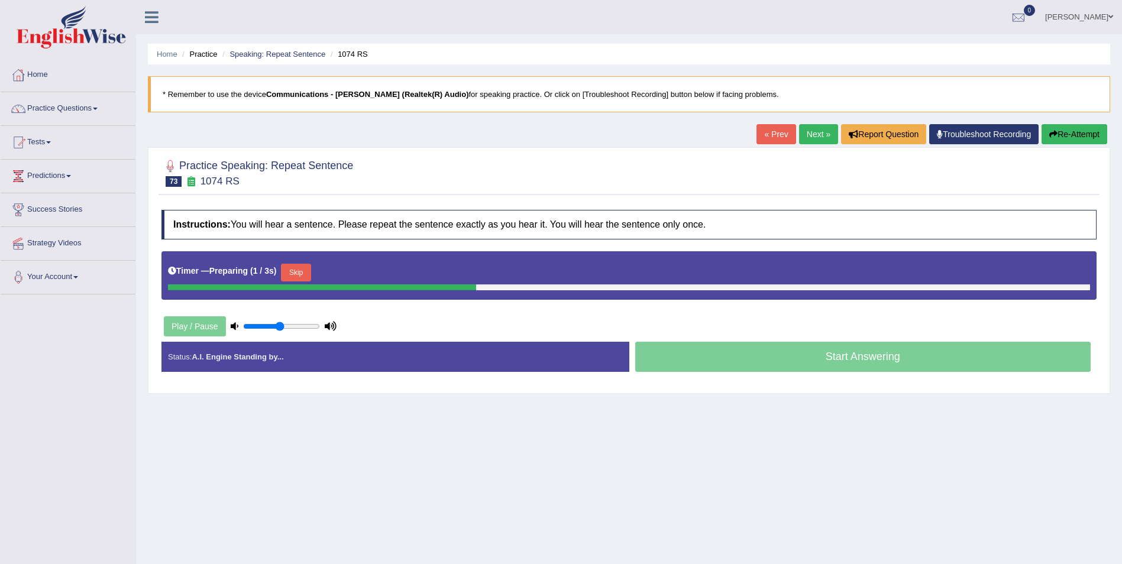
click at [299, 270] on button "Skip" at bounding box center [296, 273] width 30 height 18
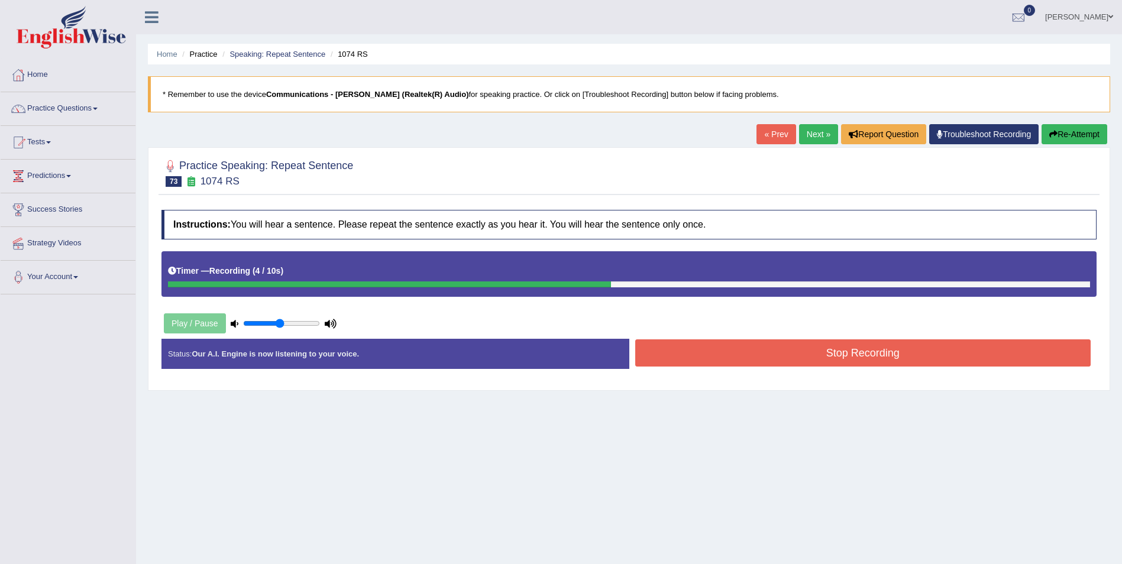
click at [764, 341] on button "Stop Recording" at bounding box center [863, 353] width 456 height 27
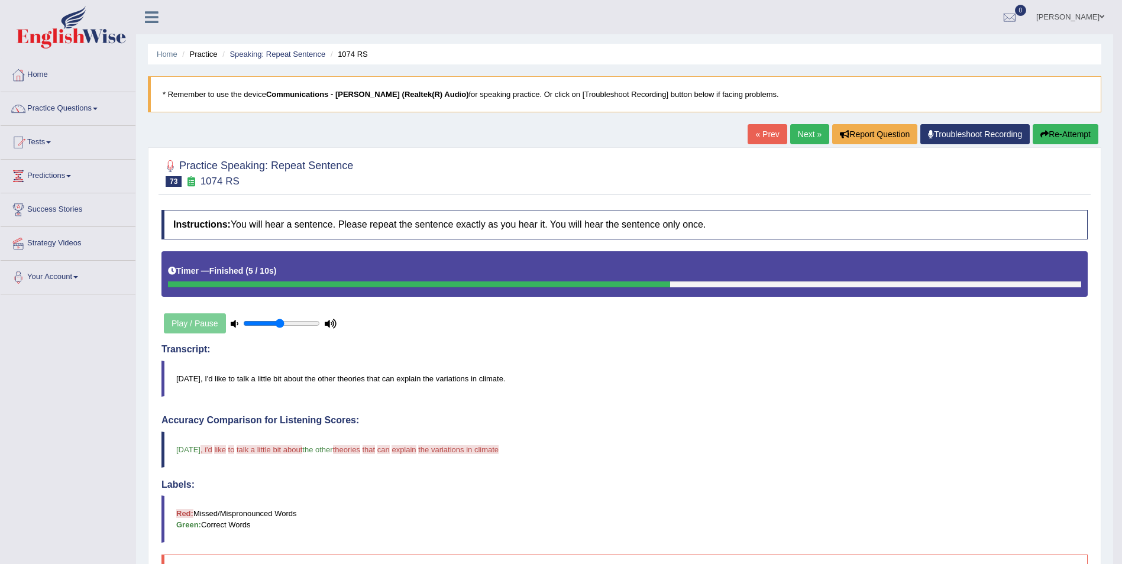
click at [813, 137] on link "Next »" at bounding box center [810, 134] width 39 height 20
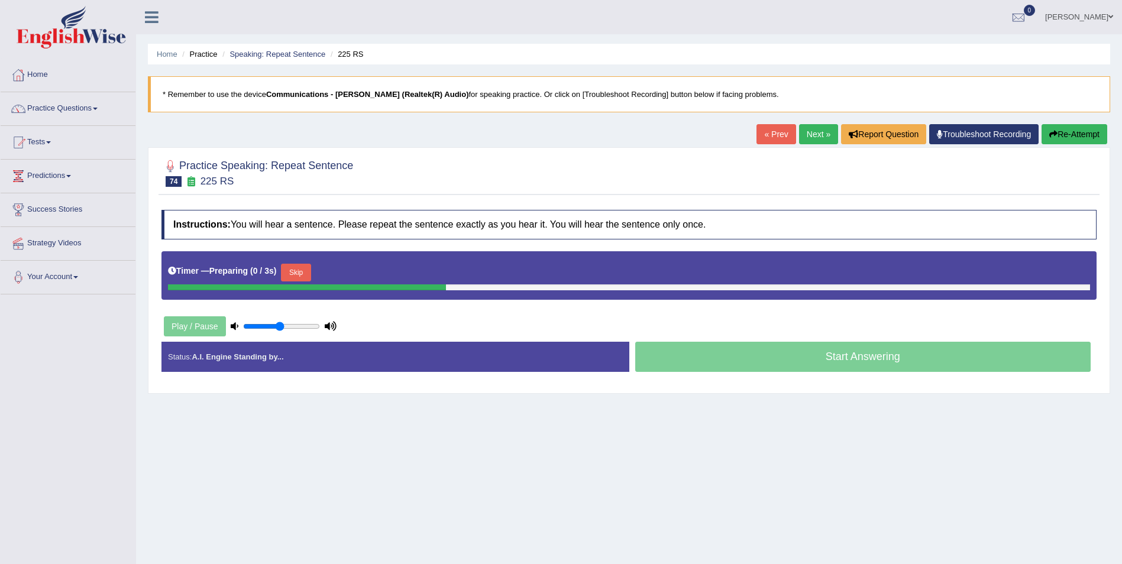
click at [294, 282] on div "Skip" at bounding box center [296, 274] width 30 height 21
click at [299, 278] on button "Skip" at bounding box center [296, 273] width 30 height 18
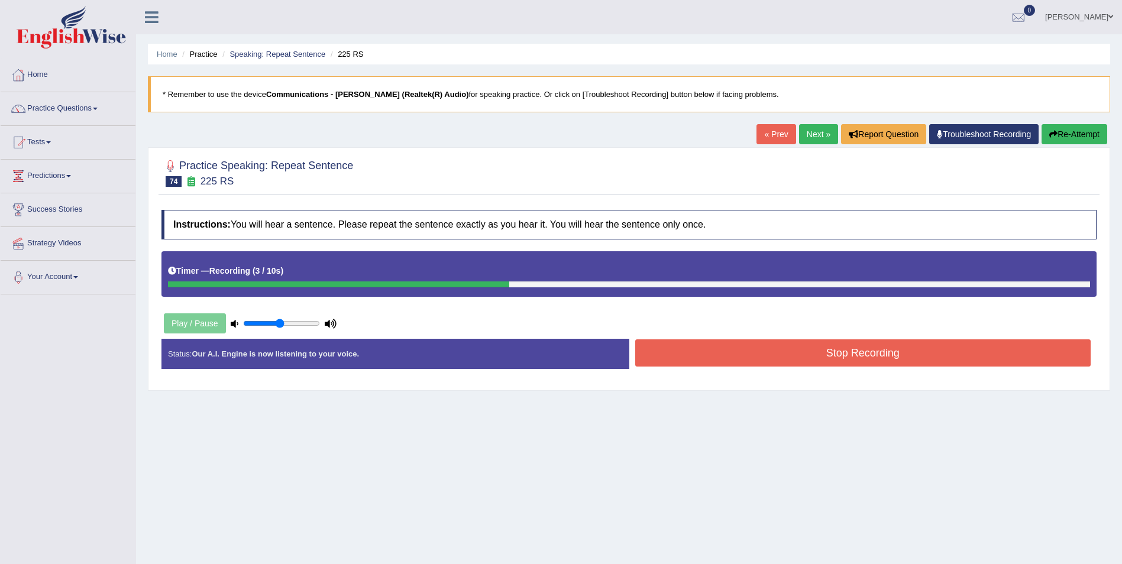
click at [799, 354] on button "Stop Recording" at bounding box center [863, 353] width 456 height 27
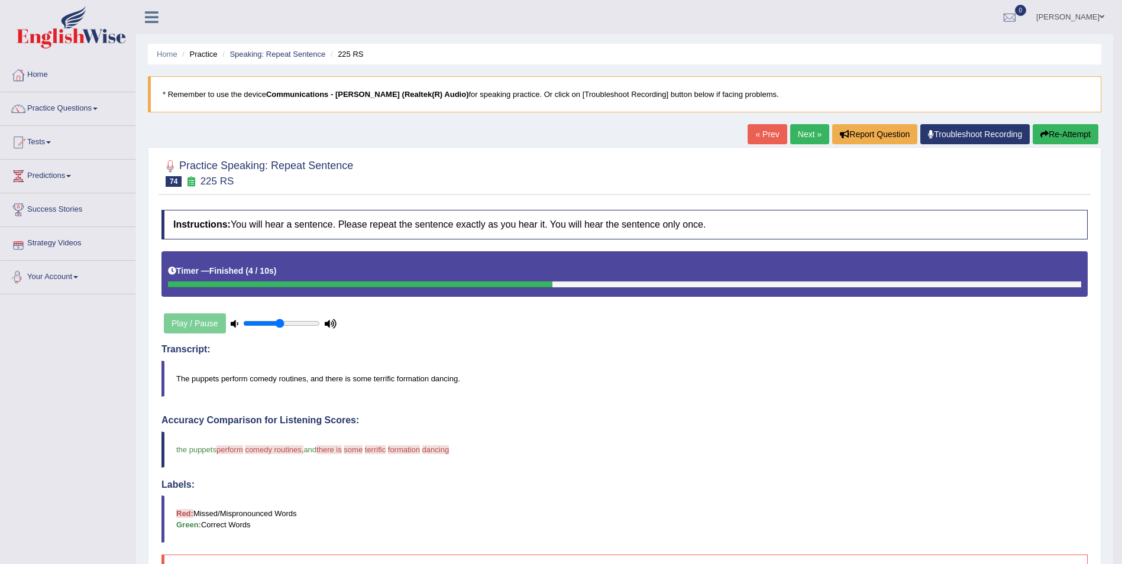
click at [799, 139] on link "Next »" at bounding box center [810, 134] width 39 height 20
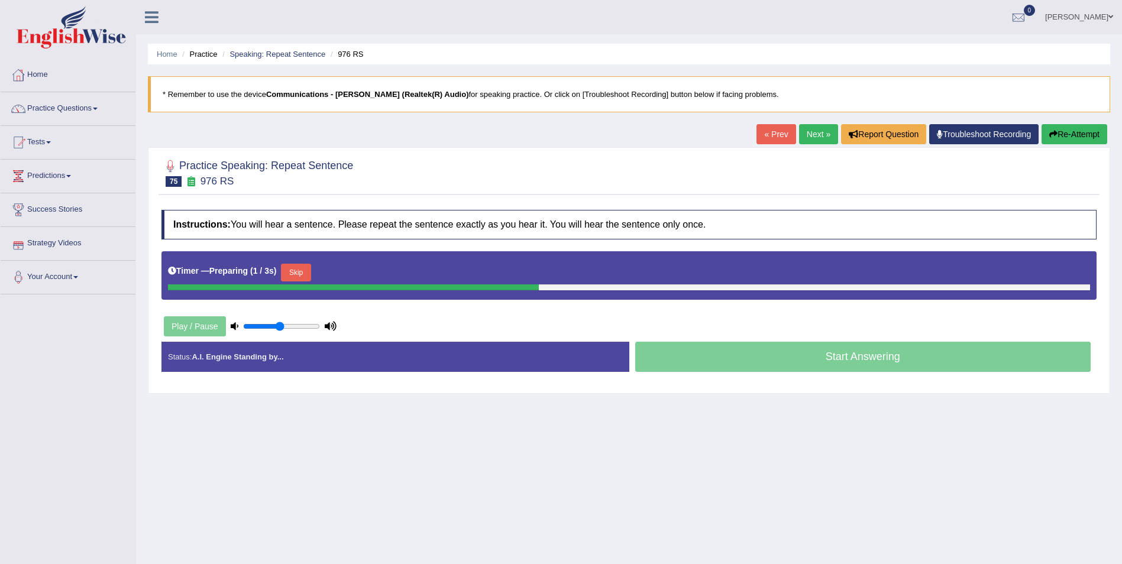
click at [293, 270] on button "Skip" at bounding box center [296, 273] width 30 height 18
click at [356, 264] on button "Skip" at bounding box center [348, 273] width 30 height 18
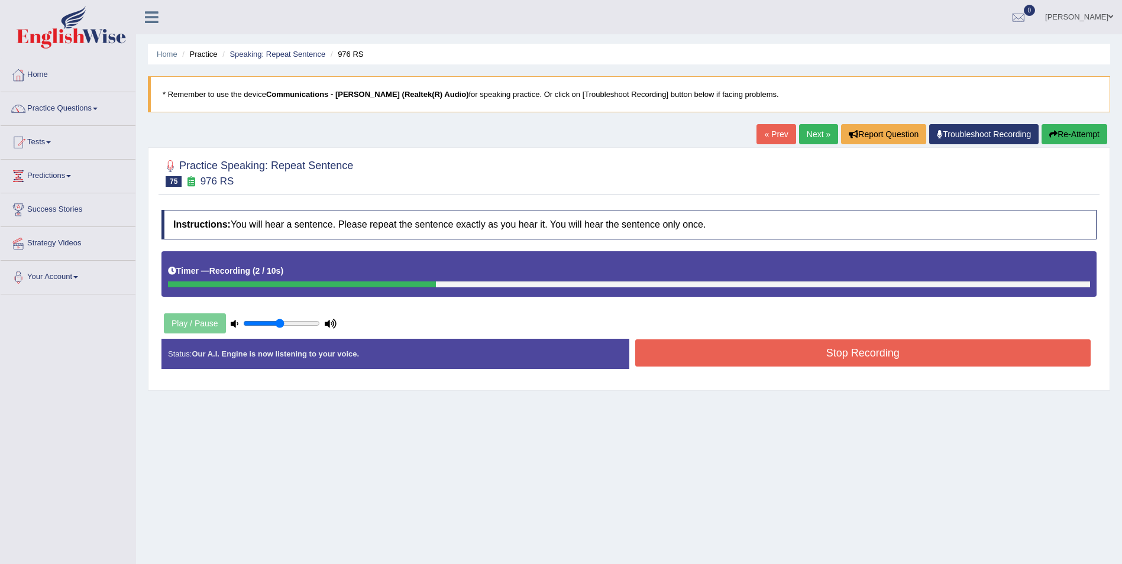
click at [761, 355] on button "Stop Recording" at bounding box center [863, 353] width 456 height 27
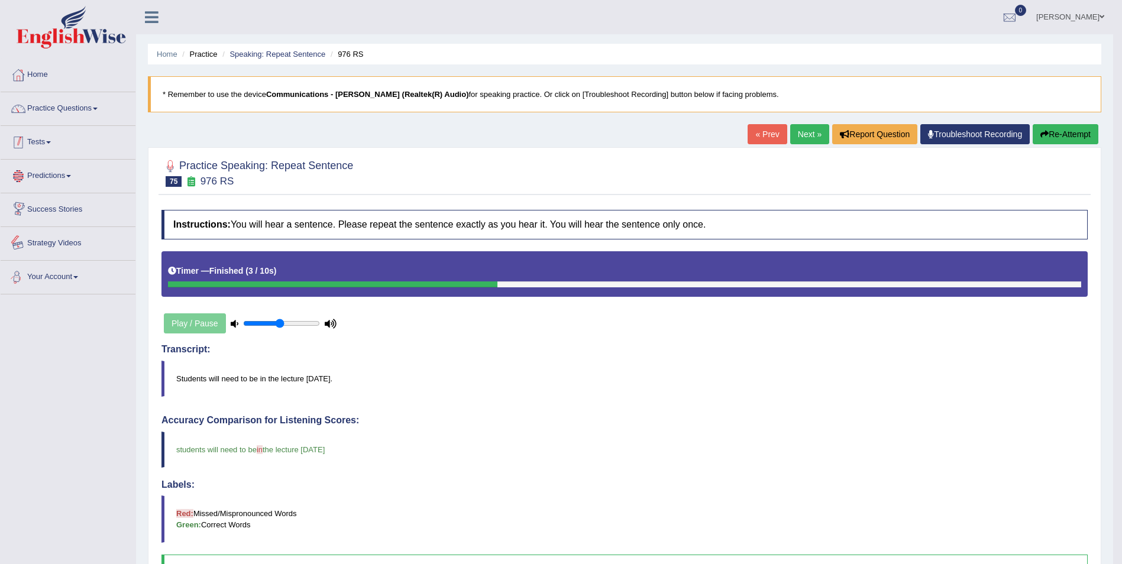
click at [92, 108] on link "Practice Questions" at bounding box center [68, 107] width 135 height 30
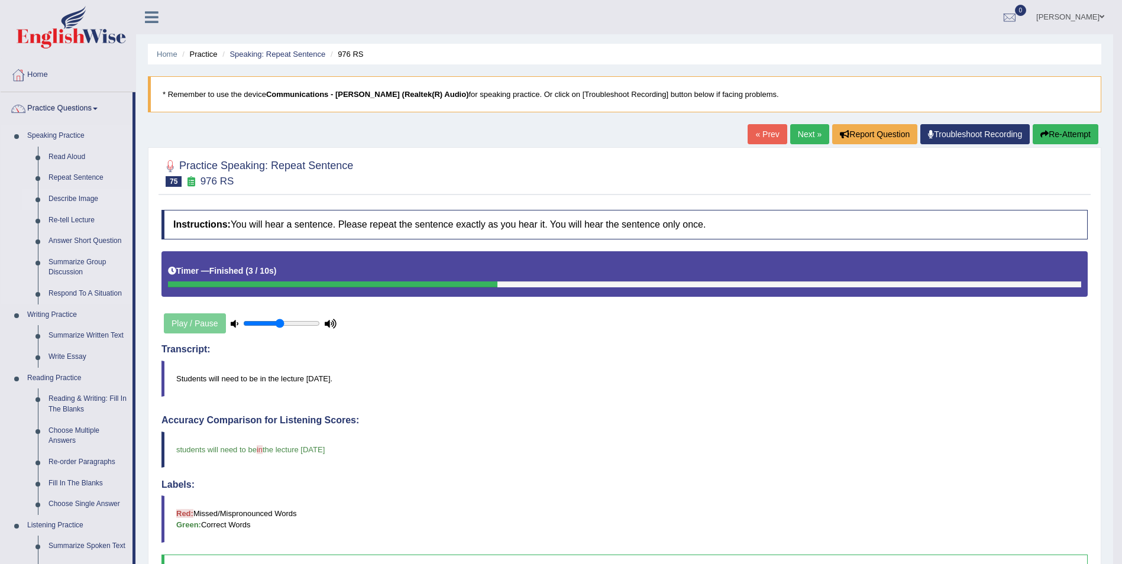
click at [72, 199] on link "Describe Image" at bounding box center [87, 199] width 89 height 21
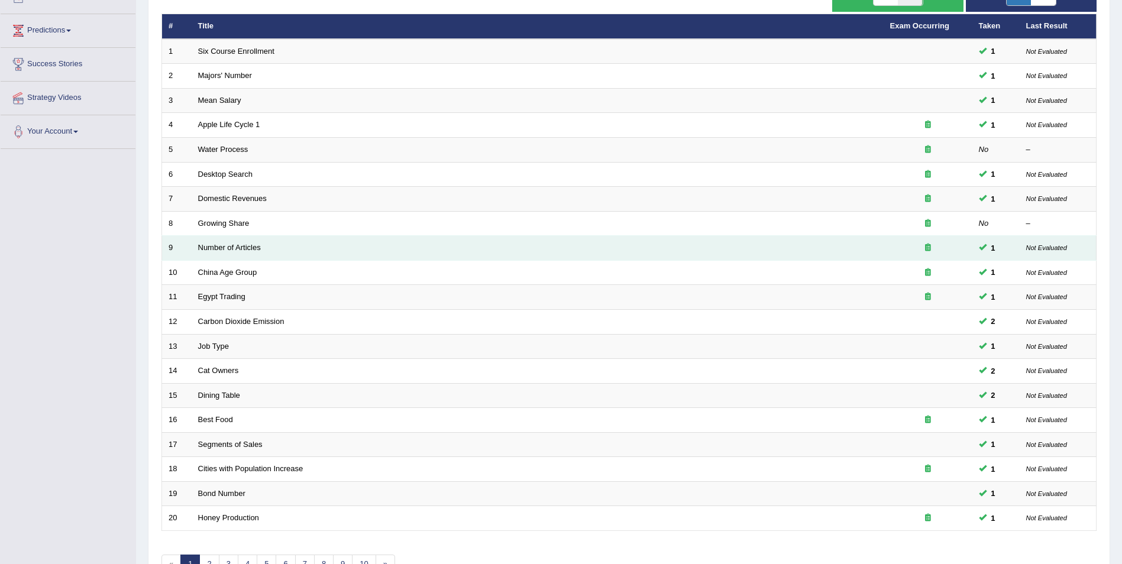
scroll to position [219, 0]
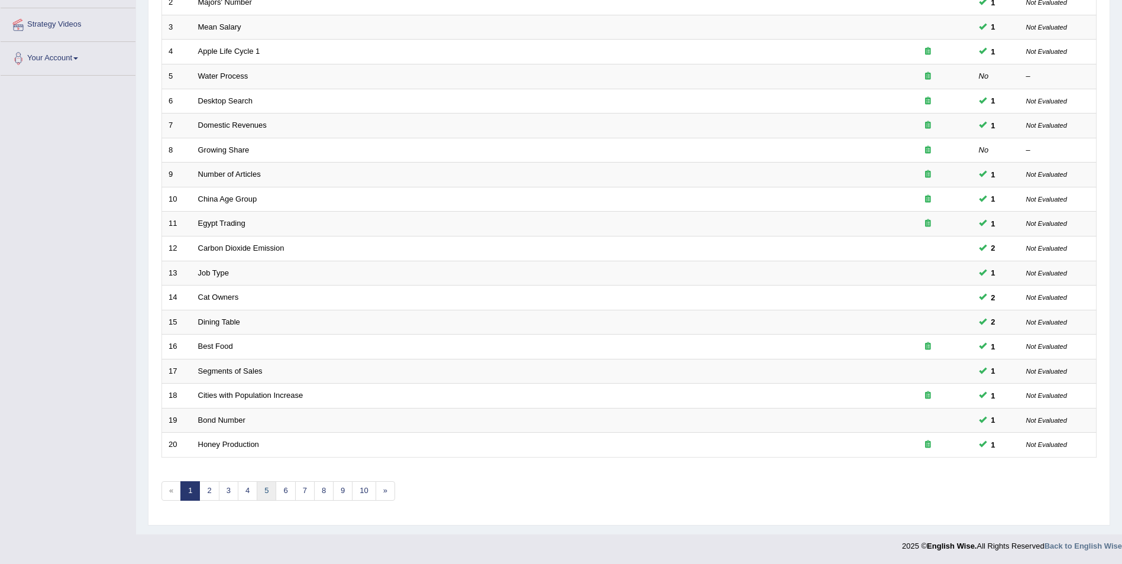
click at [264, 499] on link "5" at bounding box center [267, 492] width 20 height 20
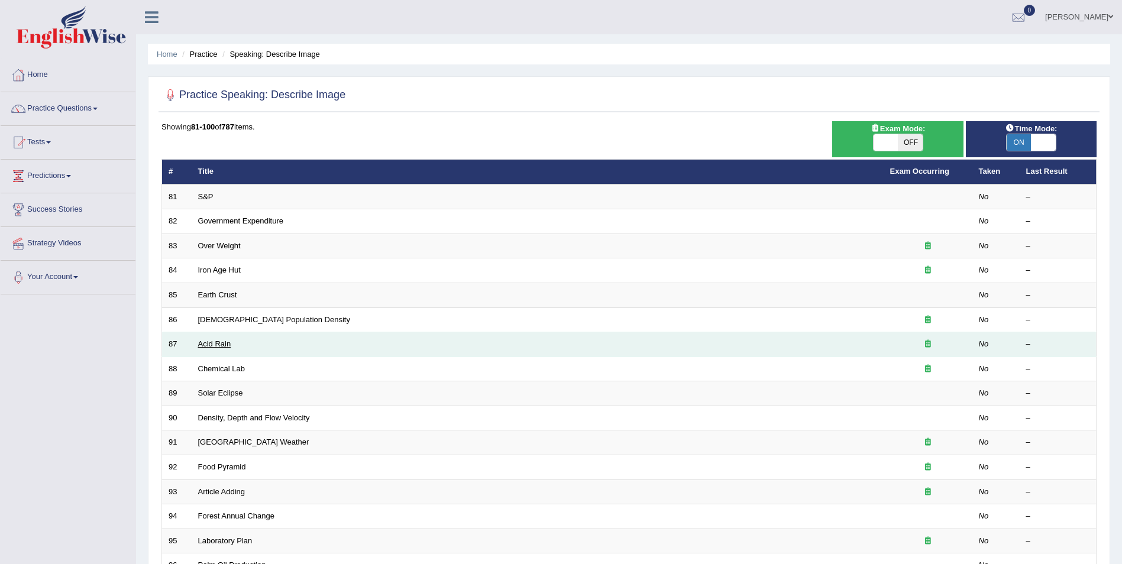
click at [217, 343] on link "Acid Rain" at bounding box center [214, 344] width 33 height 9
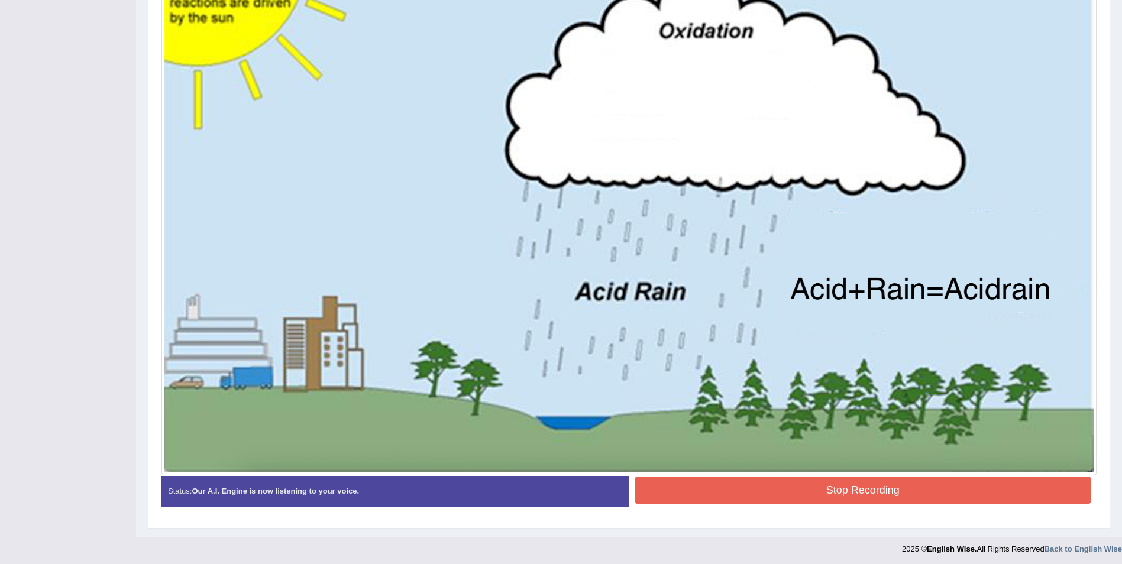
scroll to position [377, 0]
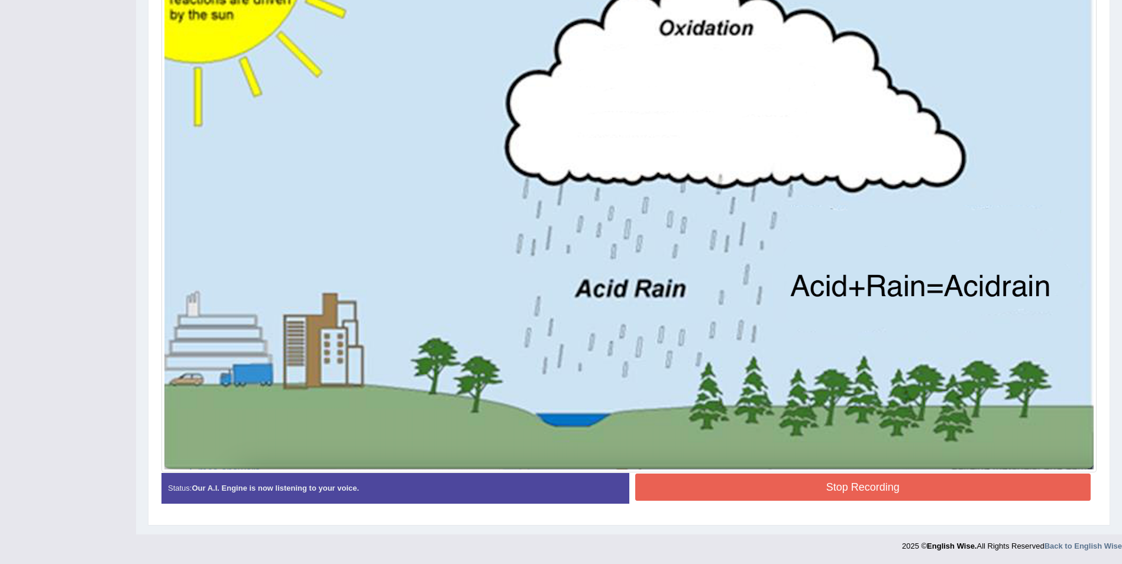
click at [842, 499] on button "Stop Recording" at bounding box center [863, 487] width 456 height 27
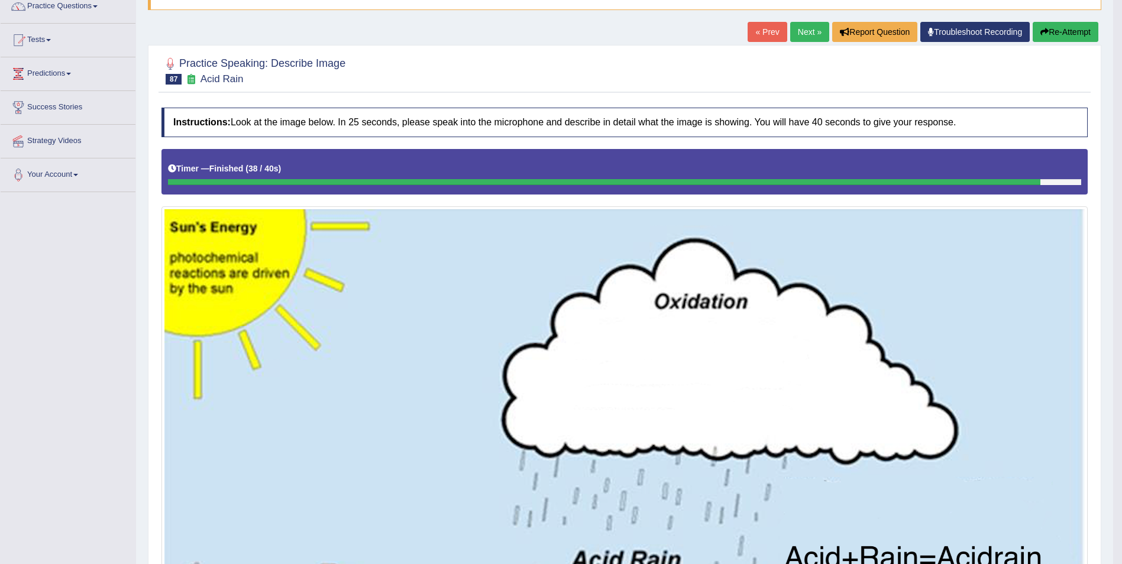
scroll to position [87, 0]
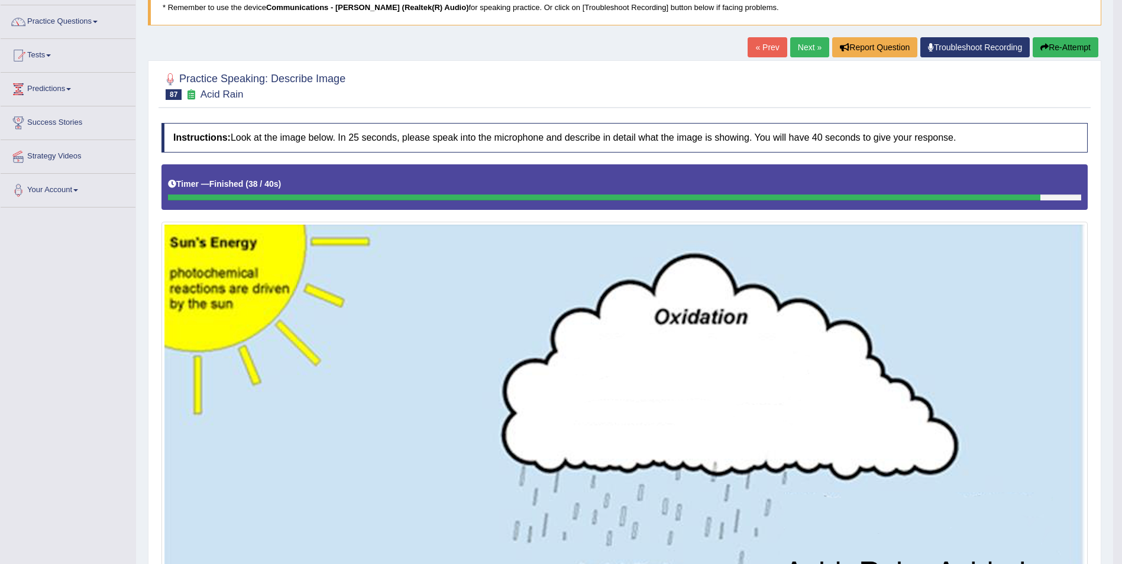
click at [815, 45] on link "Next »" at bounding box center [810, 47] width 39 height 20
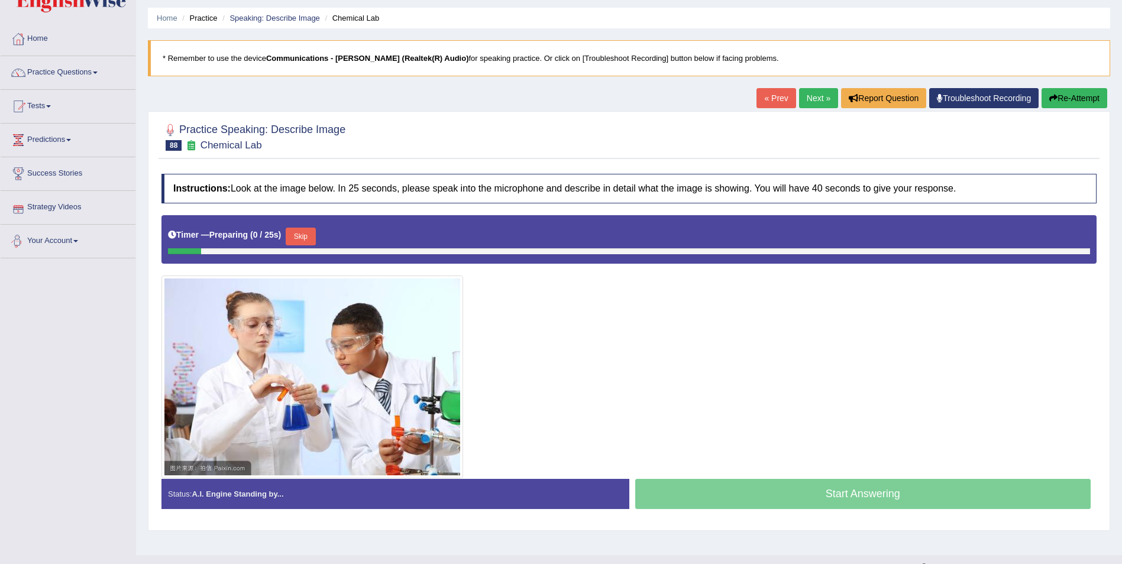
scroll to position [57, 0]
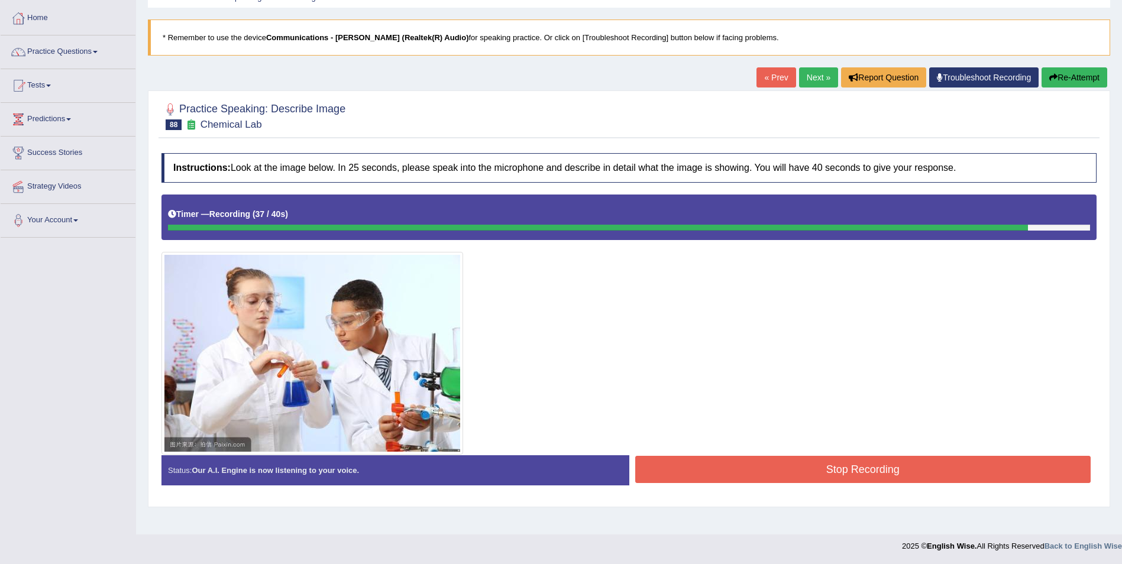
click at [812, 471] on button "Stop Recording" at bounding box center [863, 469] width 456 height 27
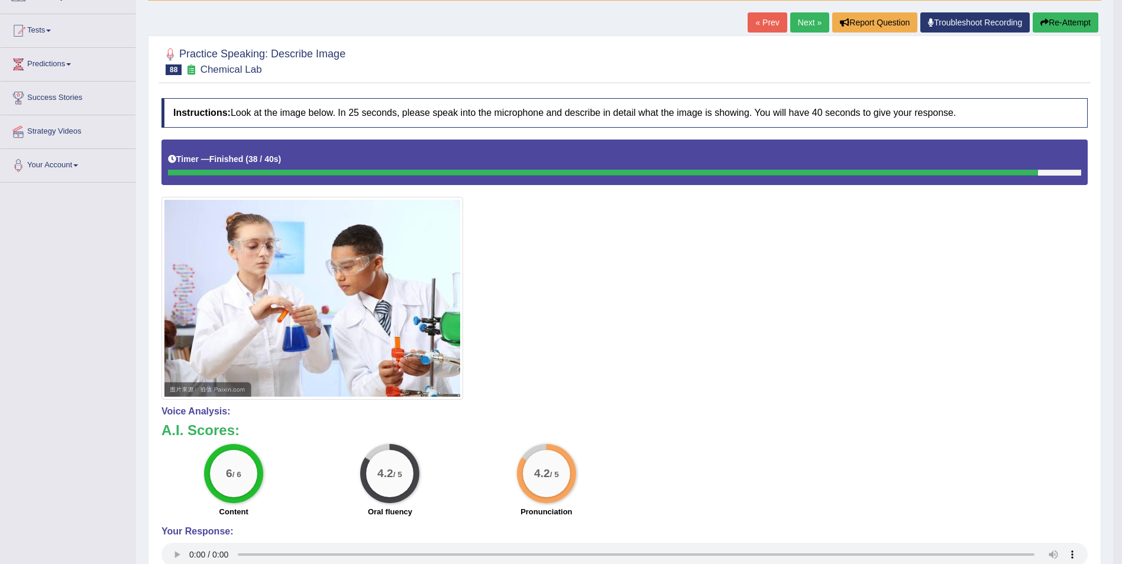
scroll to position [0, 0]
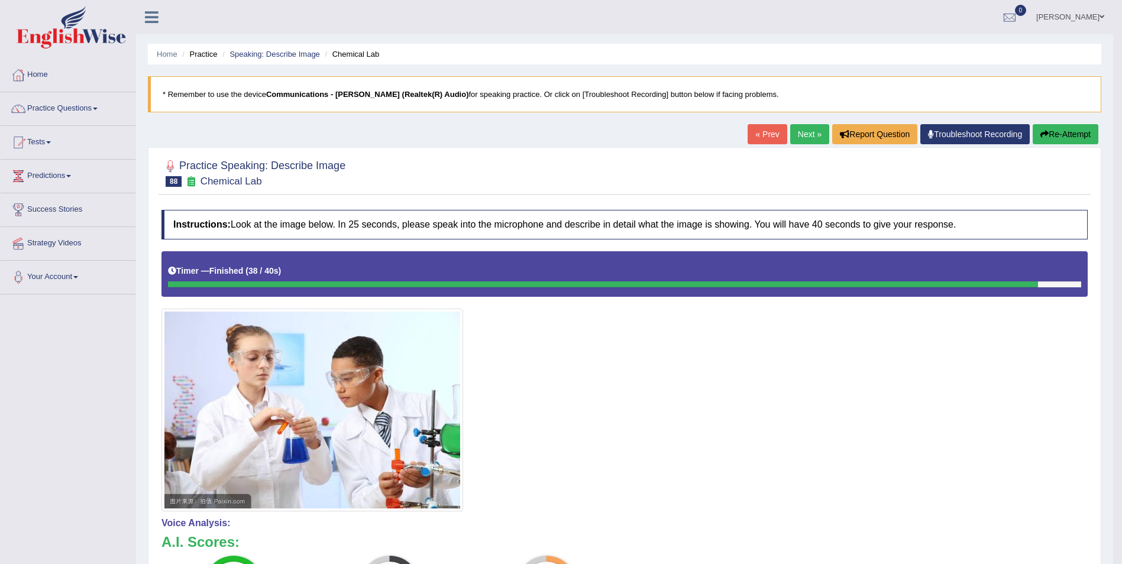
click at [811, 129] on link "Next »" at bounding box center [810, 134] width 39 height 20
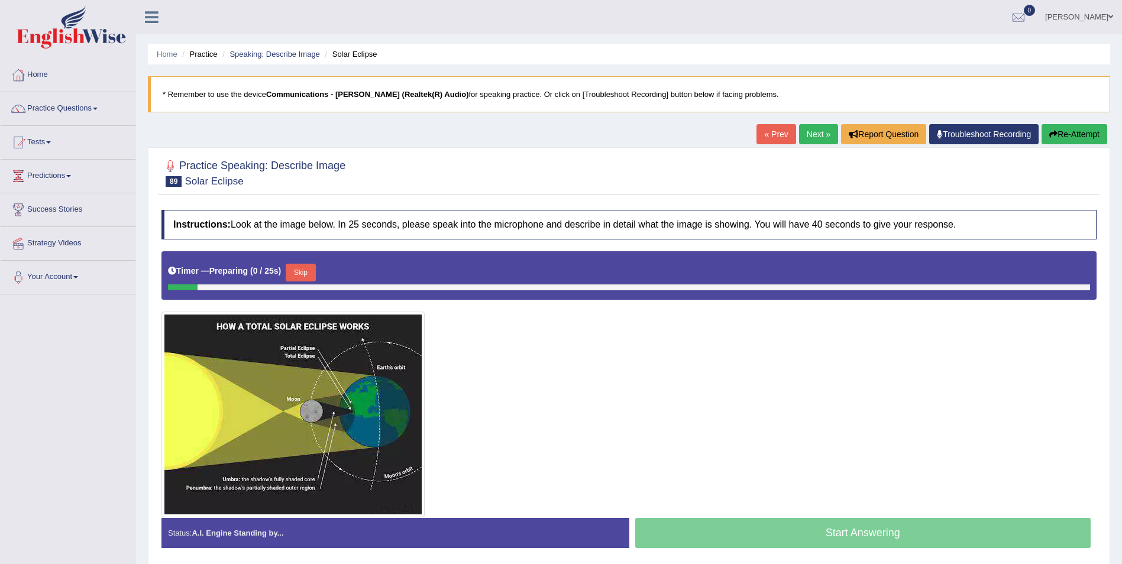
click at [809, 137] on link "Next »" at bounding box center [818, 134] width 39 height 20
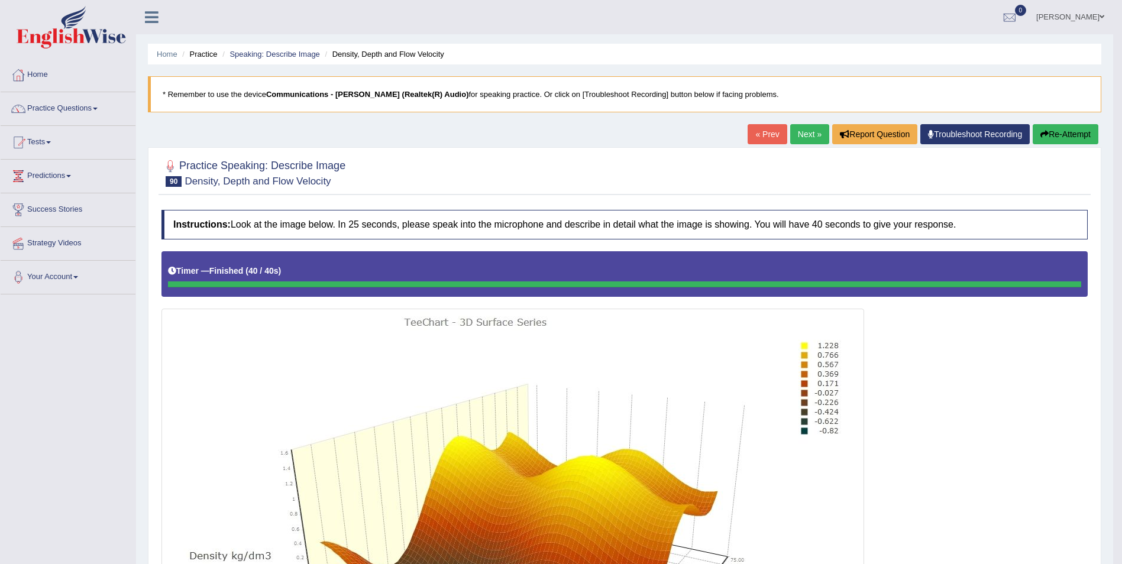
click at [798, 130] on link "Next »" at bounding box center [810, 134] width 39 height 20
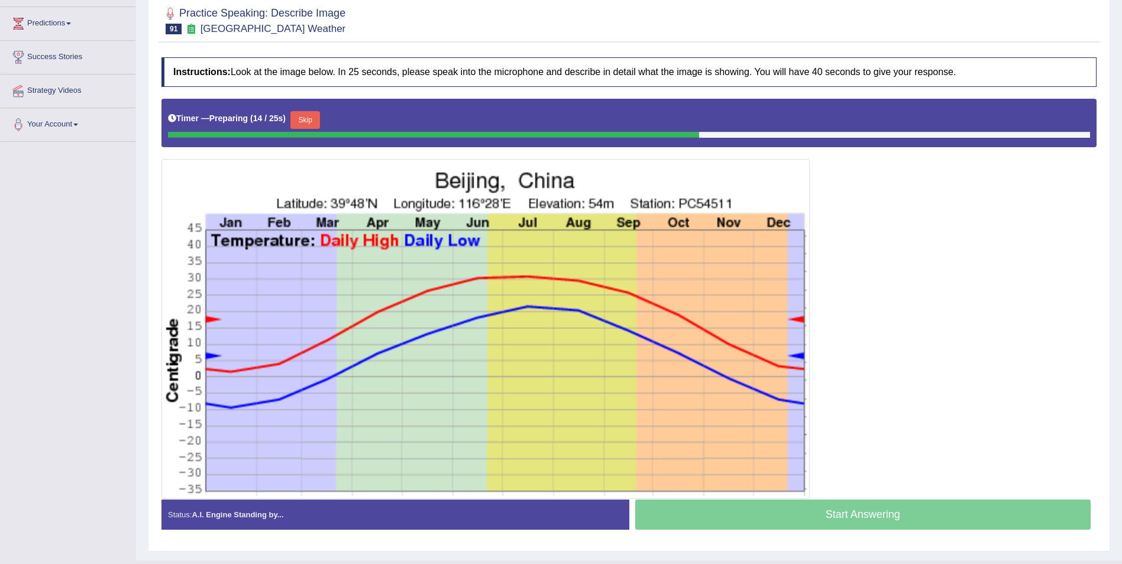
scroll to position [156, 0]
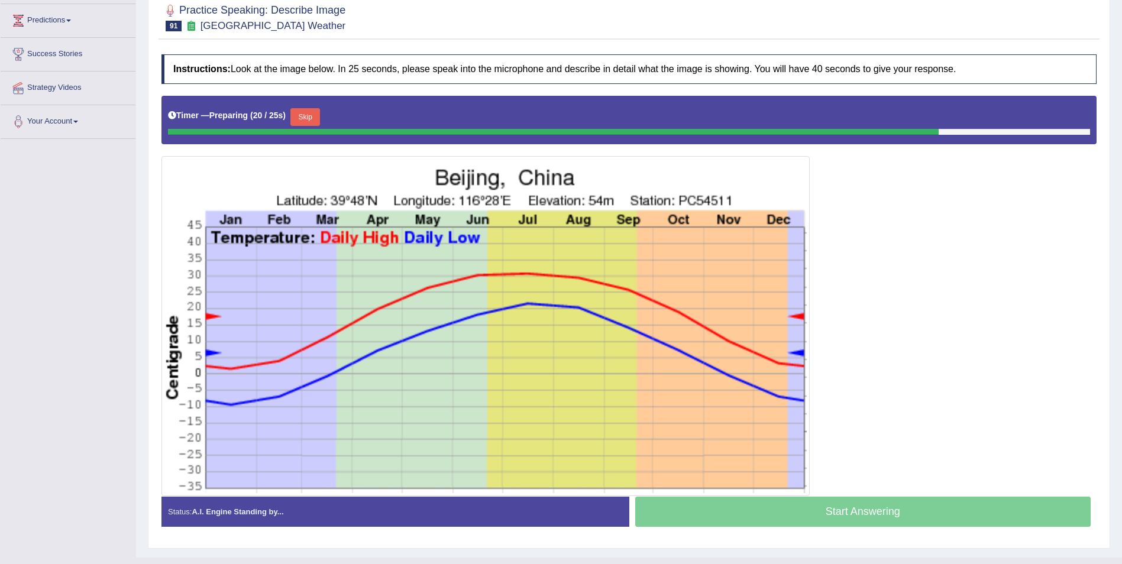
click at [309, 118] on button "Skip" at bounding box center [306, 117] width 30 height 18
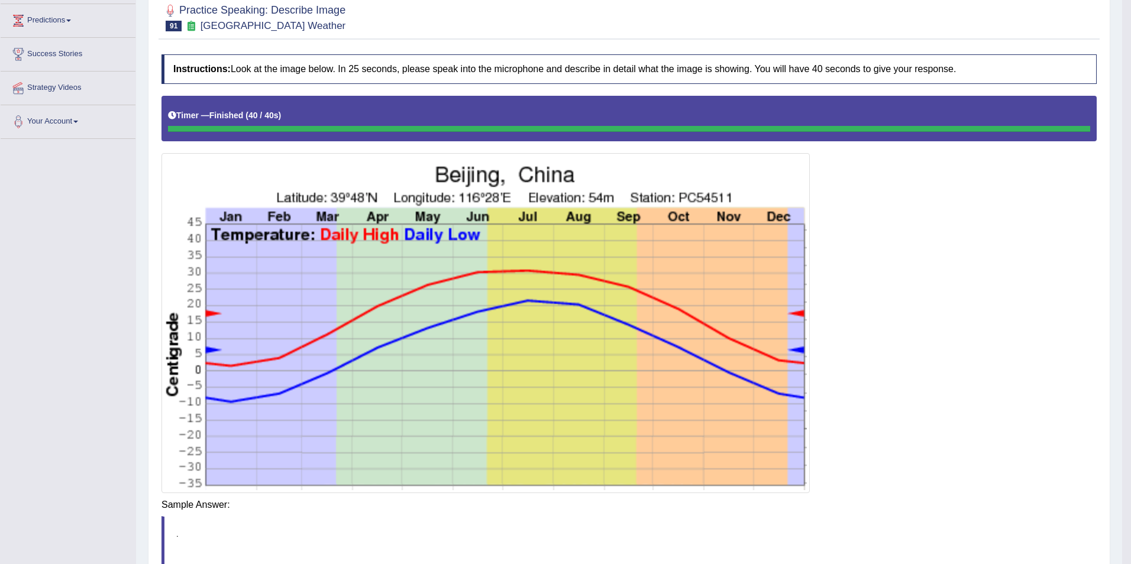
click at [859, 512] on div "Instructions: Look at the image below. In 25 seconds, please speak into the mic…" at bounding box center [629, 341] width 941 height 585
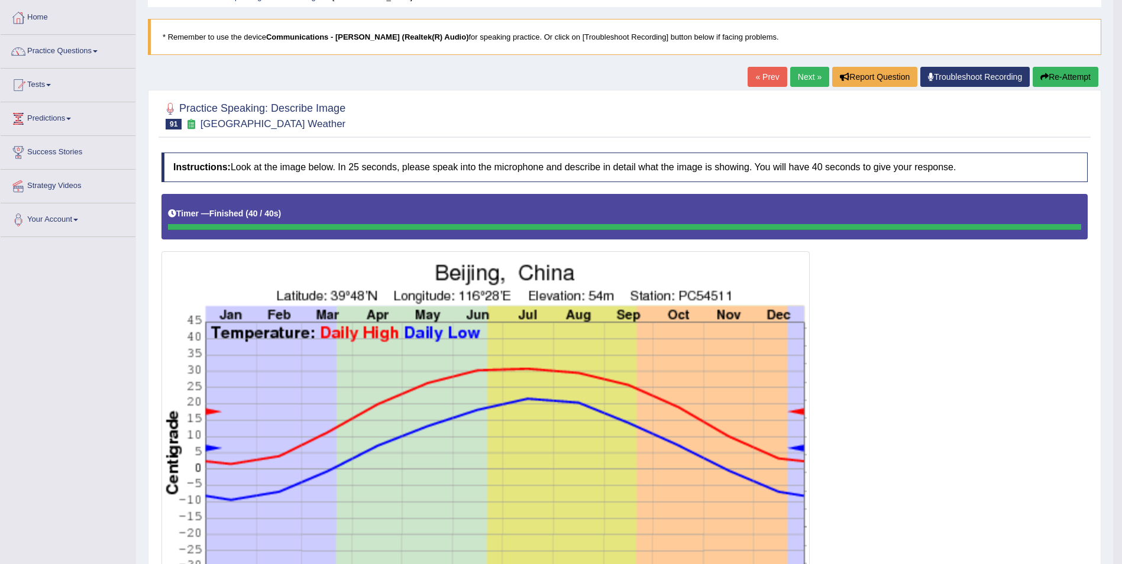
scroll to position [0, 0]
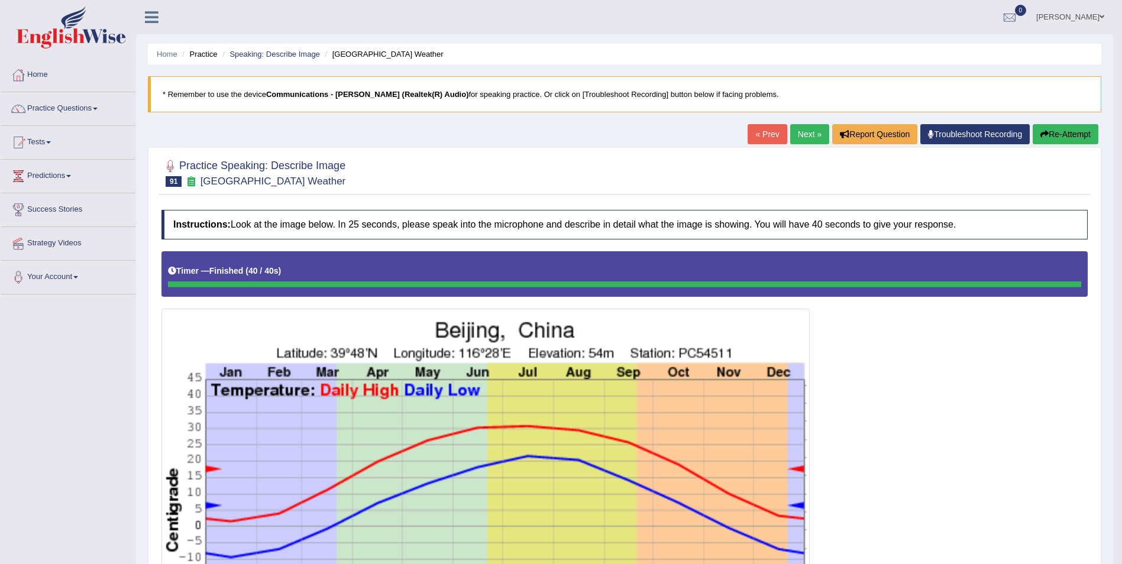
click at [791, 133] on link "Next »" at bounding box center [810, 134] width 39 height 20
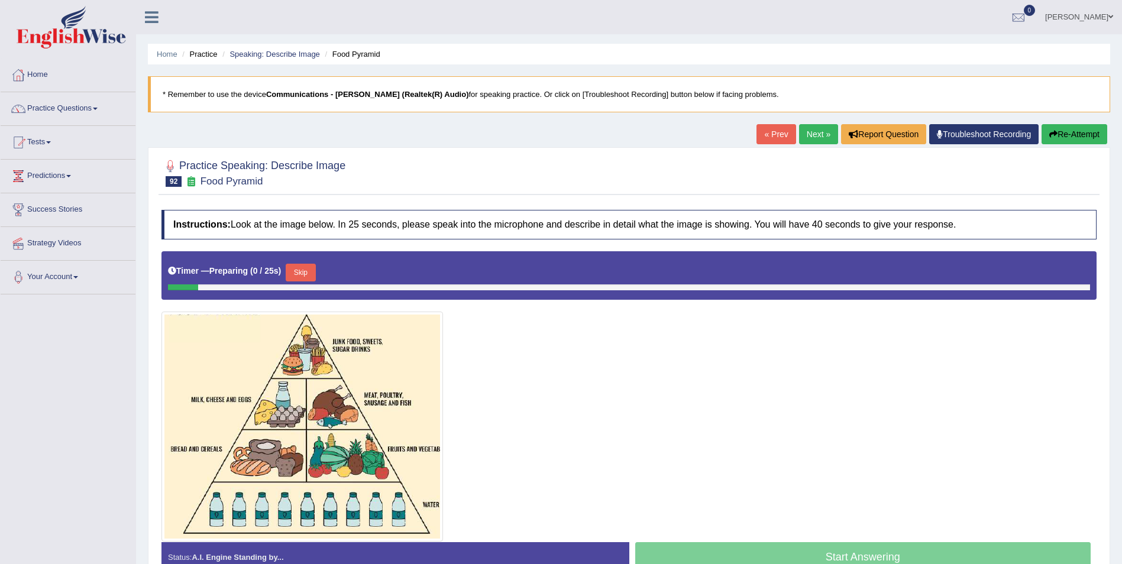
scroll to position [69, 0]
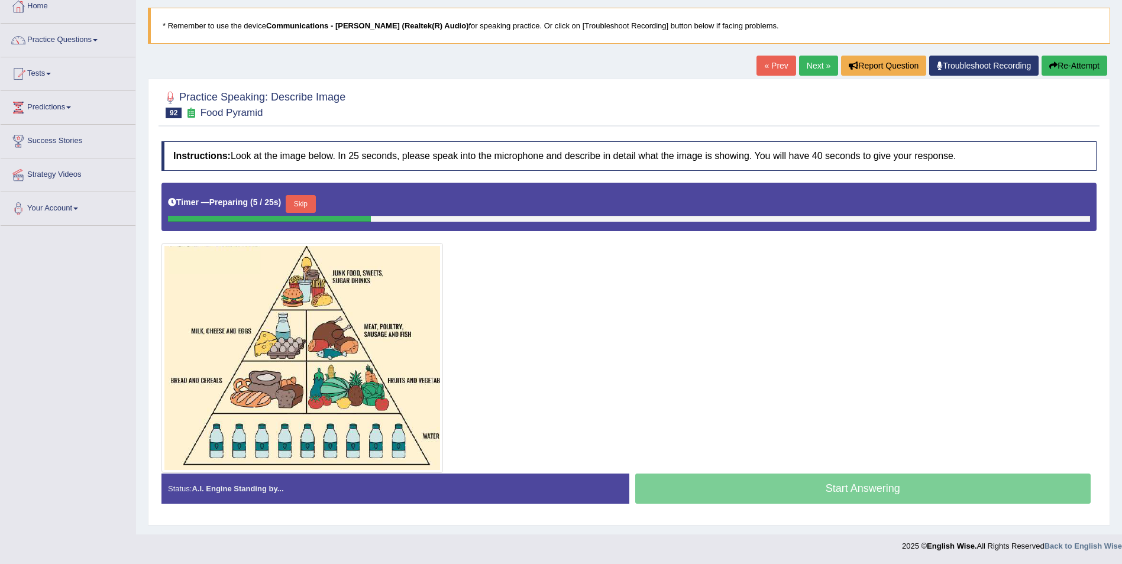
click at [308, 206] on button "Skip" at bounding box center [301, 204] width 30 height 18
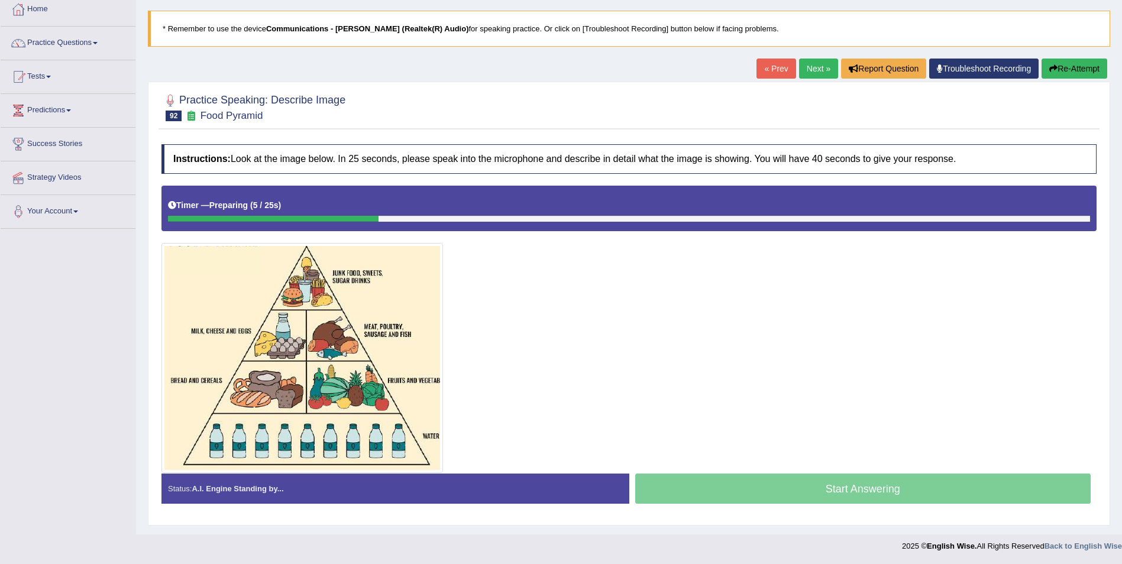
scroll to position [66, 0]
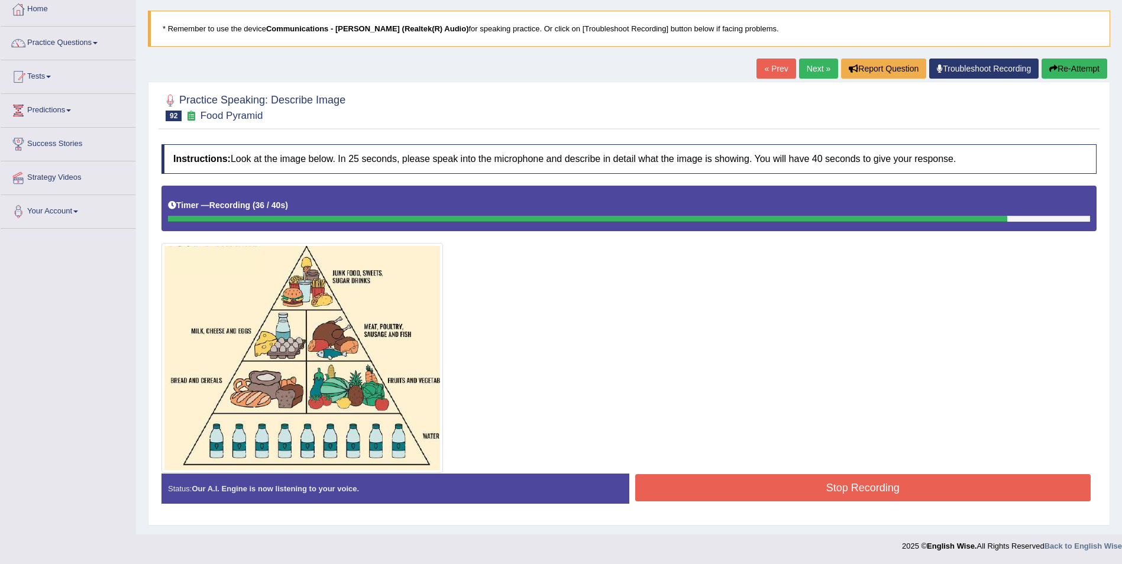
click at [759, 491] on button "Stop Recording" at bounding box center [863, 488] width 456 height 27
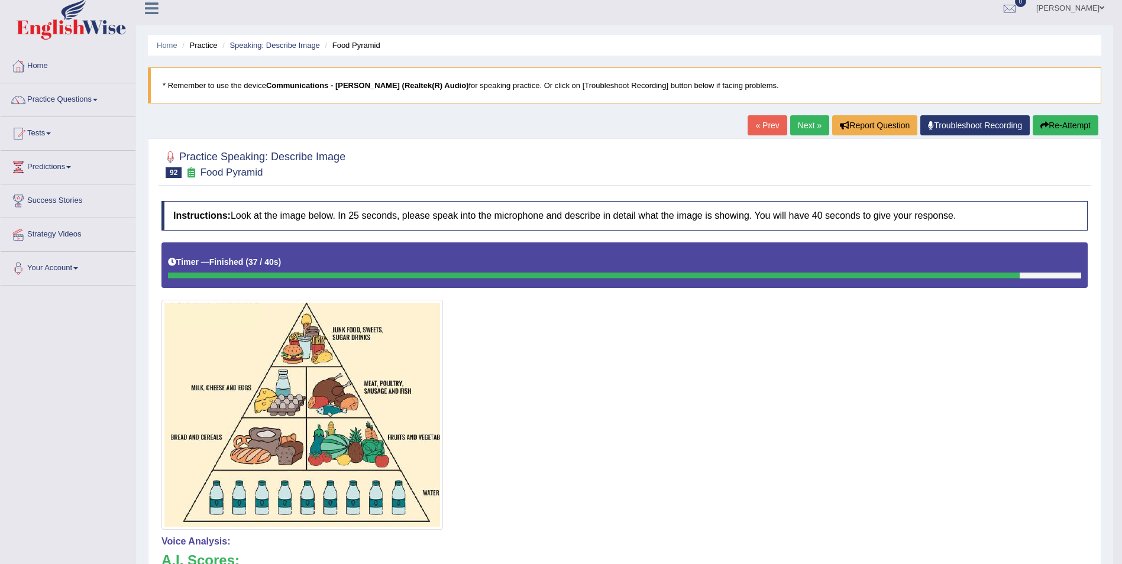
scroll to position [0, 0]
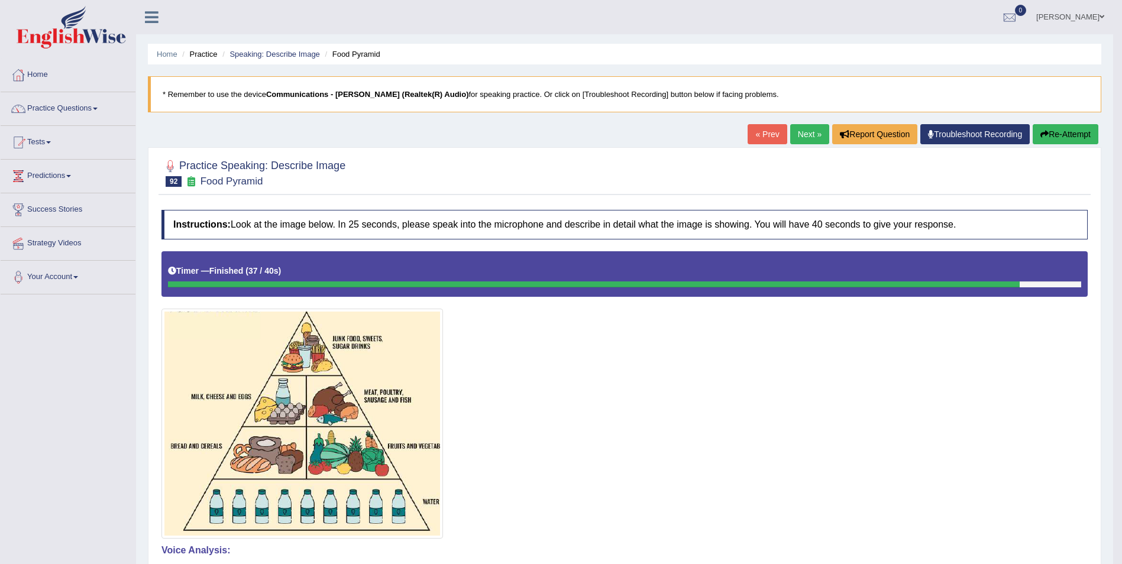
click at [820, 120] on div "Home Practice Speaking: Describe Image Food Pyramid * Remember to use the devic…" at bounding box center [624, 420] width 977 height 840
click at [810, 131] on link "Next »" at bounding box center [810, 134] width 39 height 20
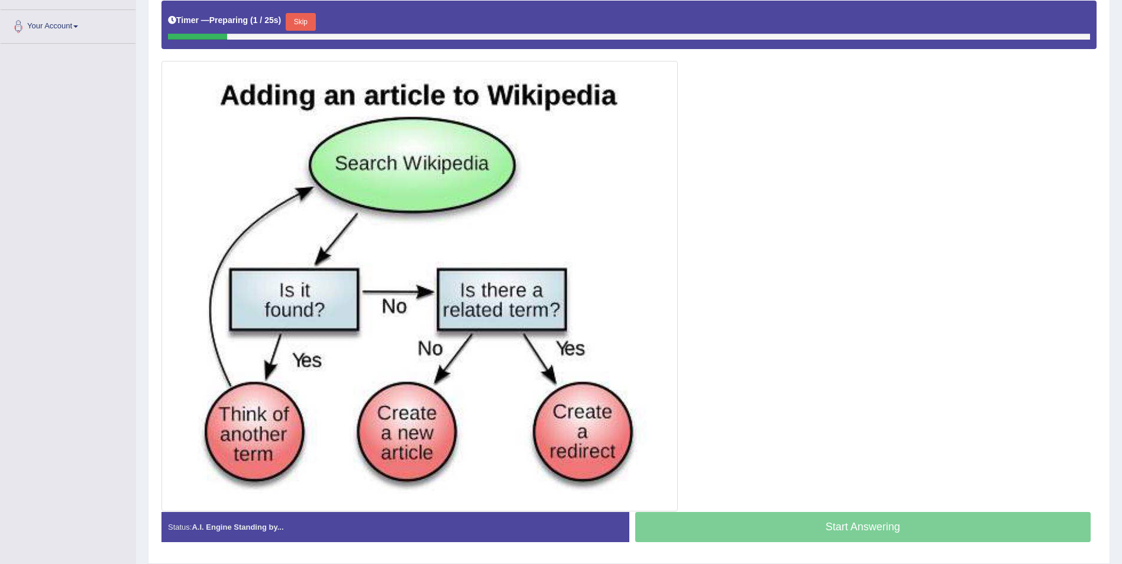
scroll to position [230, 0]
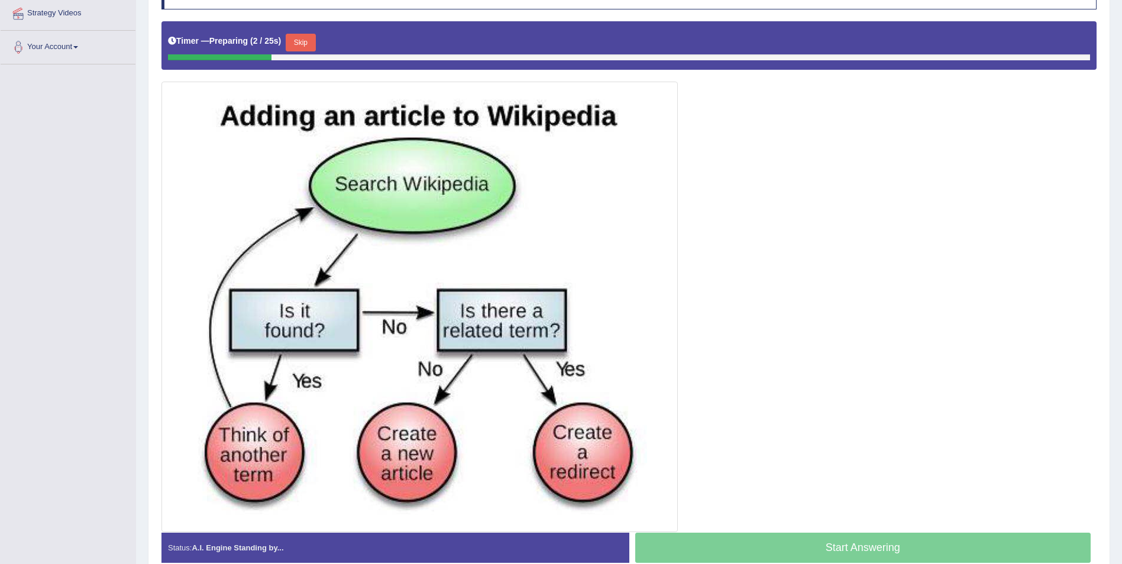
click at [291, 44] on button "Skip" at bounding box center [301, 43] width 30 height 18
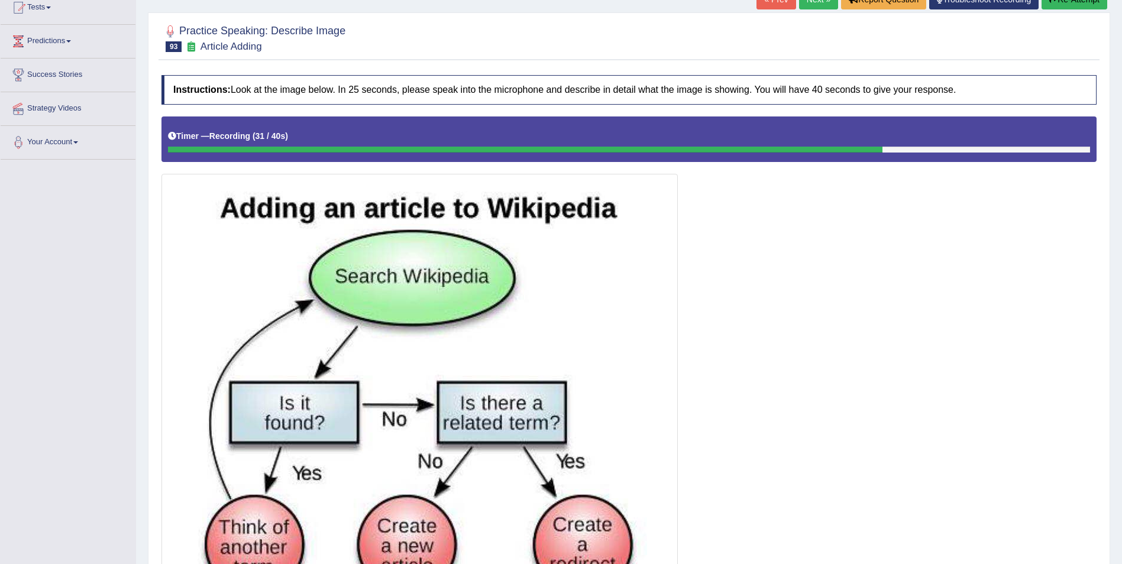
scroll to position [286, 0]
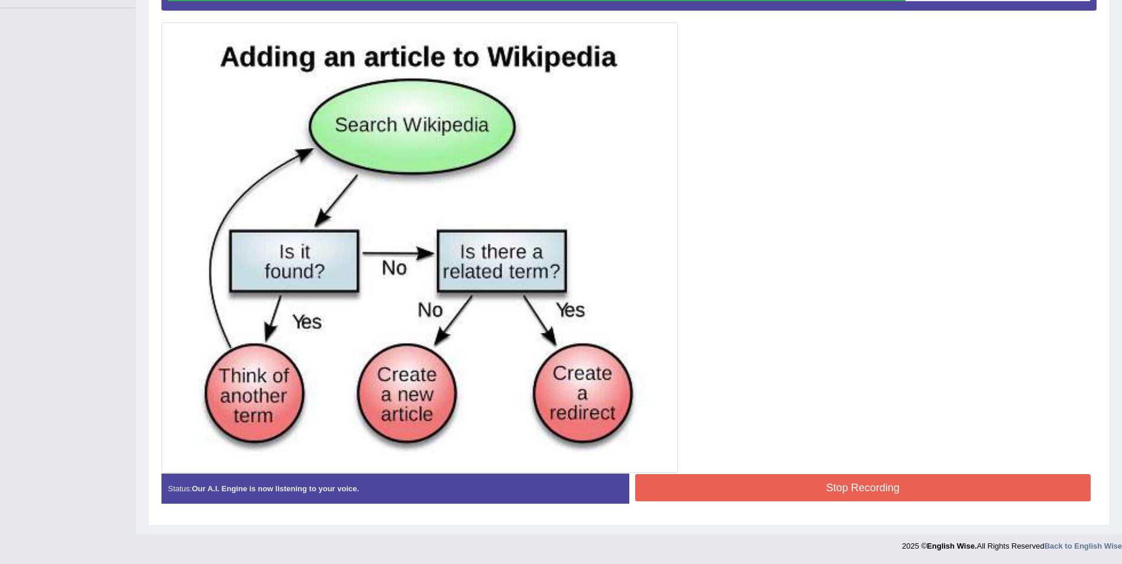
click at [883, 485] on button "Stop Recording" at bounding box center [863, 488] width 456 height 27
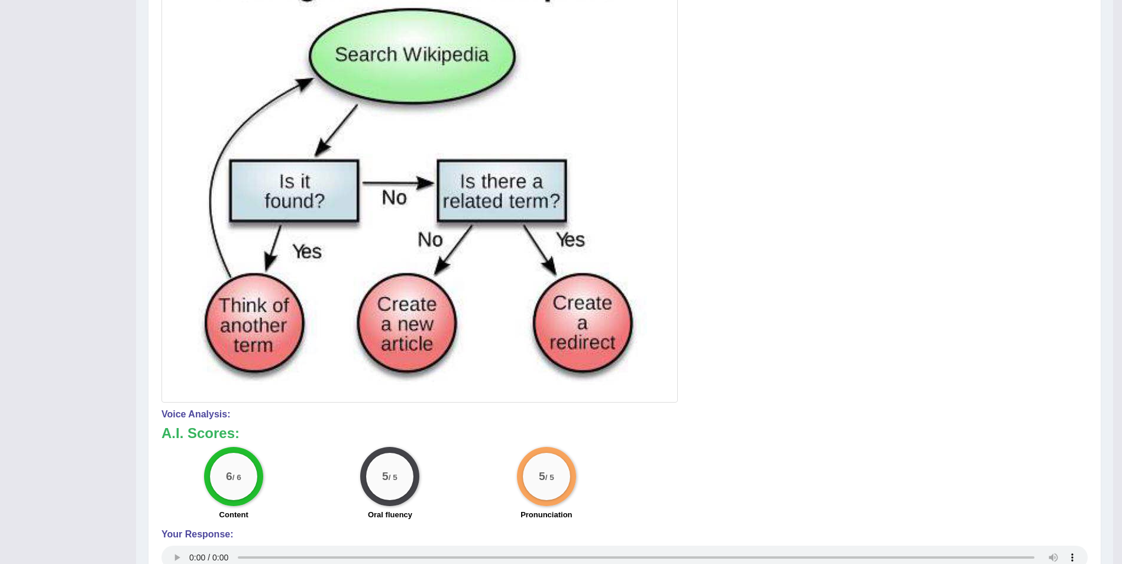
scroll to position [0, 0]
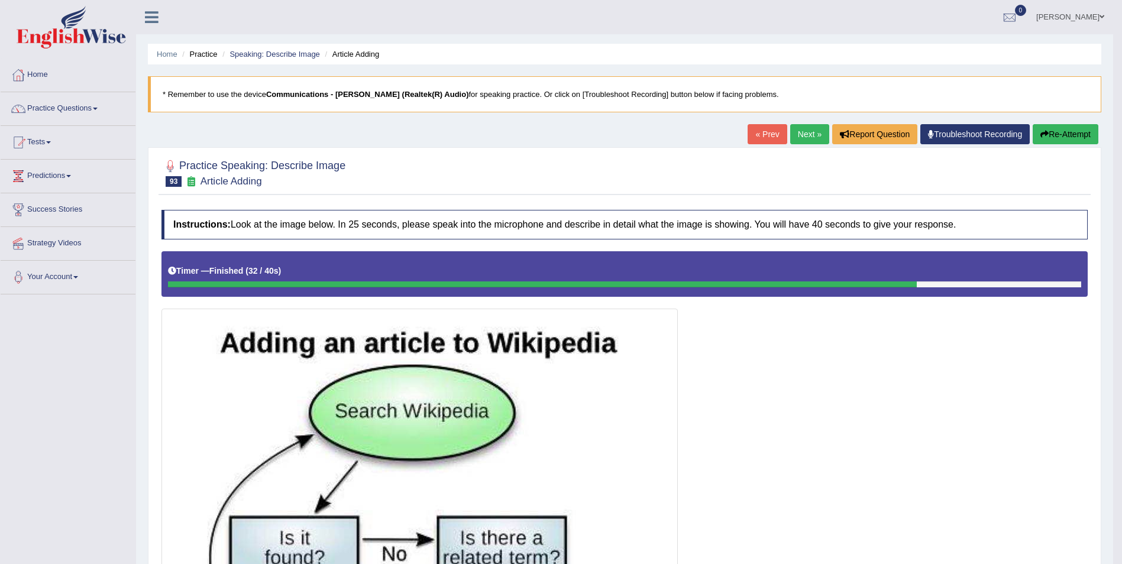
click at [809, 125] on link "Next »" at bounding box center [810, 134] width 39 height 20
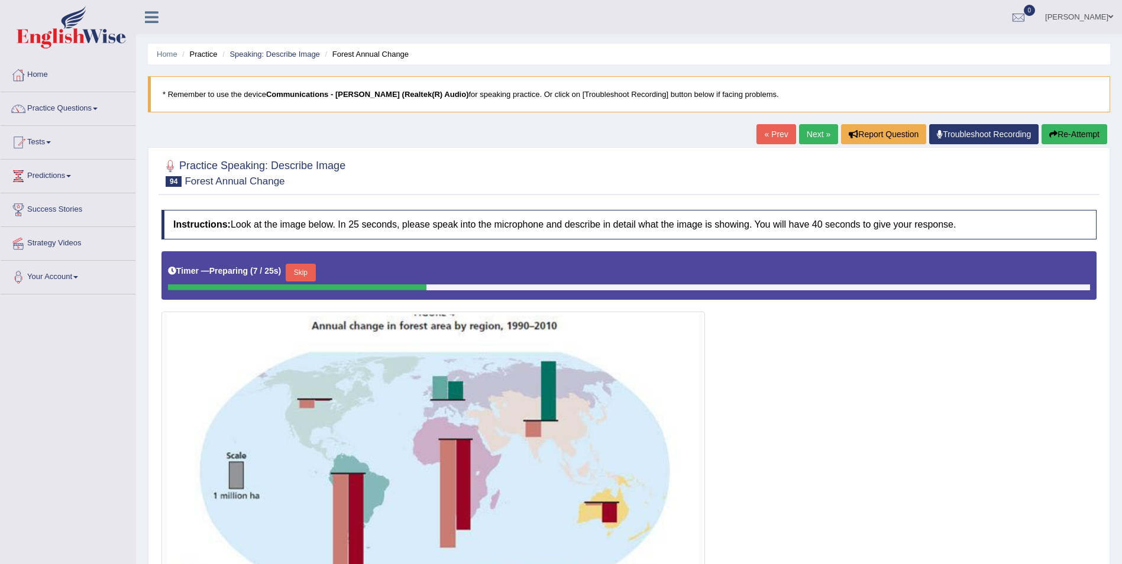
click at [814, 135] on link "Next »" at bounding box center [818, 134] width 39 height 20
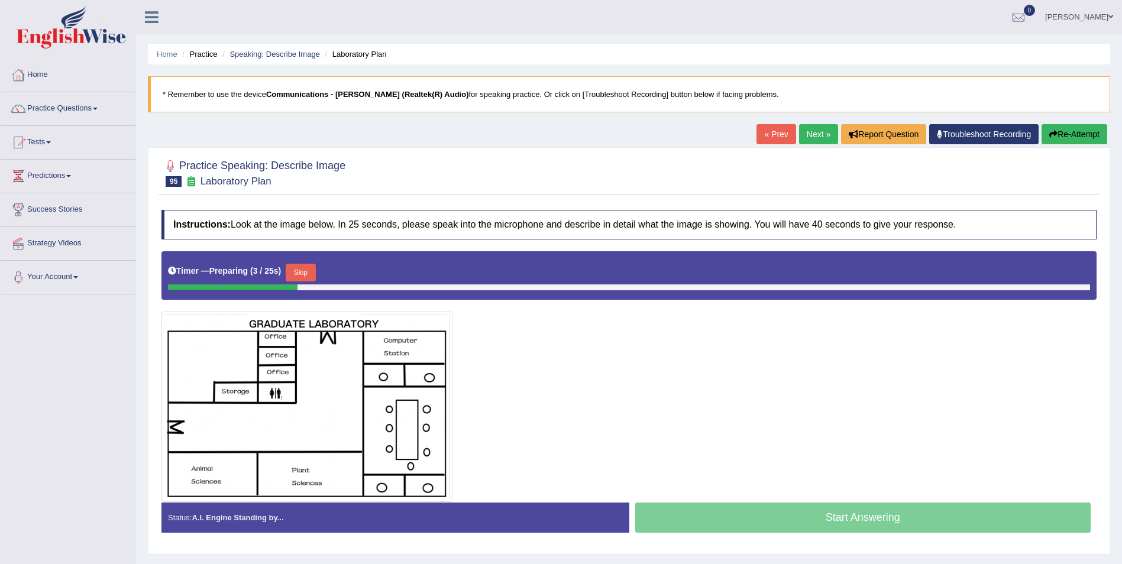
click at [814, 133] on link "Next »" at bounding box center [818, 134] width 39 height 20
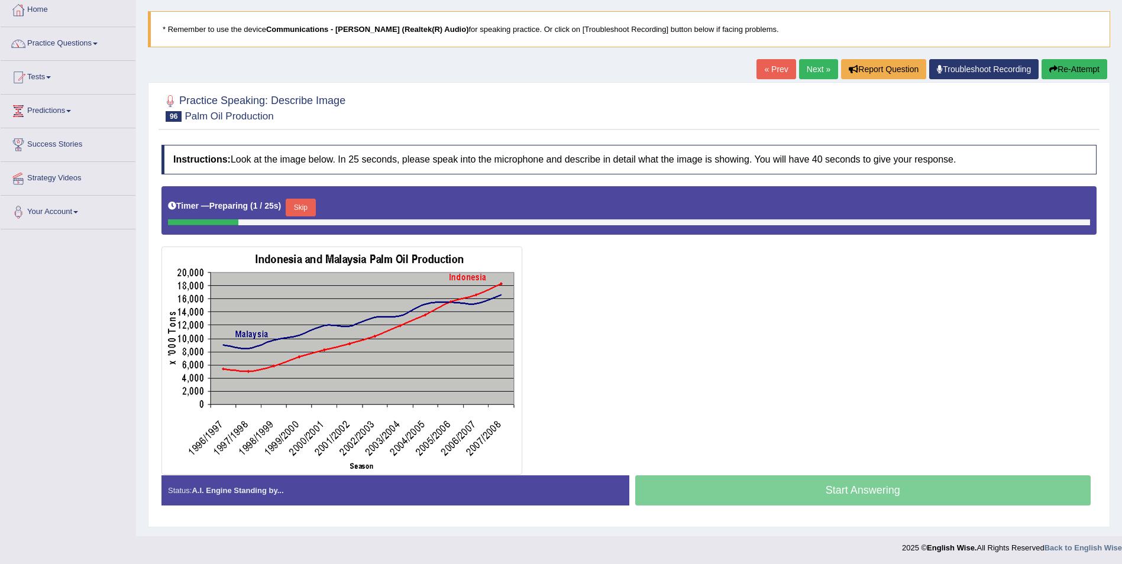
scroll to position [67, 0]
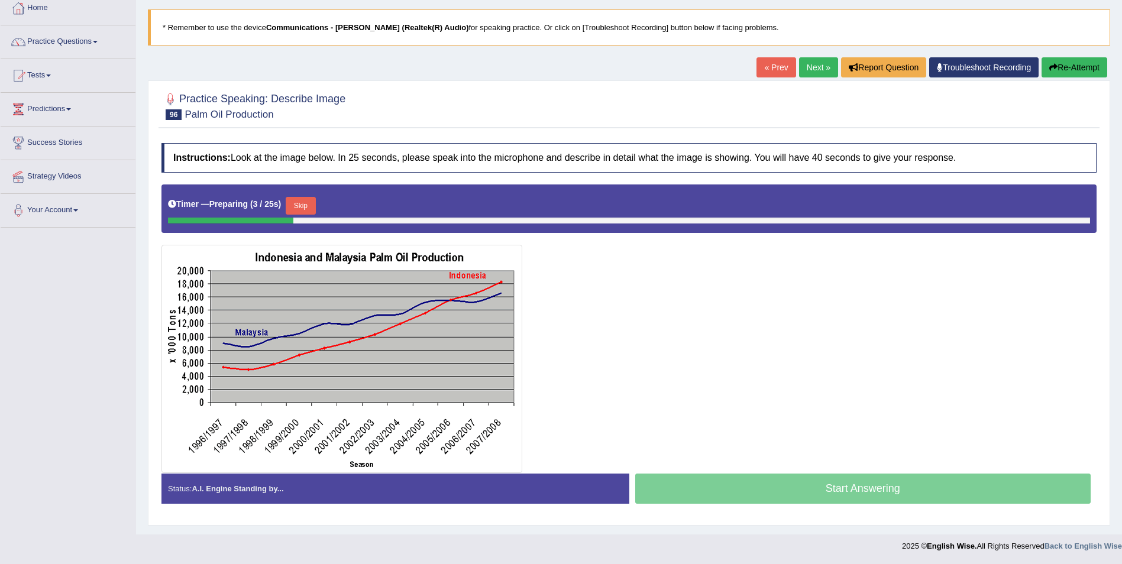
click at [303, 204] on button "Skip" at bounding box center [301, 206] width 30 height 18
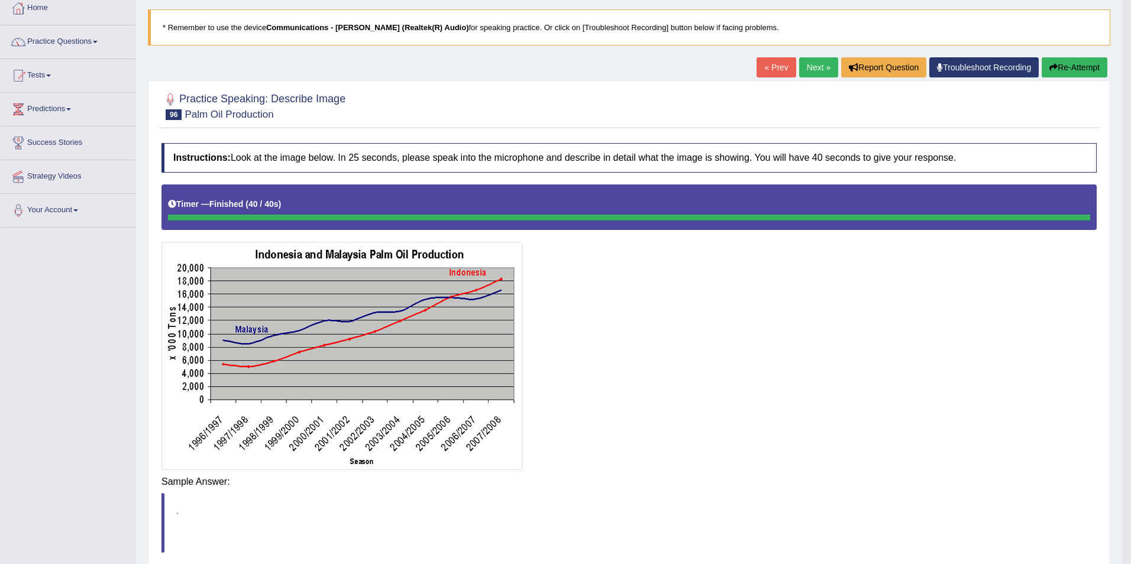
click at [814, 493] on blockquote "." at bounding box center [629, 523] width 935 height 60
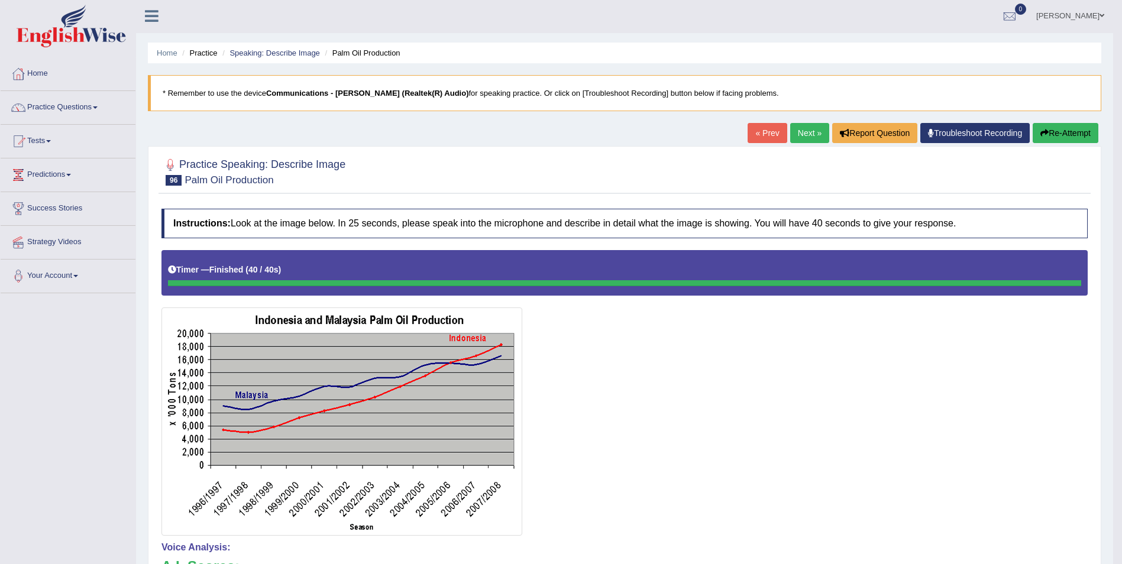
scroll to position [0, 0]
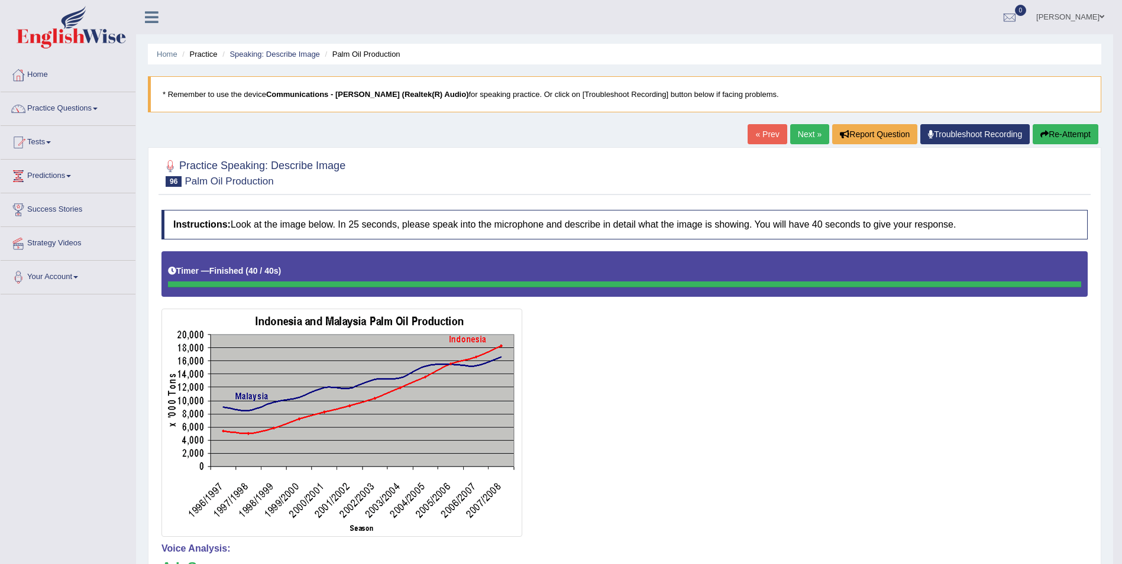
click at [810, 134] on link "Next »" at bounding box center [810, 134] width 39 height 20
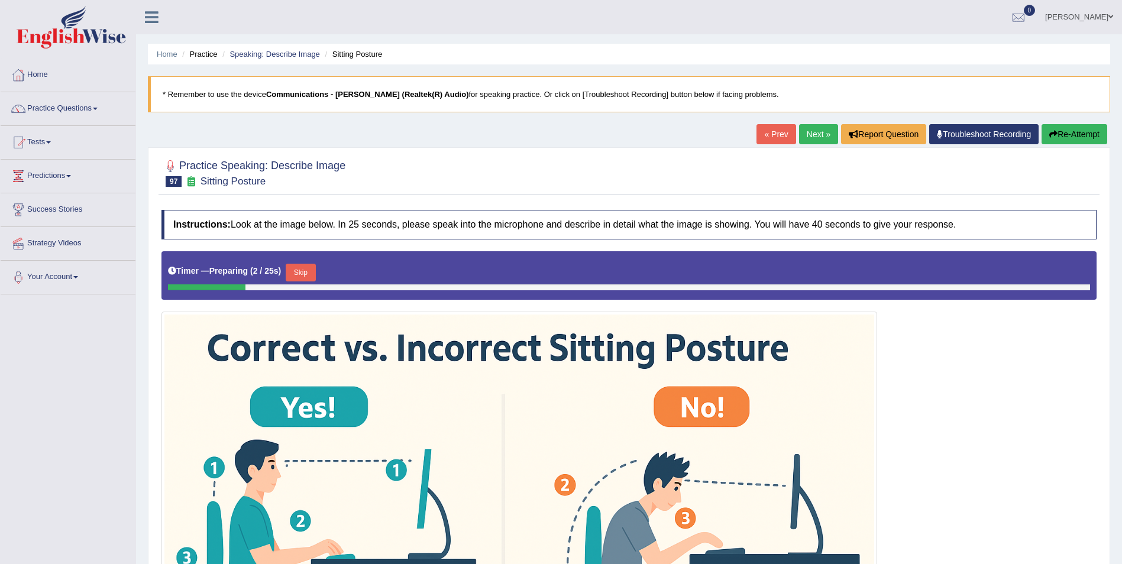
click at [836, 128] on div "« Prev Next » Report Question Troubleshoot Recording Re-Attempt" at bounding box center [934, 135] width 354 height 23
click at [821, 137] on link "Next »" at bounding box center [818, 134] width 39 height 20
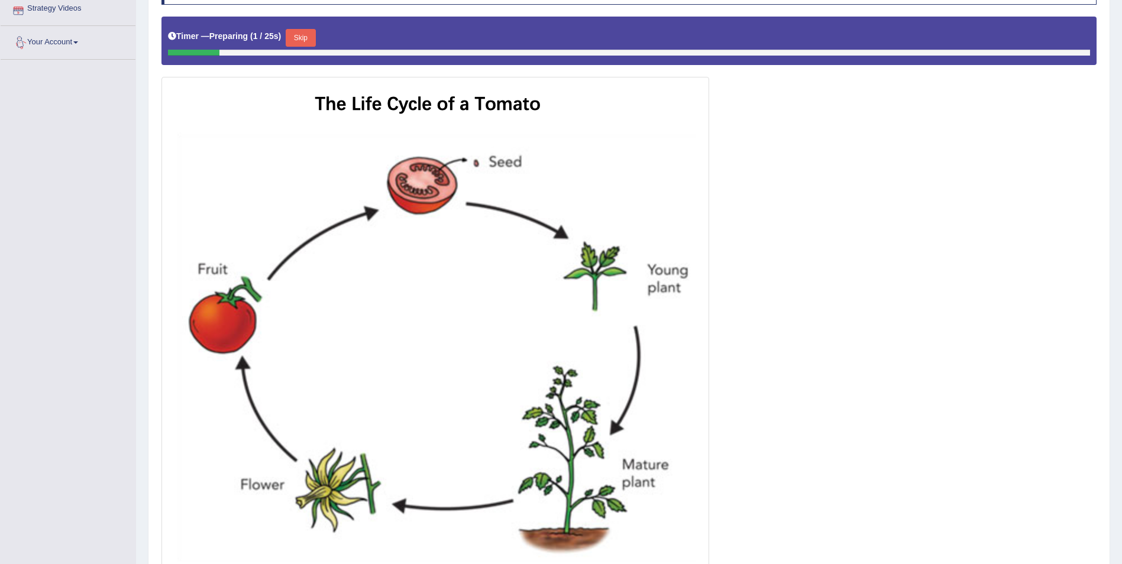
scroll to position [178, 0]
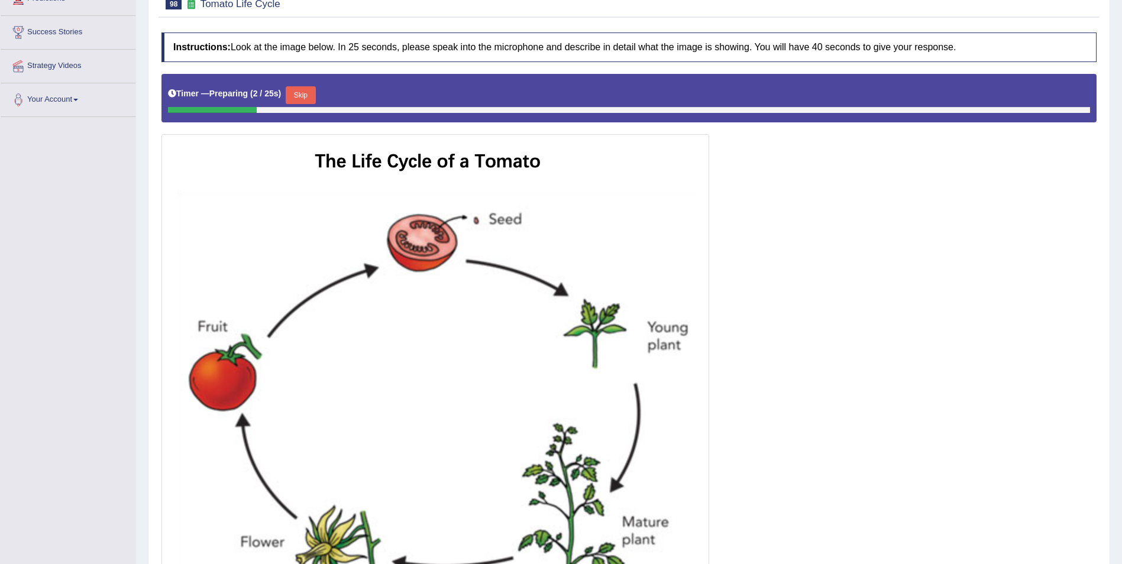
click at [296, 96] on button "Skip" at bounding box center [301, 95] width 30 height 18
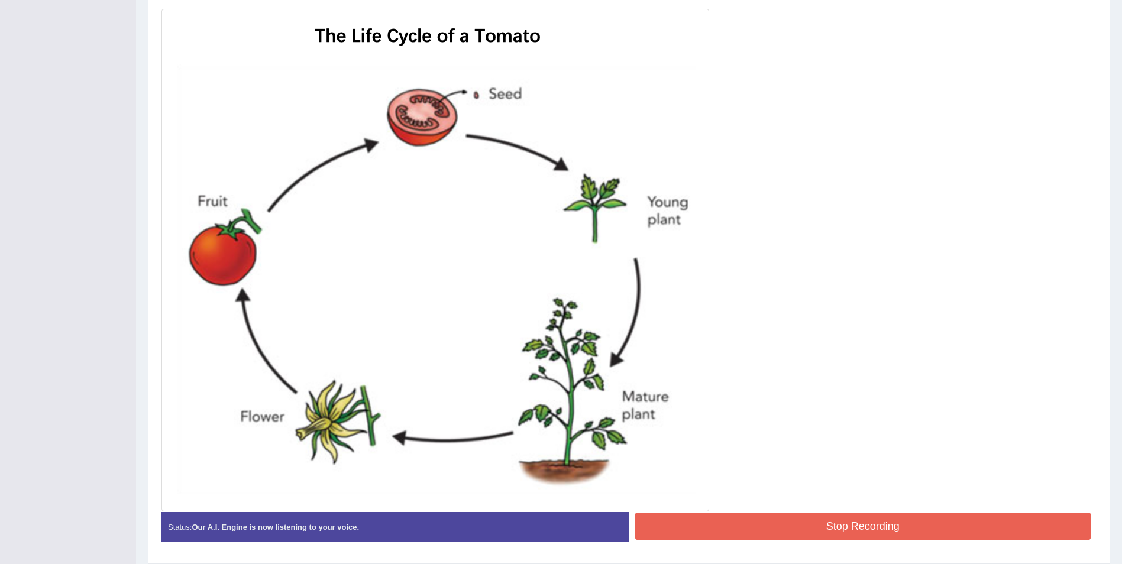
scroll to position [301, 0]
click at [867, 529] on button "Stop Recording" at bounding box center [863, 525] width 456 height 27
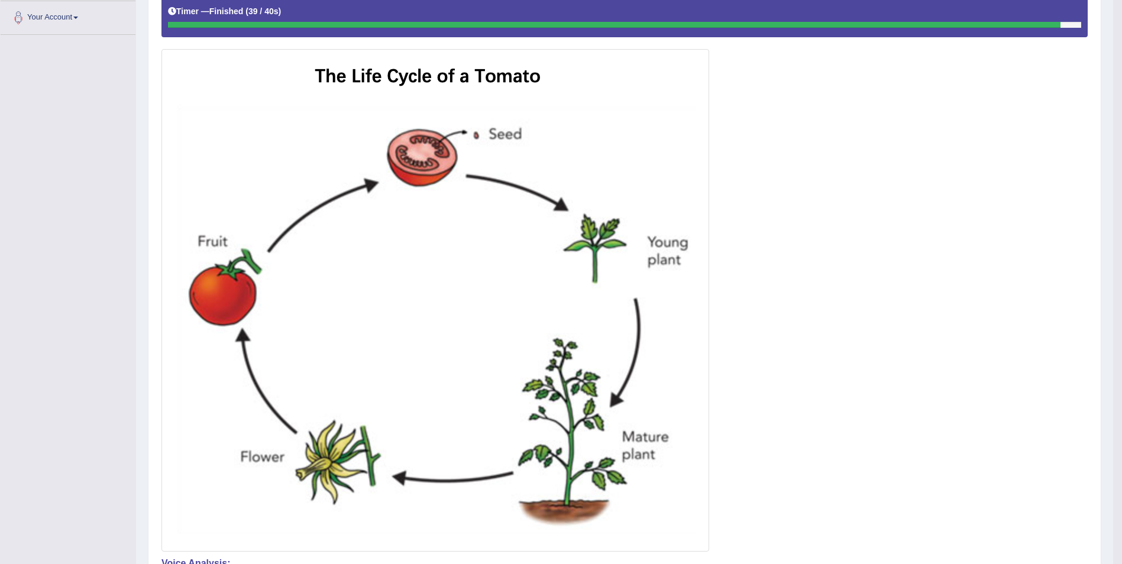
scroll to position [54, 0]
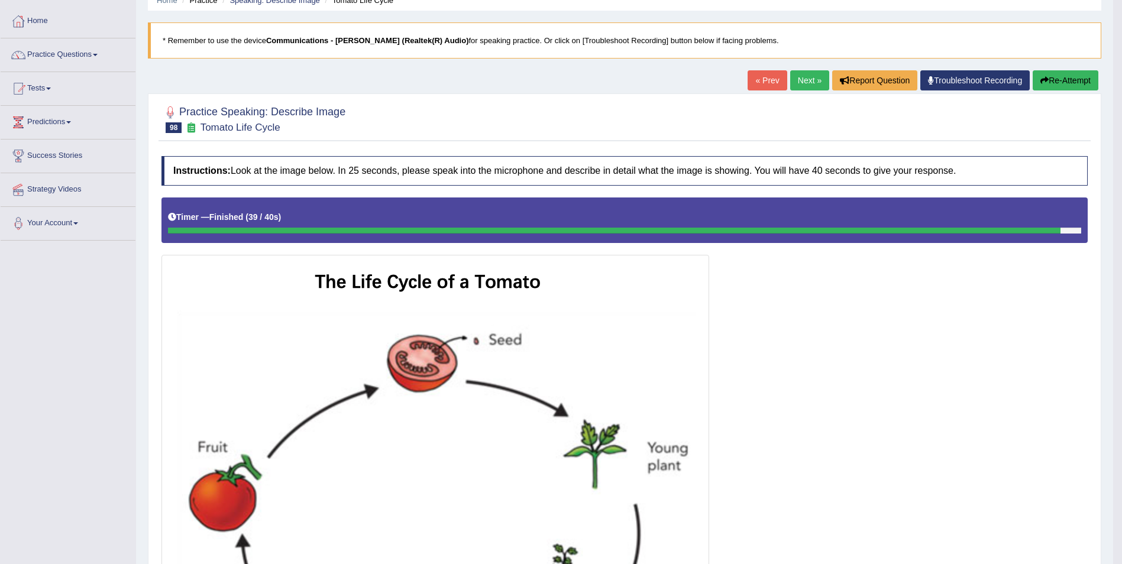
click at [802, 79] on link "Next »" at bounding box center [810, 80] width 39 height 20
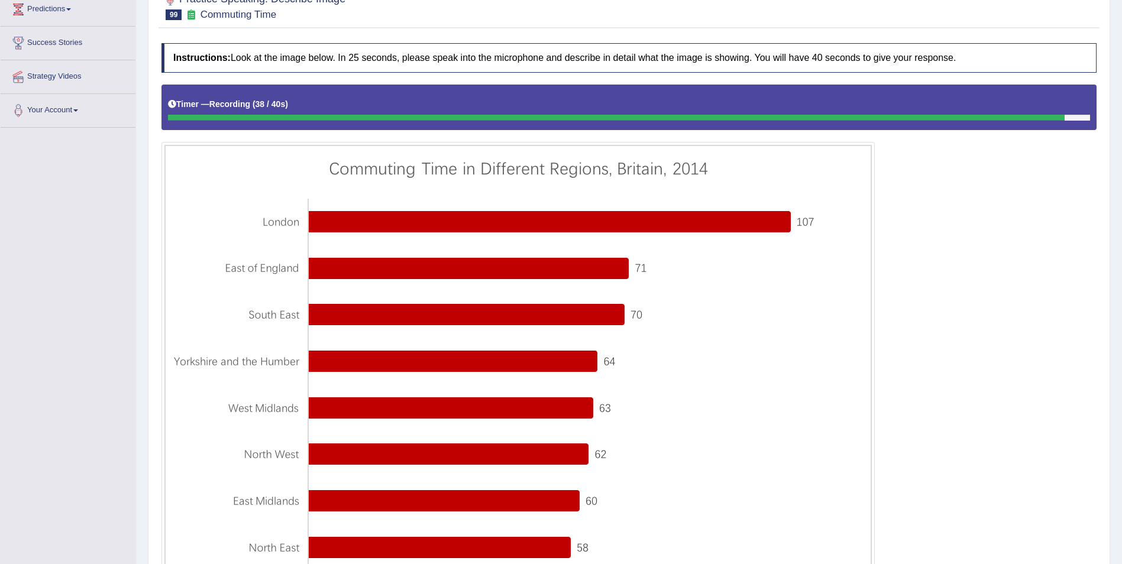
scroll to position [344, 0]
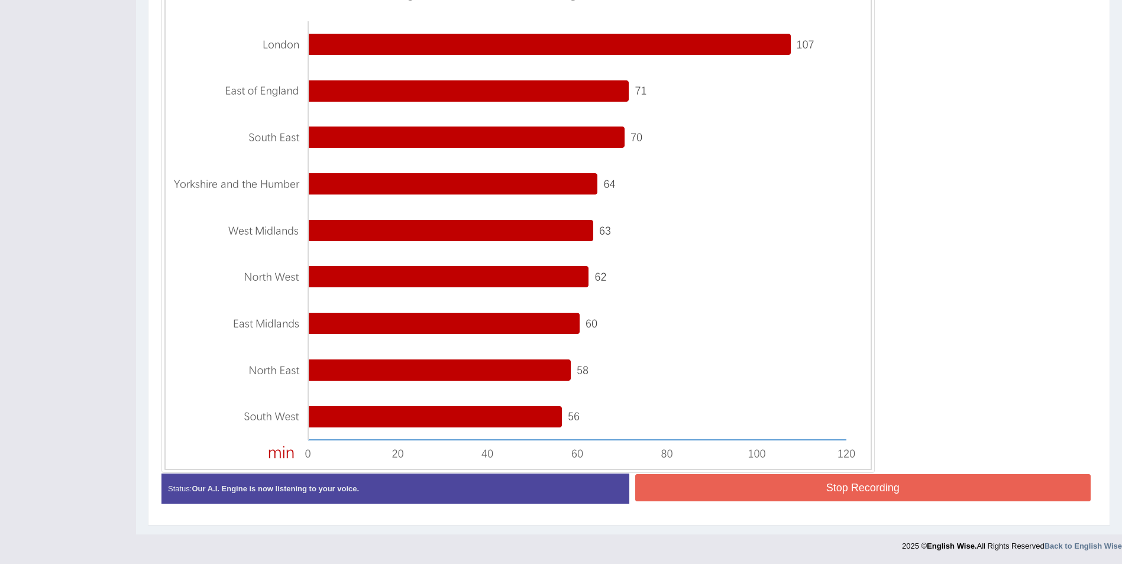
click at [891, 483] on button "Stop Recording" at bounding box center [863, 488] width 456 height 27
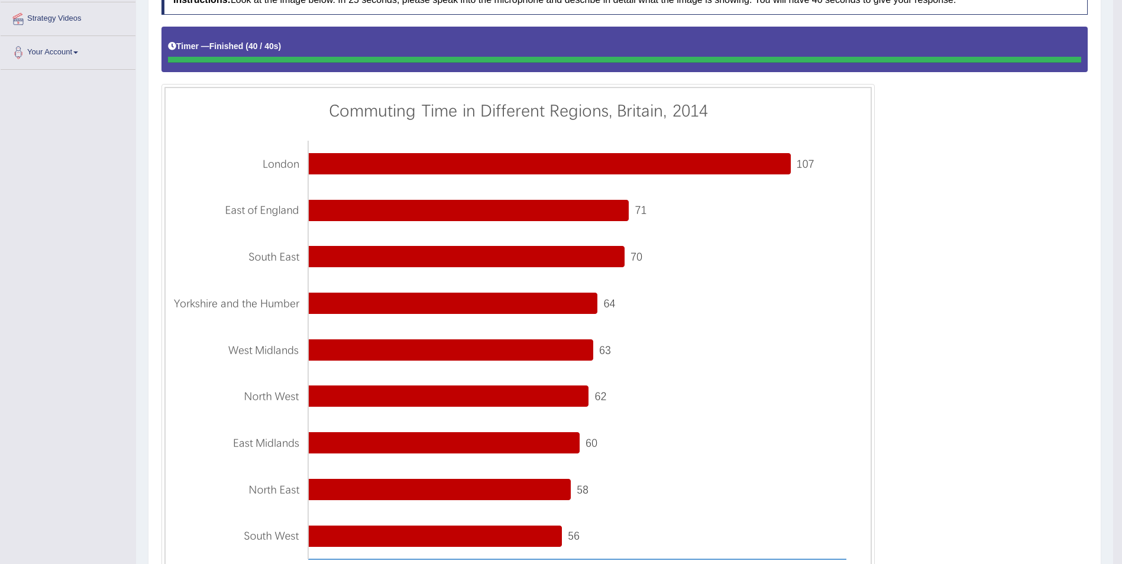
scroll to position [0, 0]
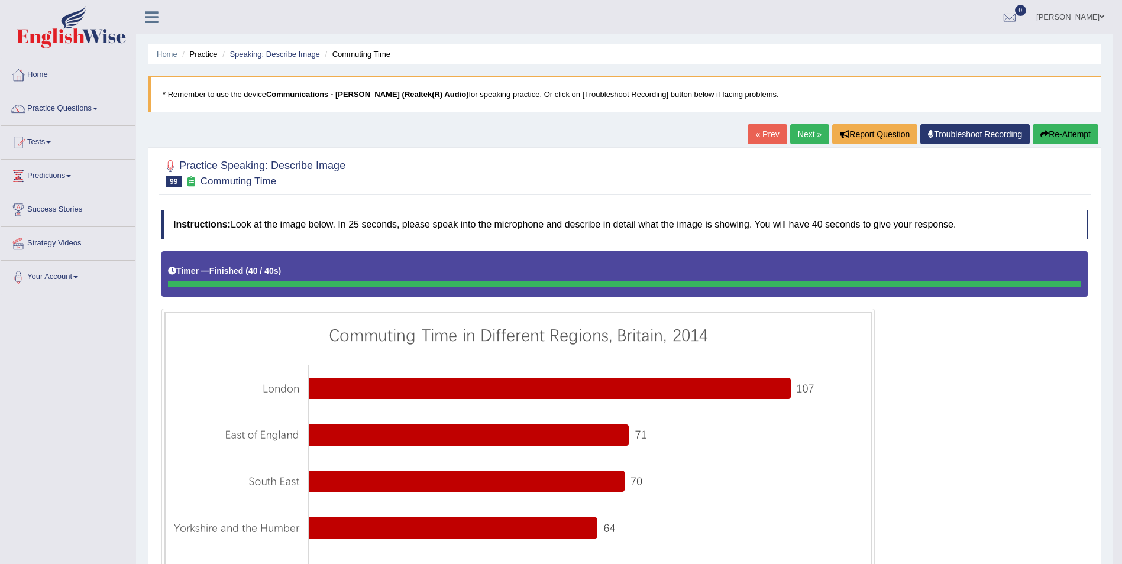
click at [806, 140] on link "Next »" at bounding box center [810, 134] width 39 height 20
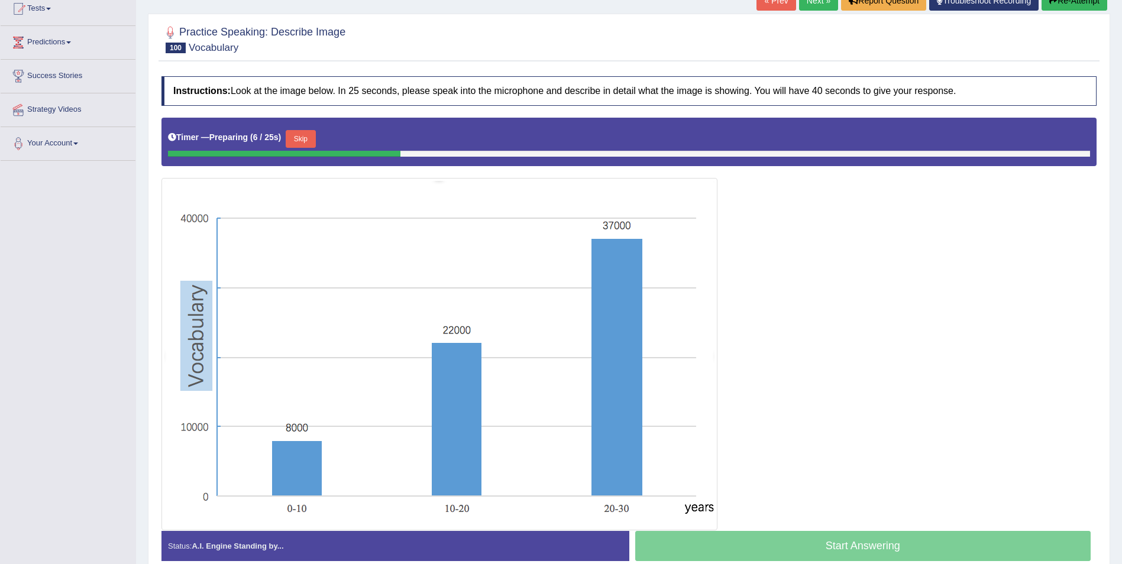
scroll to position [73, 0]
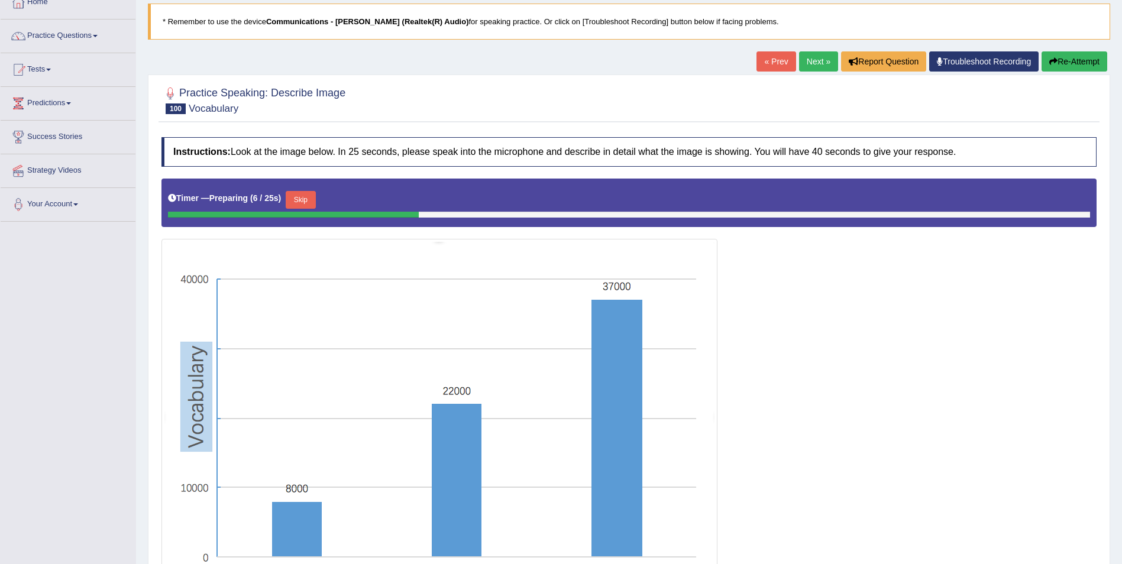
click at [300, 201] on button "Skip" at bounding box center [301, 200] width 30 height 18
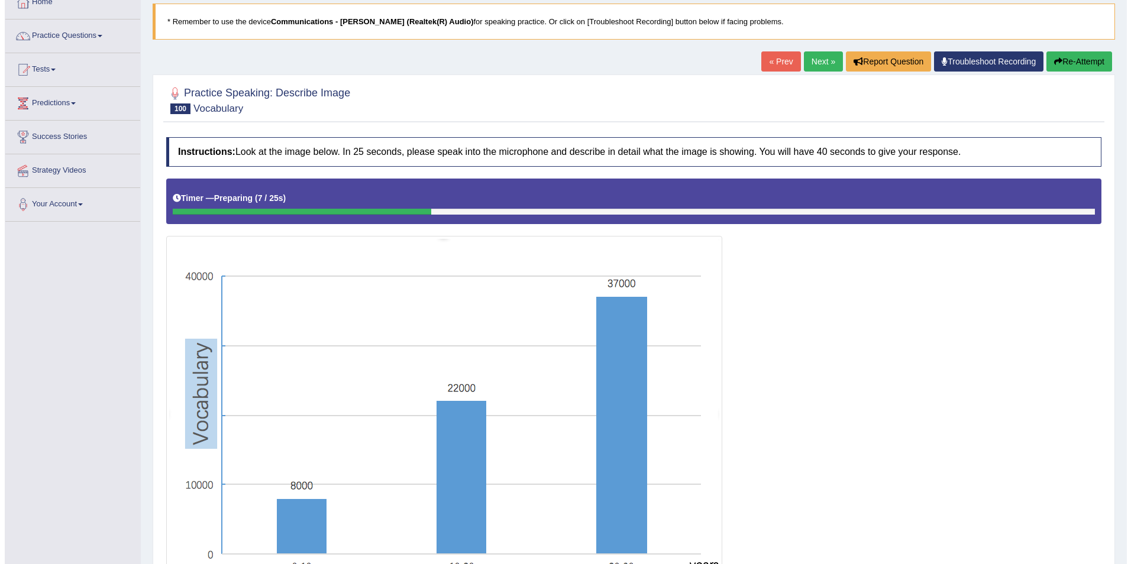
scroll to position [188, 0]
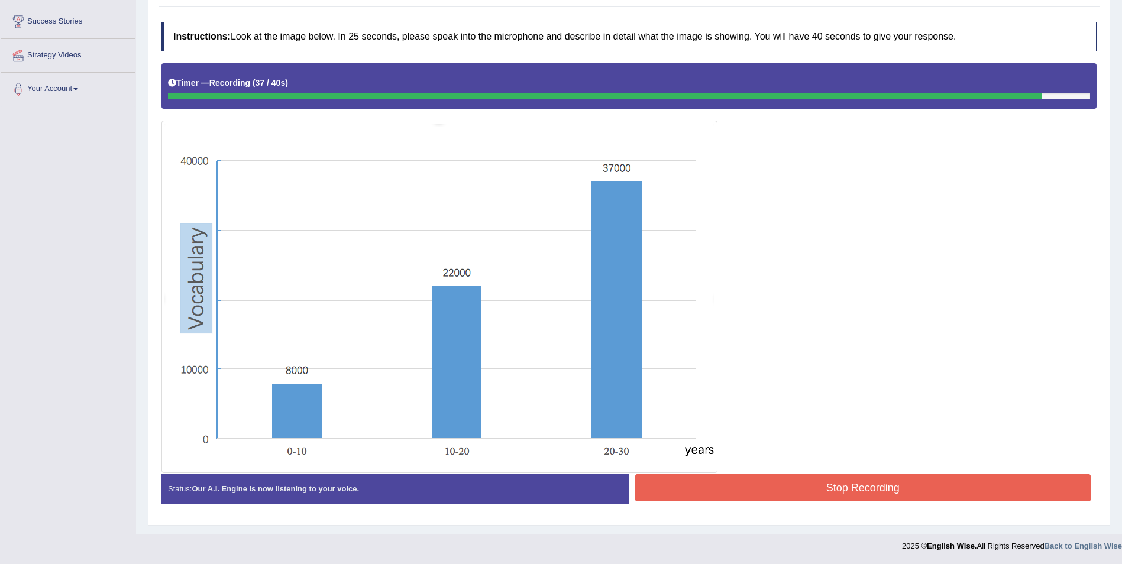
click at [898, 489] on button "Stop Recording" at bounding box center [863, 488] width 456 height 27
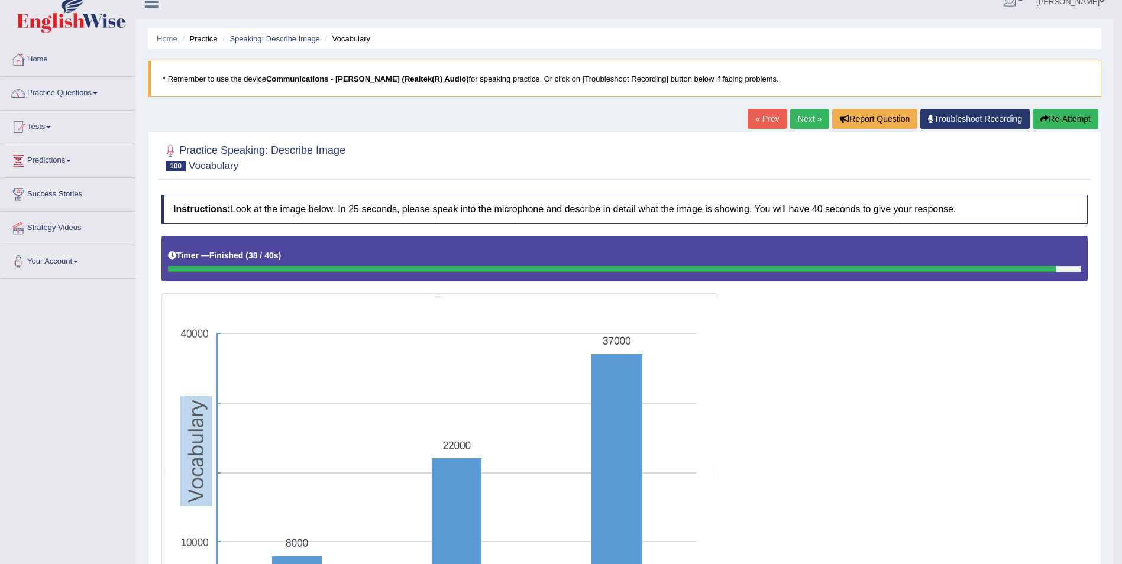
scroll to position [0, 0]
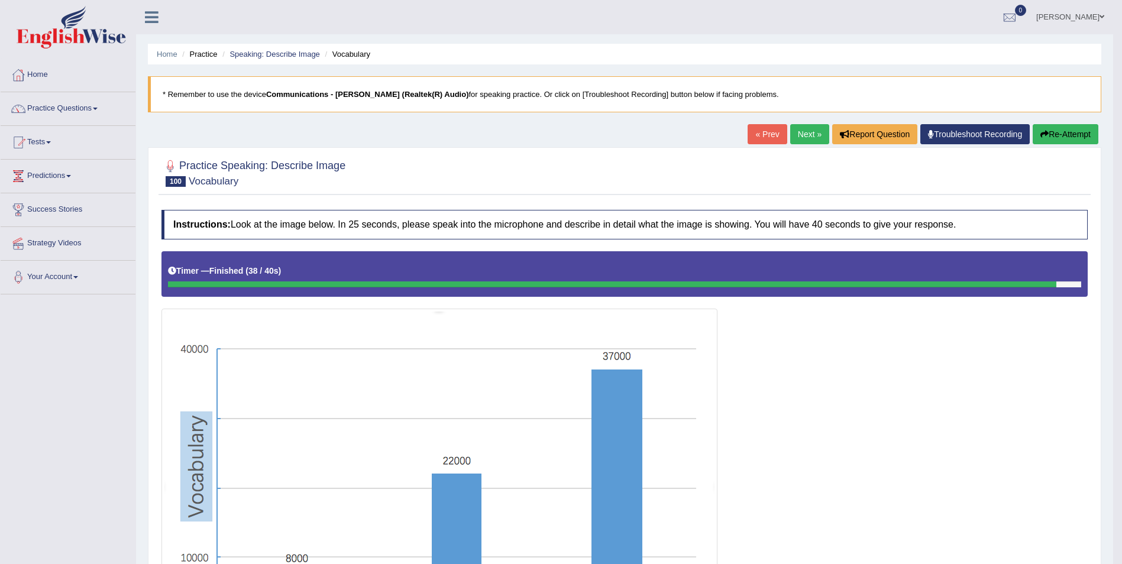
click at [805, 135] on link "Next »" at bounding box center [810, 134] width 39 height 20
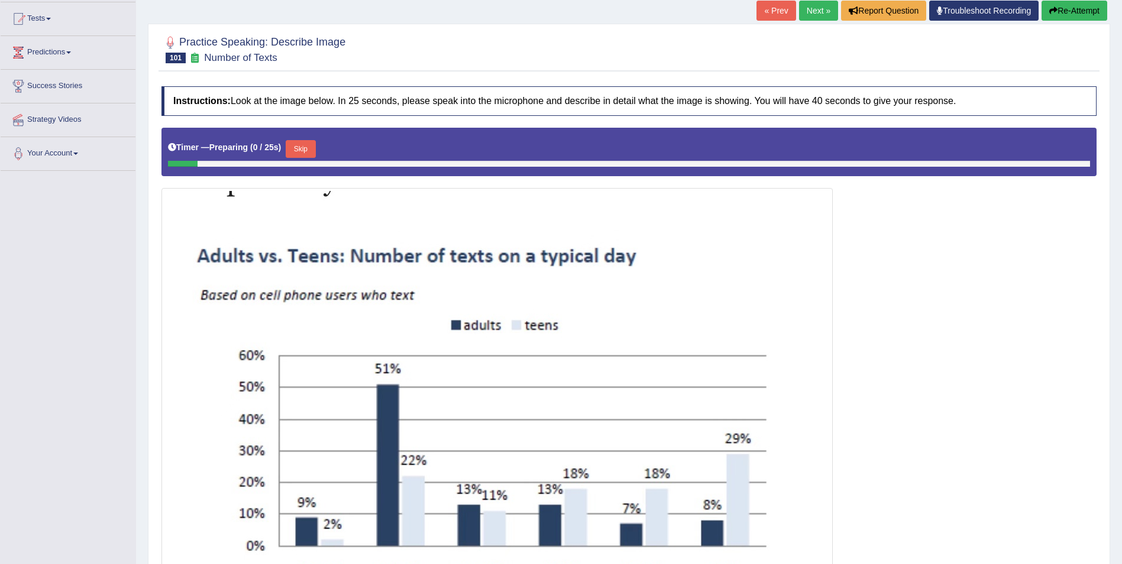
scroll to position [16, 0]
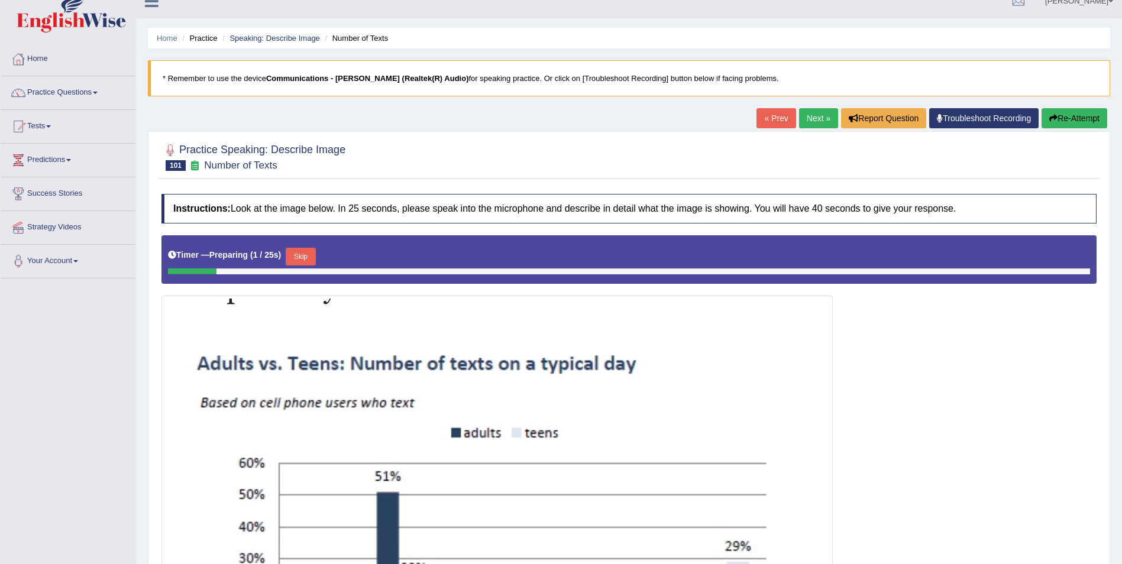
click at [824, 126] on link "Next »" at bounding box center [818, 118] width 39 height 20
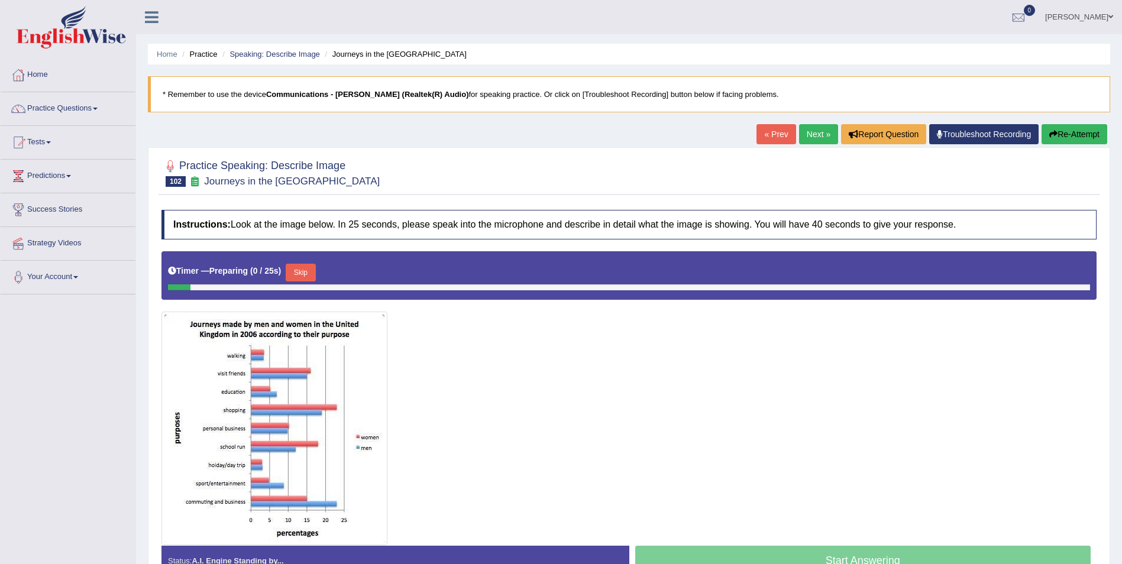
click at [818, 120] on div "Home Practice Speaking: Describe Image Journeys in the UK * Remember to use the…" at bounding box center [629, 303] width 986 height 607
click at [822, 135] on link "Next »" at bounding box center [818, 134] width 39 height 20
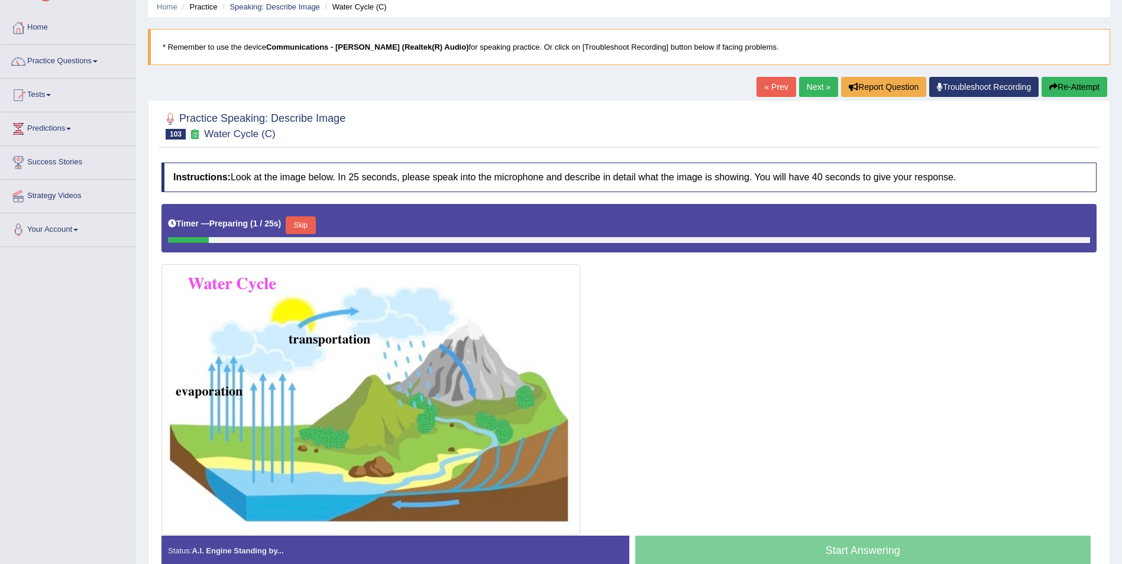
scroll to position [109, 0]
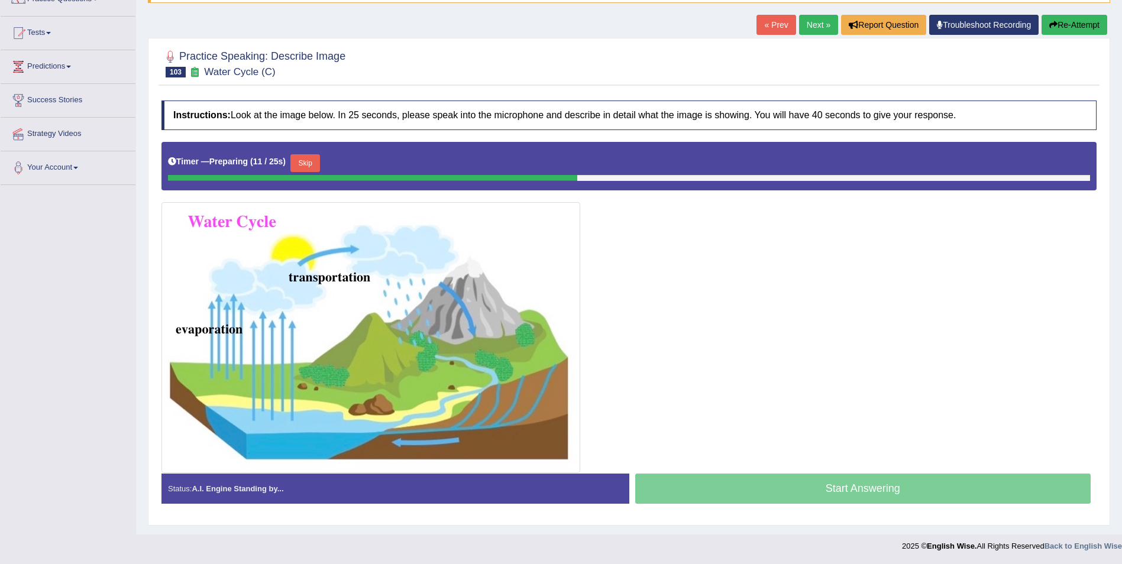
click at [305, 160] on button "Skip" at bounding box center [306, 163] width 30 height 18
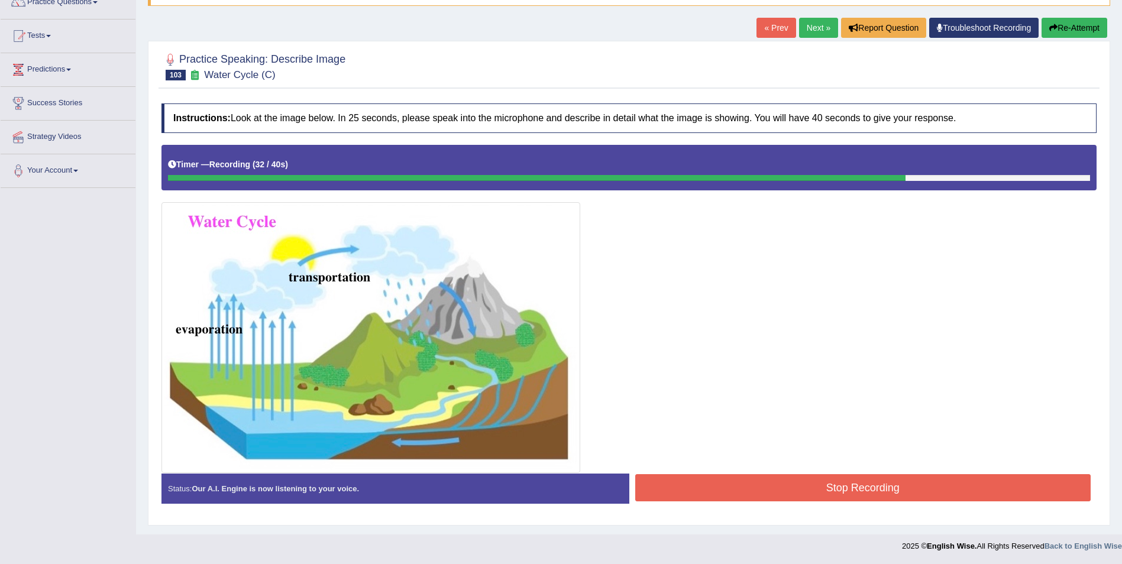
click at [879, 487] on button "Stop Recording" at bounding box center [863, 488] width 456 height 27
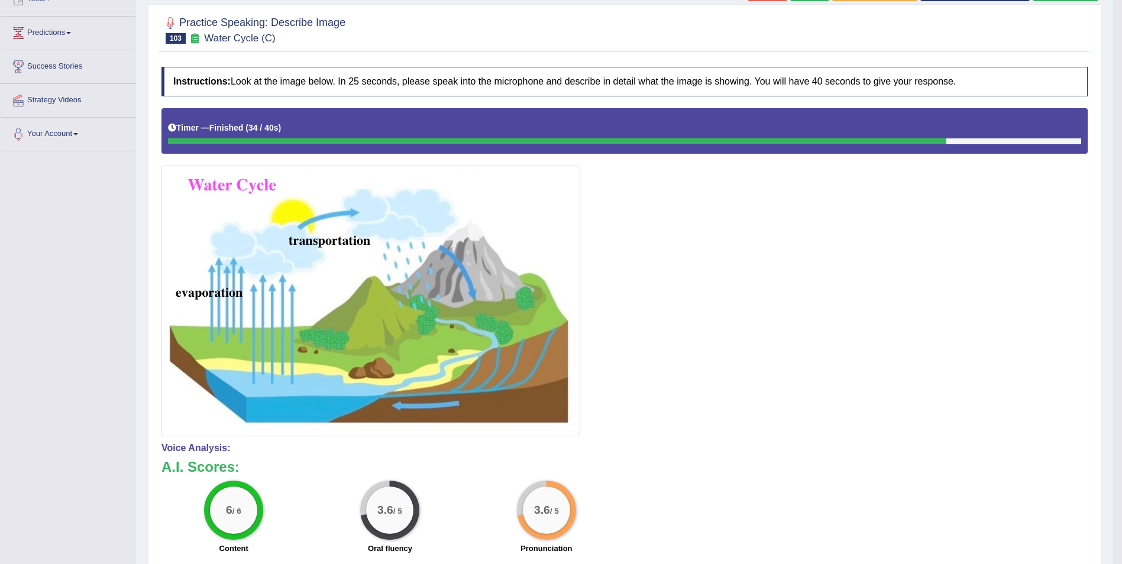
scroll to position [0, 0]
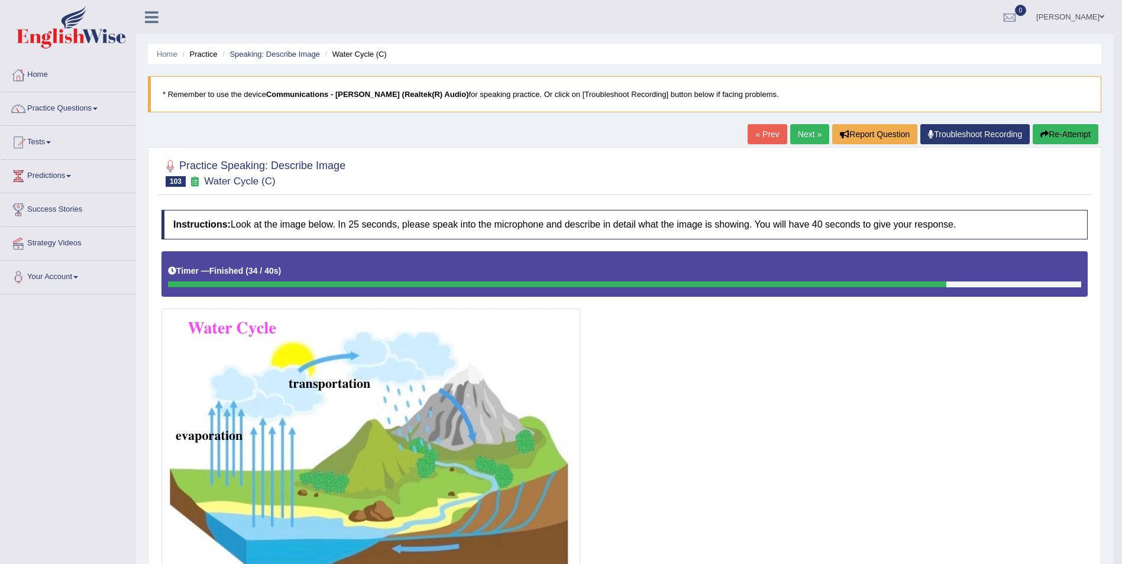
click at [815, 130] on link "Next »" at bounding box center [810, 134] width 39 height 20
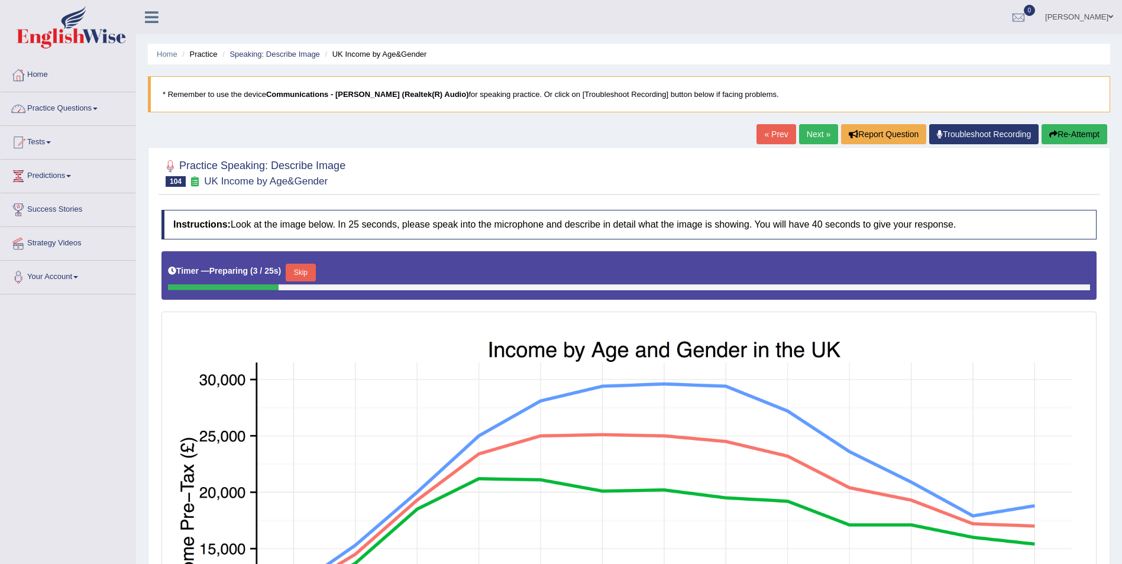
click at [80, 109] on link "Practice Questions" at bounding box center [68, 107] width 135 height 30
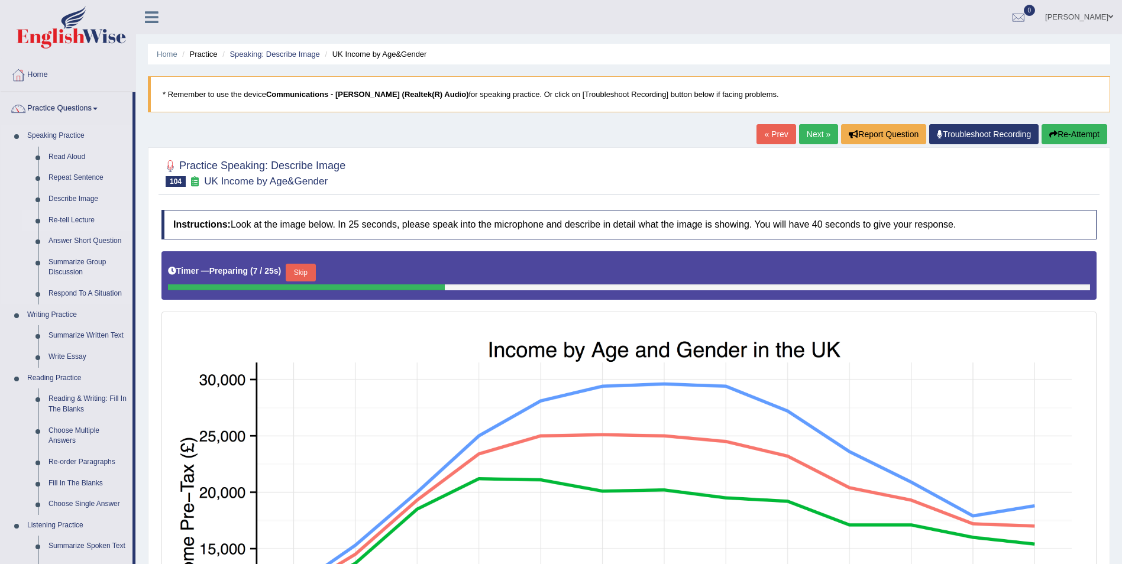
click at [59, 222] on link "Re-tell Lecture" at bounding box center [87, 220] width 89 height 21
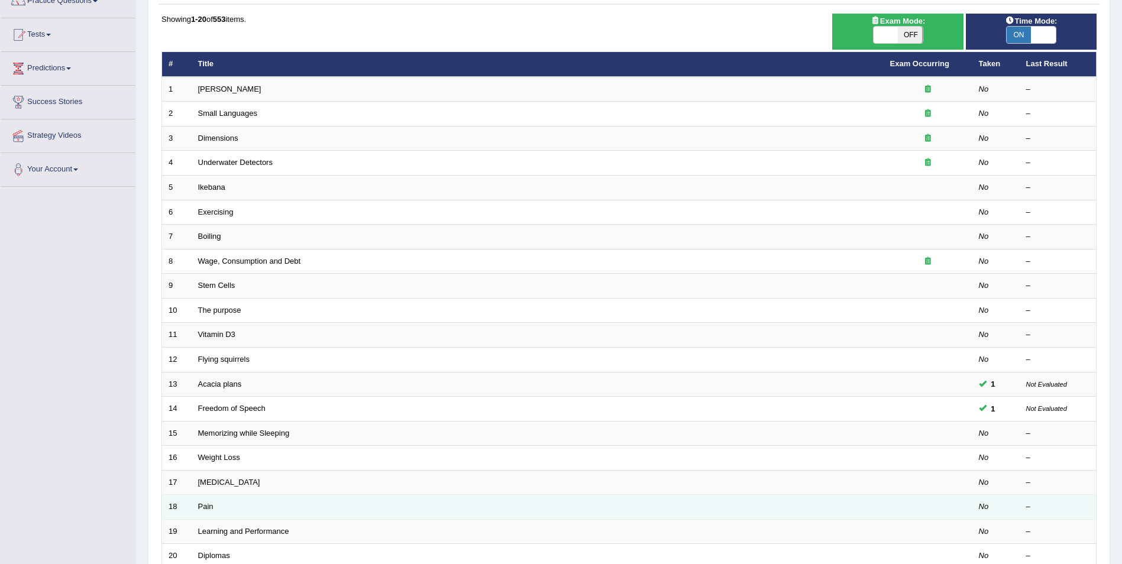
scroll to position [219, 0]
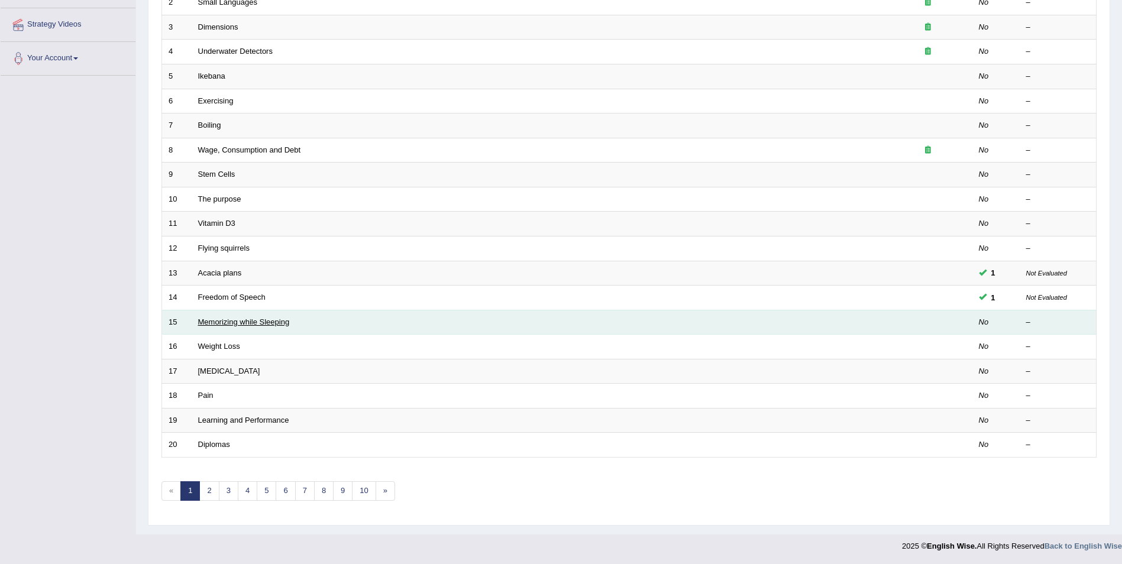
click at [215, 319] on link "Memorizing while Sleeping" at bounding box center [244, 322] width 92 height 9
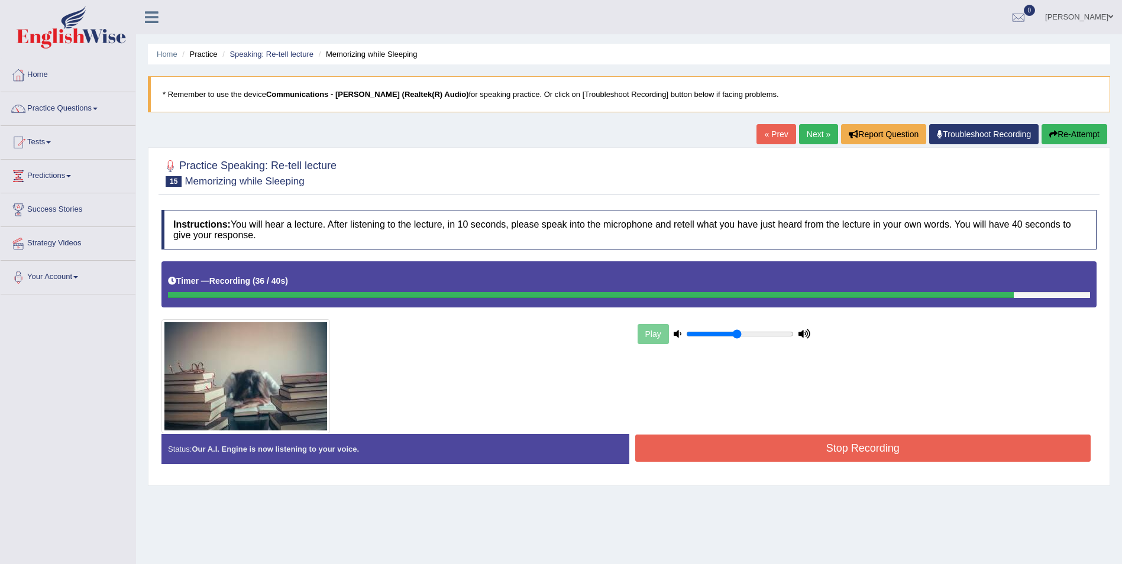
click at [843, 449] on button "Stop Recording" at bounding box center [863, 448] width 456 height 27
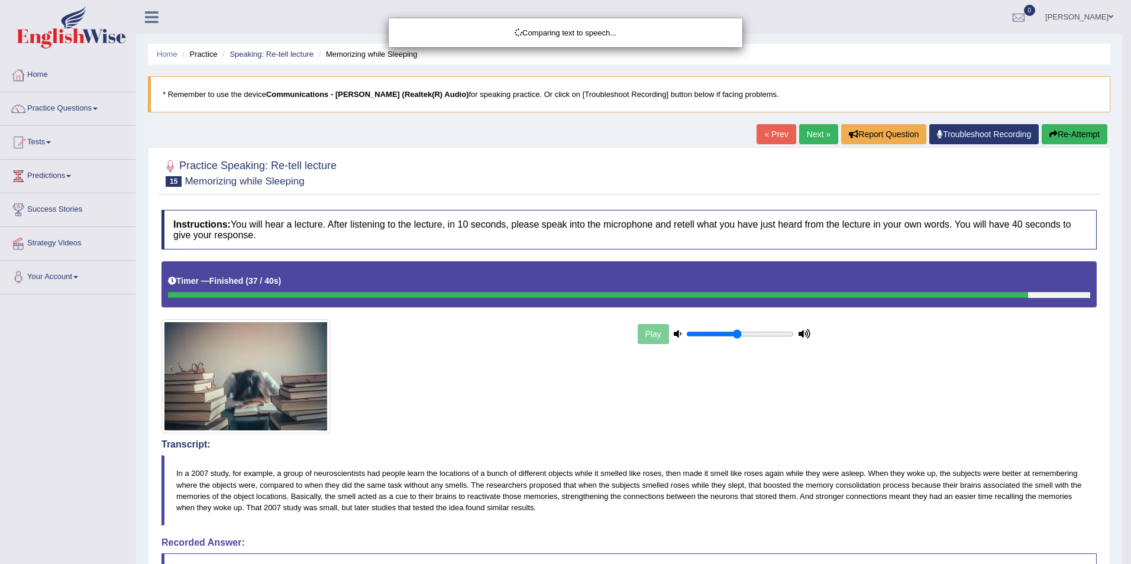
drag, startPoint x: 1128, startPoint y: 78, endPoint x: 1128, endPoint y: 98, distance: 20.7
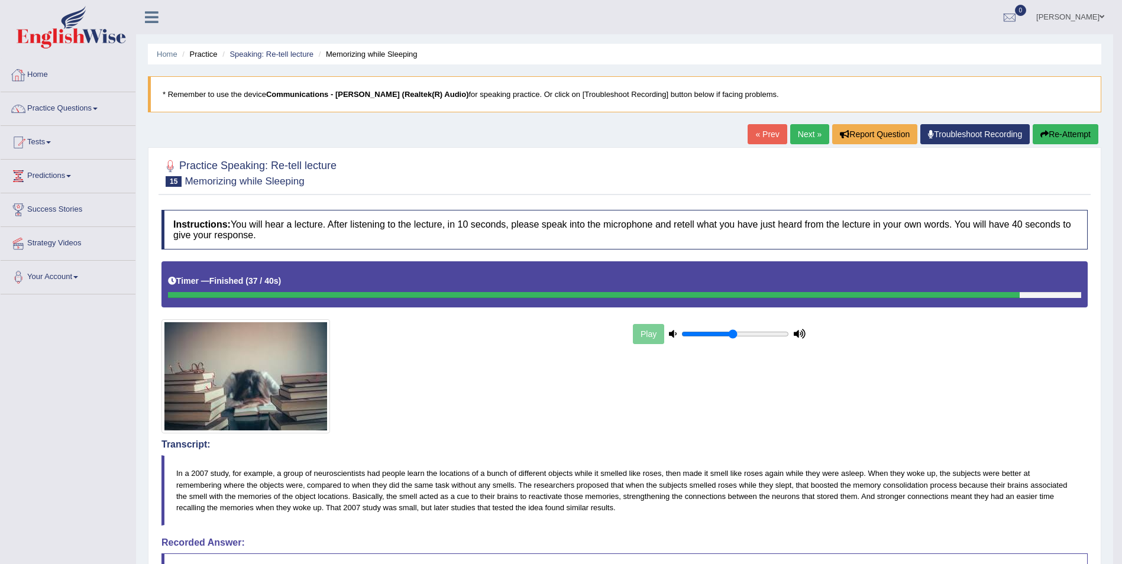
click at [36, 73] on link "Home" at bounding box center [68, 74] width 135 height 30
